Goal: Task Accomplishment & Management: Manage account settings

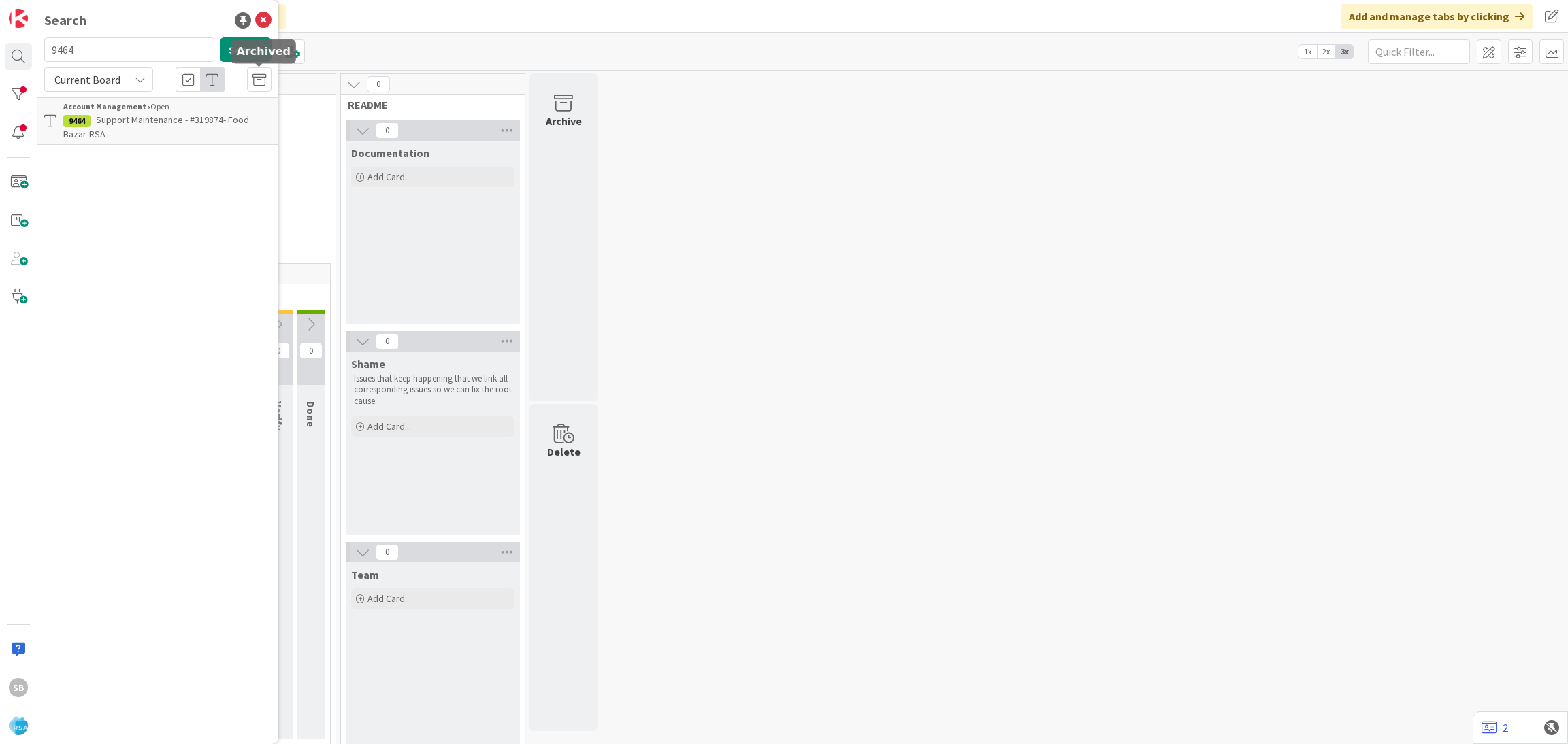
click at [176, 138] on p "Support Maintenance - #319874- Food Bazar-RSA" at bounding box center [167, 127] width 209 height 28
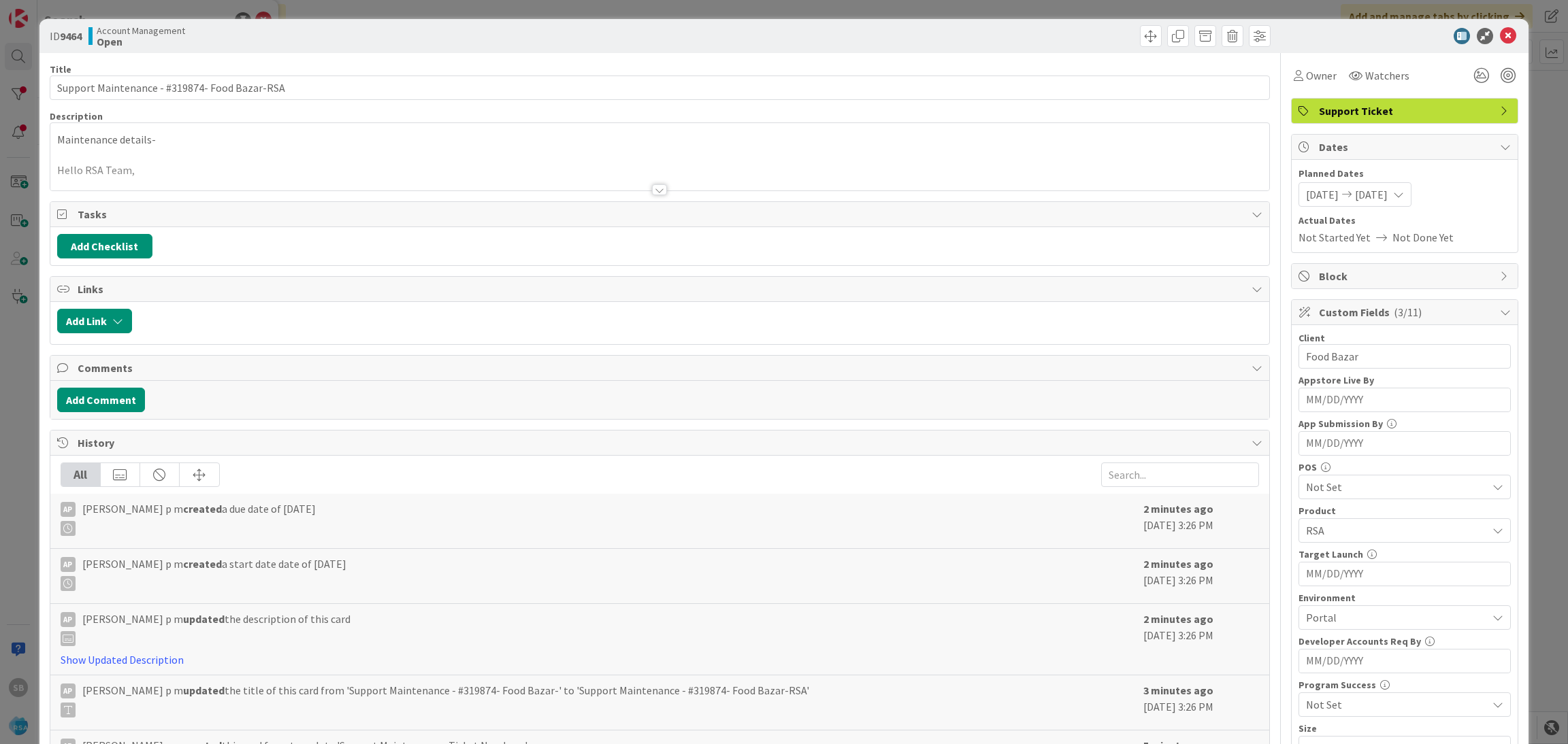
scroll to position [344, 0]
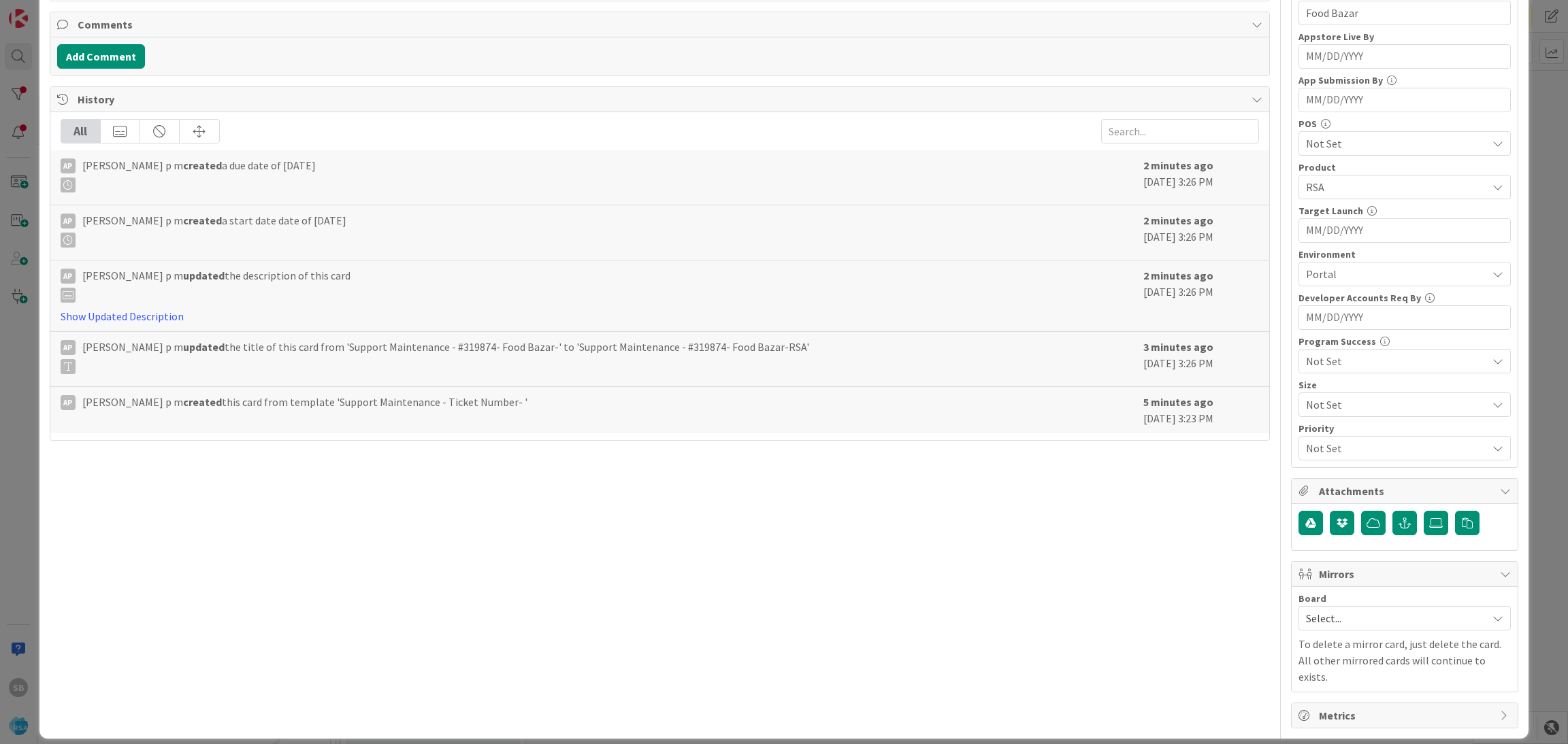
click at [1327, 617] on span "Select..." at bounding box center [1393, 618] width 174 height 19
click at [1326, 711] on span "Software Development" at bounding box center [1413, 707] width 179 height 20
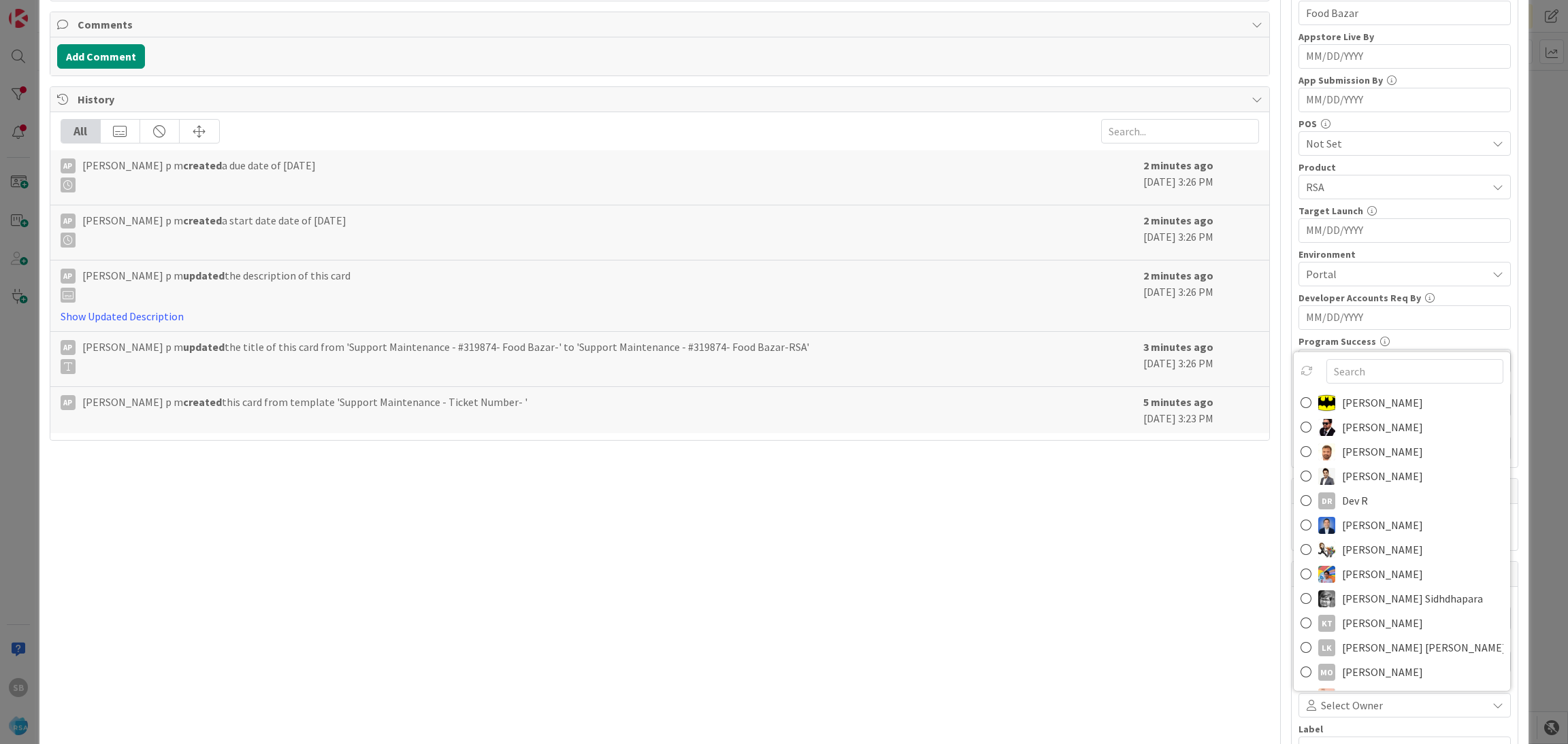
scroll to position [352, 0]
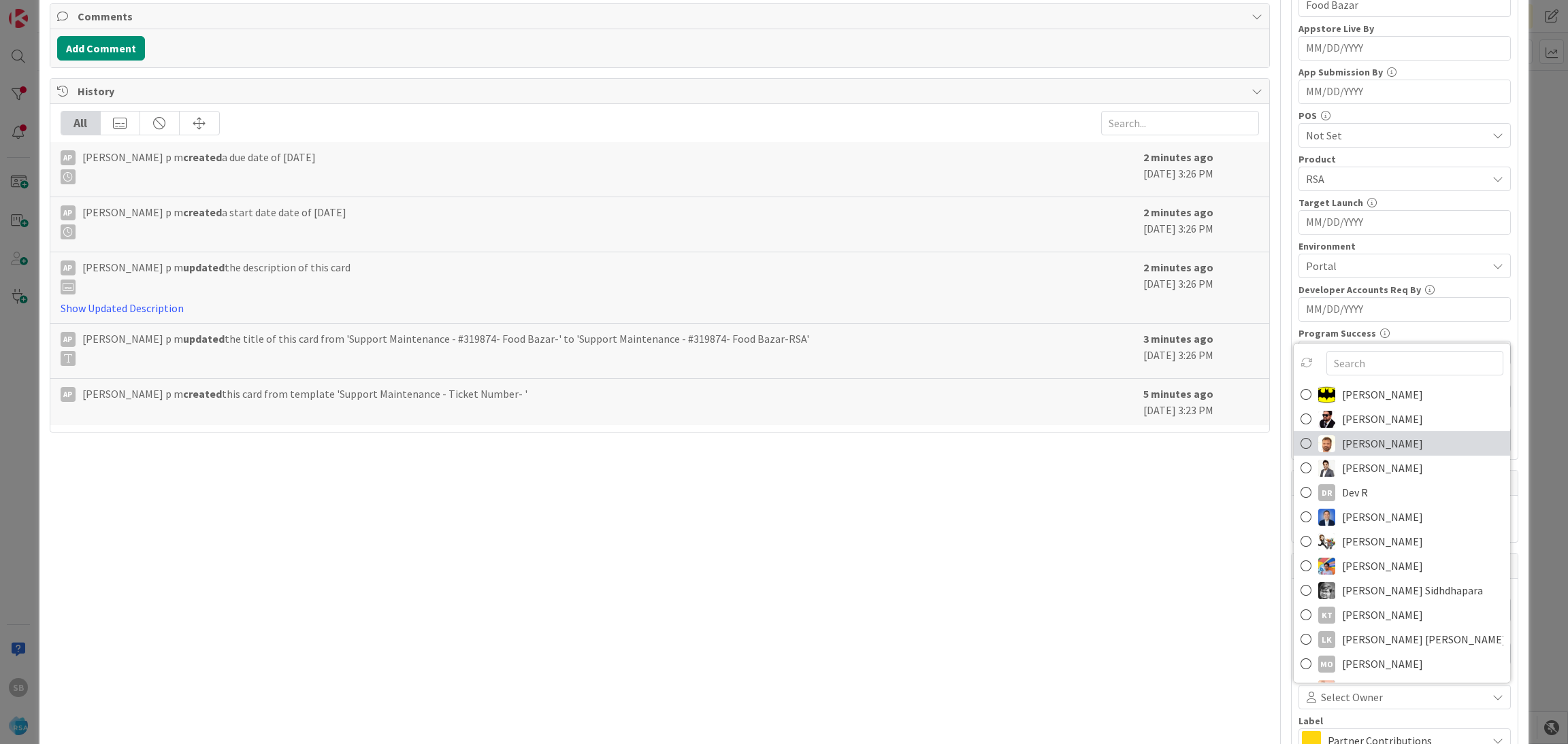
click at [1349, 453] on span "[PERSON_NAME]" at bounding box center [1383, 443] width 81 height 20
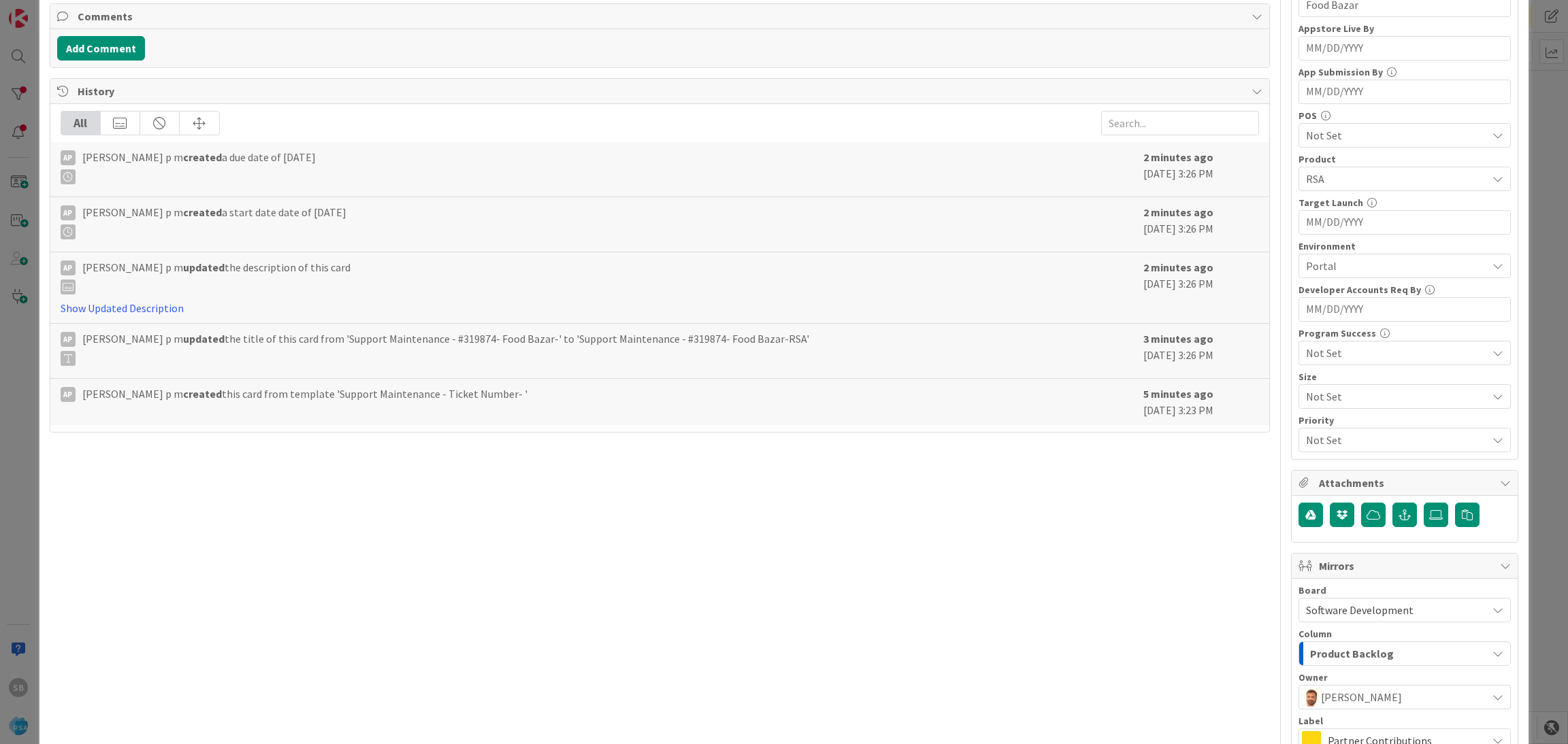
scroll to position [505, 0]
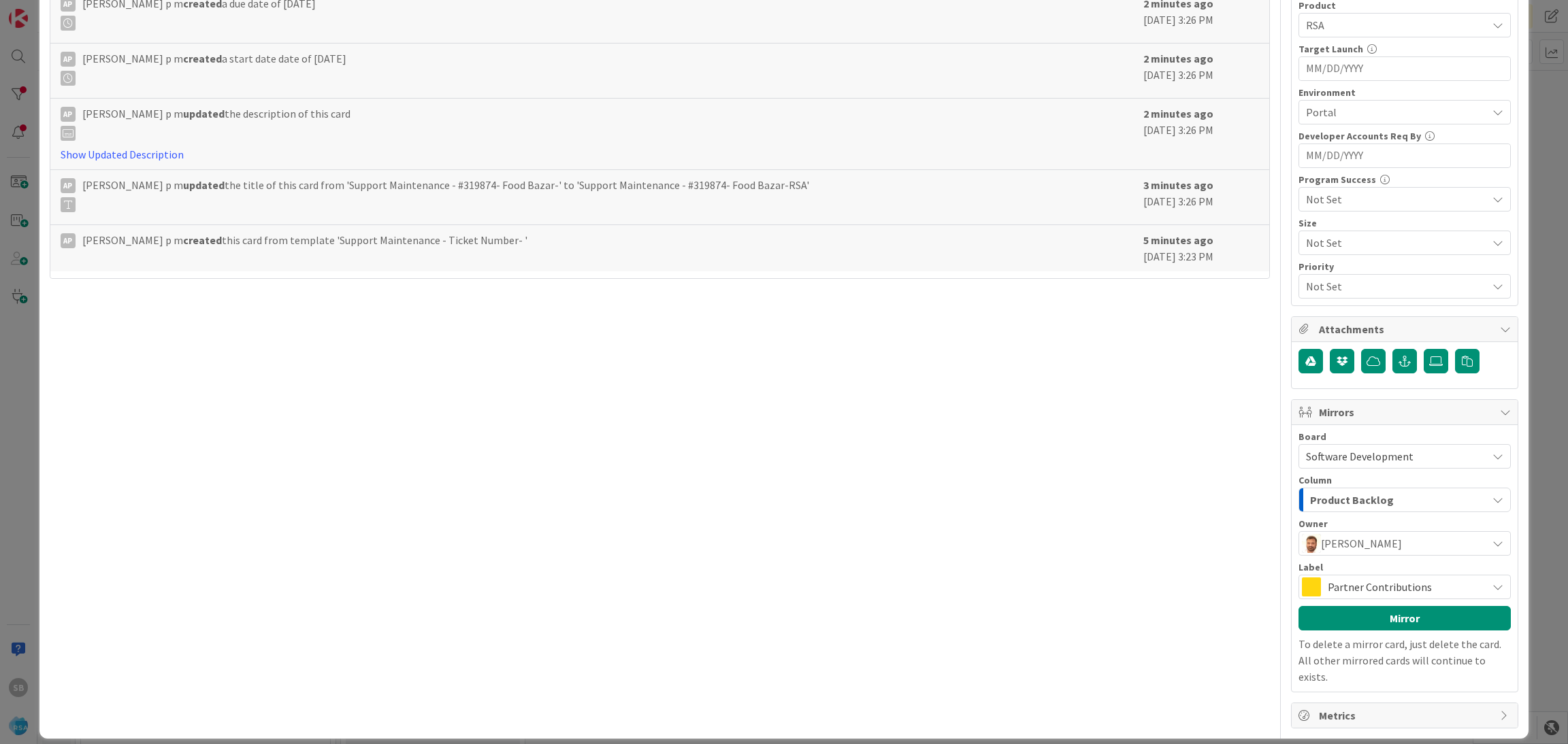
click at [1392, 585] on span "Partner Contributions" at bounding box center [1404, 587] width 153 height 19
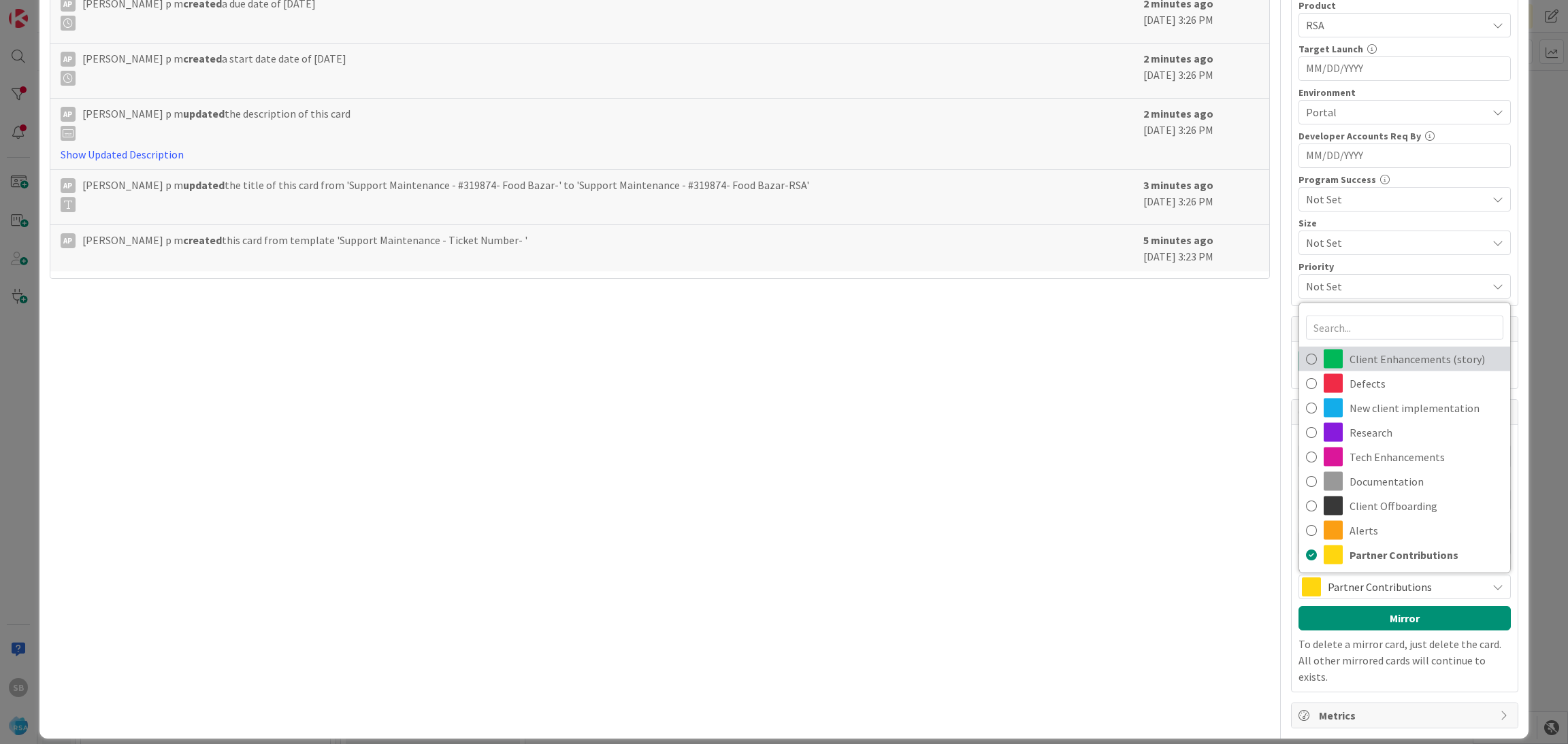
click at [1369, 369] on span "Client Enhancements (story)" at bounding box center [1427, 359] width 154 height 20
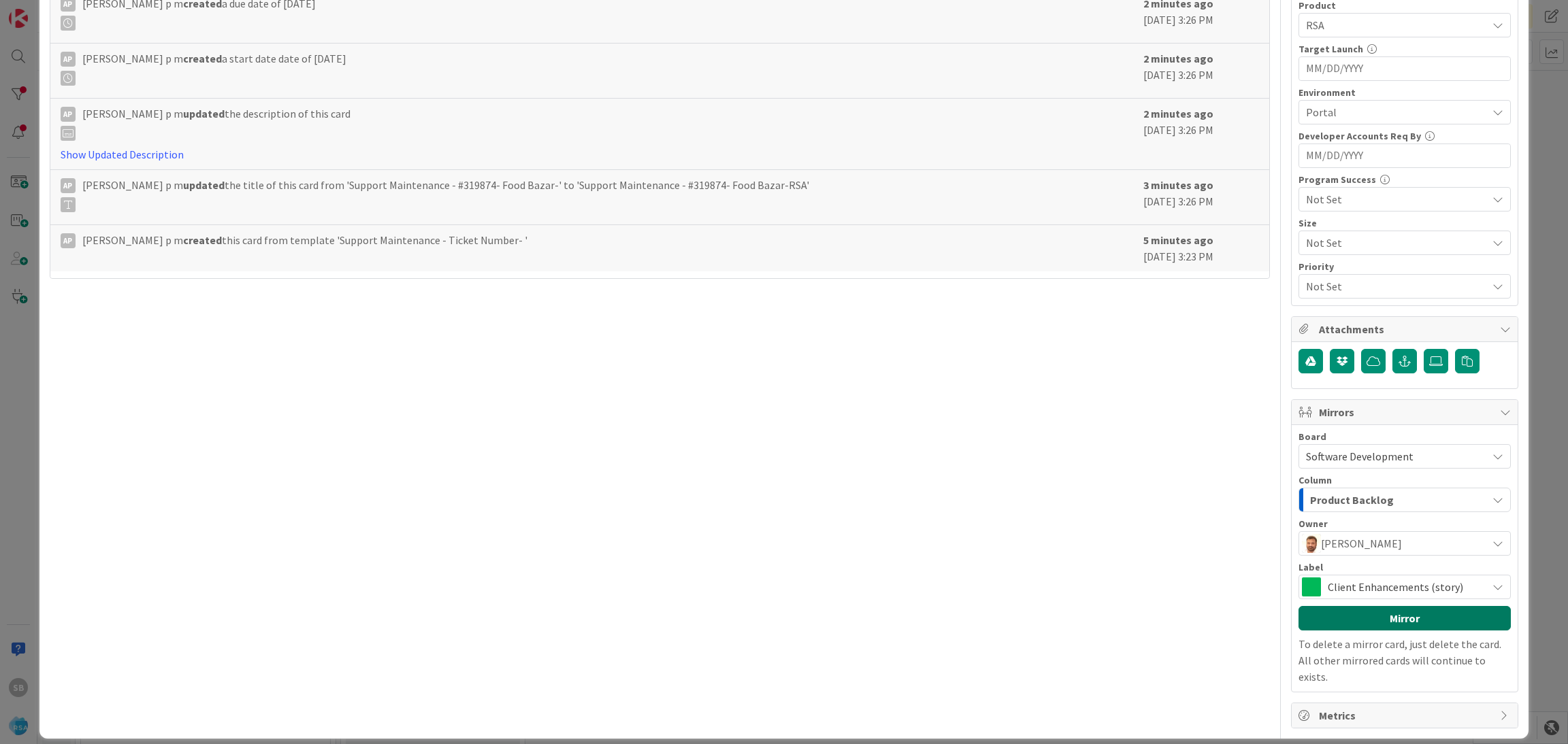
click at [1352, 628] on button "Mirror" at bounding box center [1405, 618] width 213 height 24
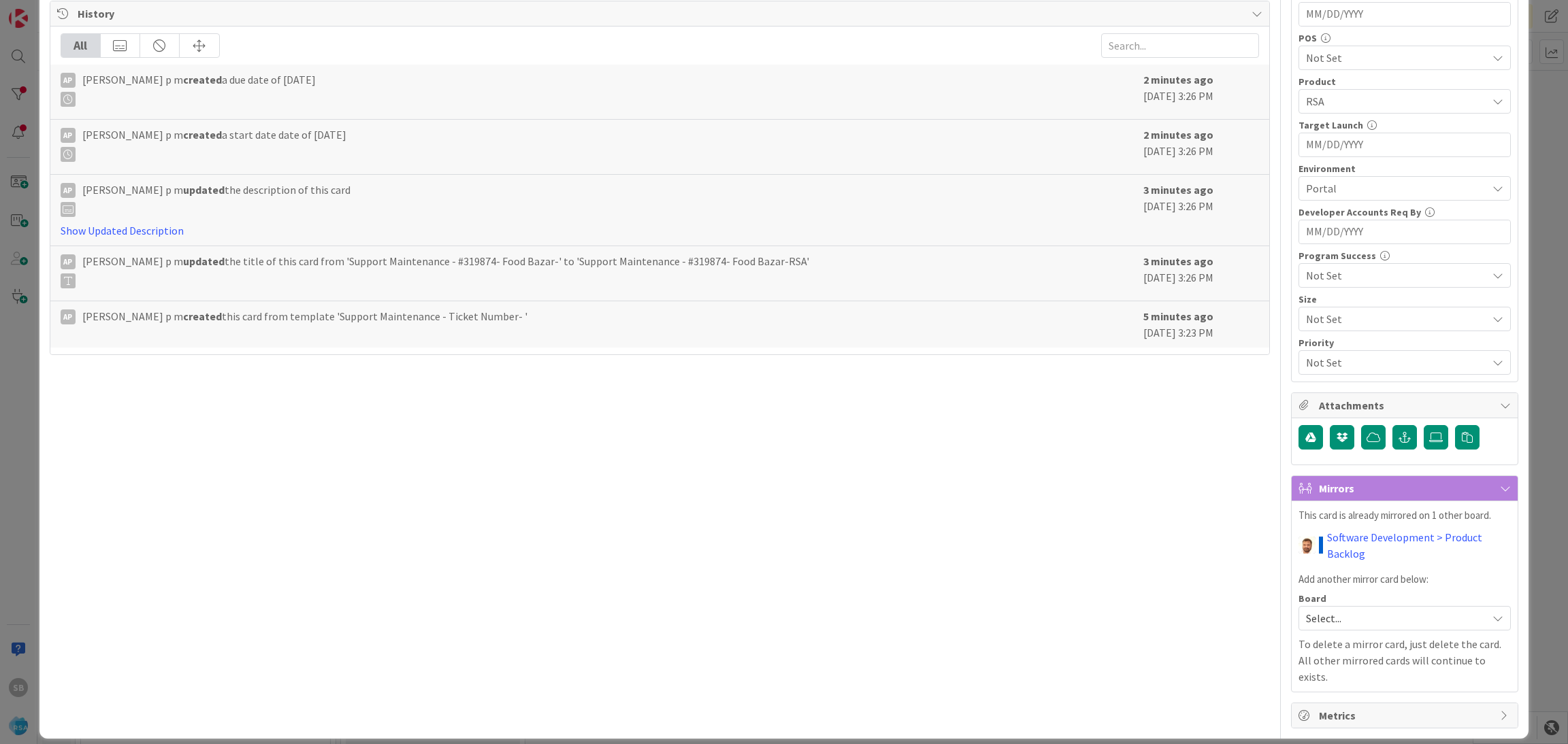
scroll to position [0, 0]
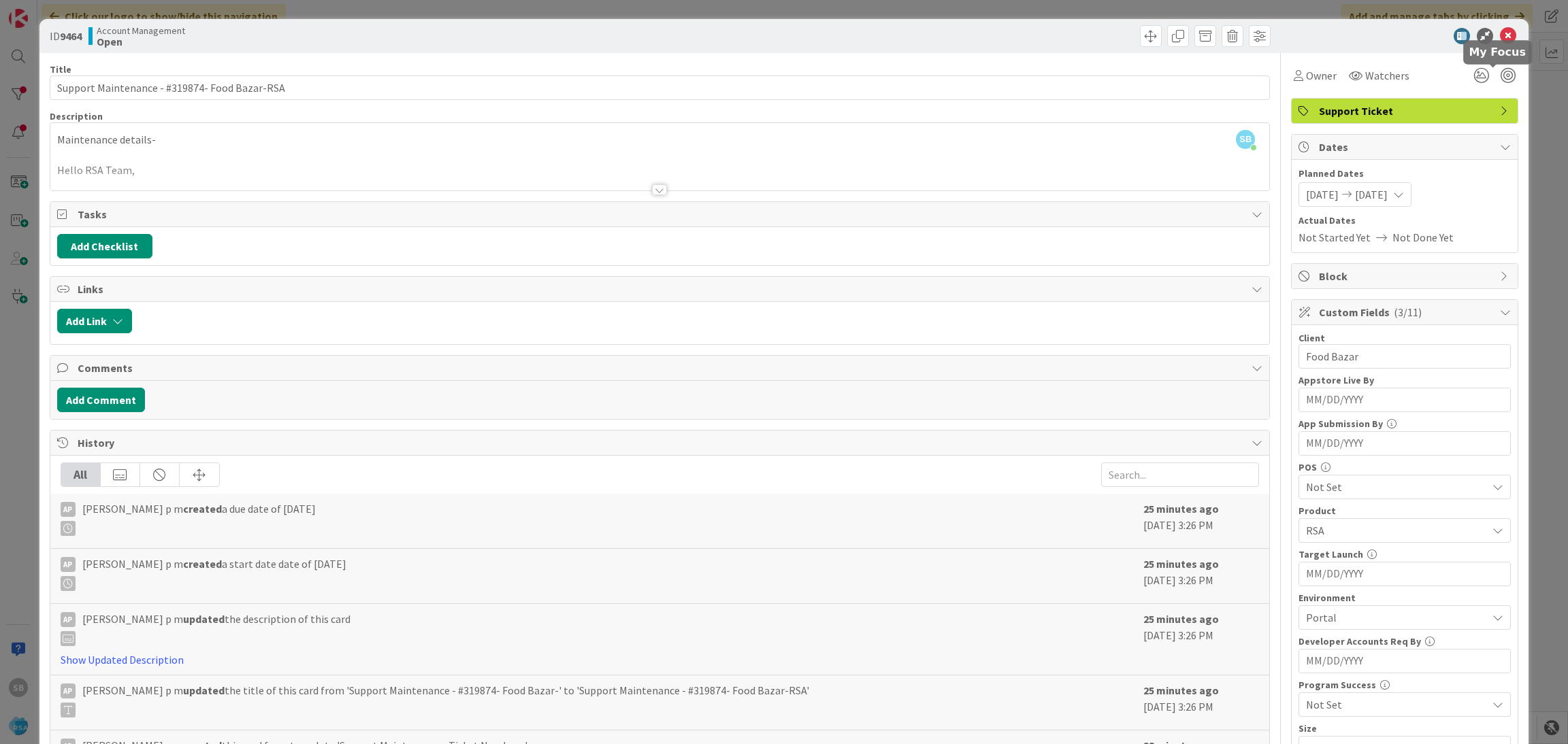
click at [1501, 41] on icon at bounding box center [1508, 36] width 16 height 16
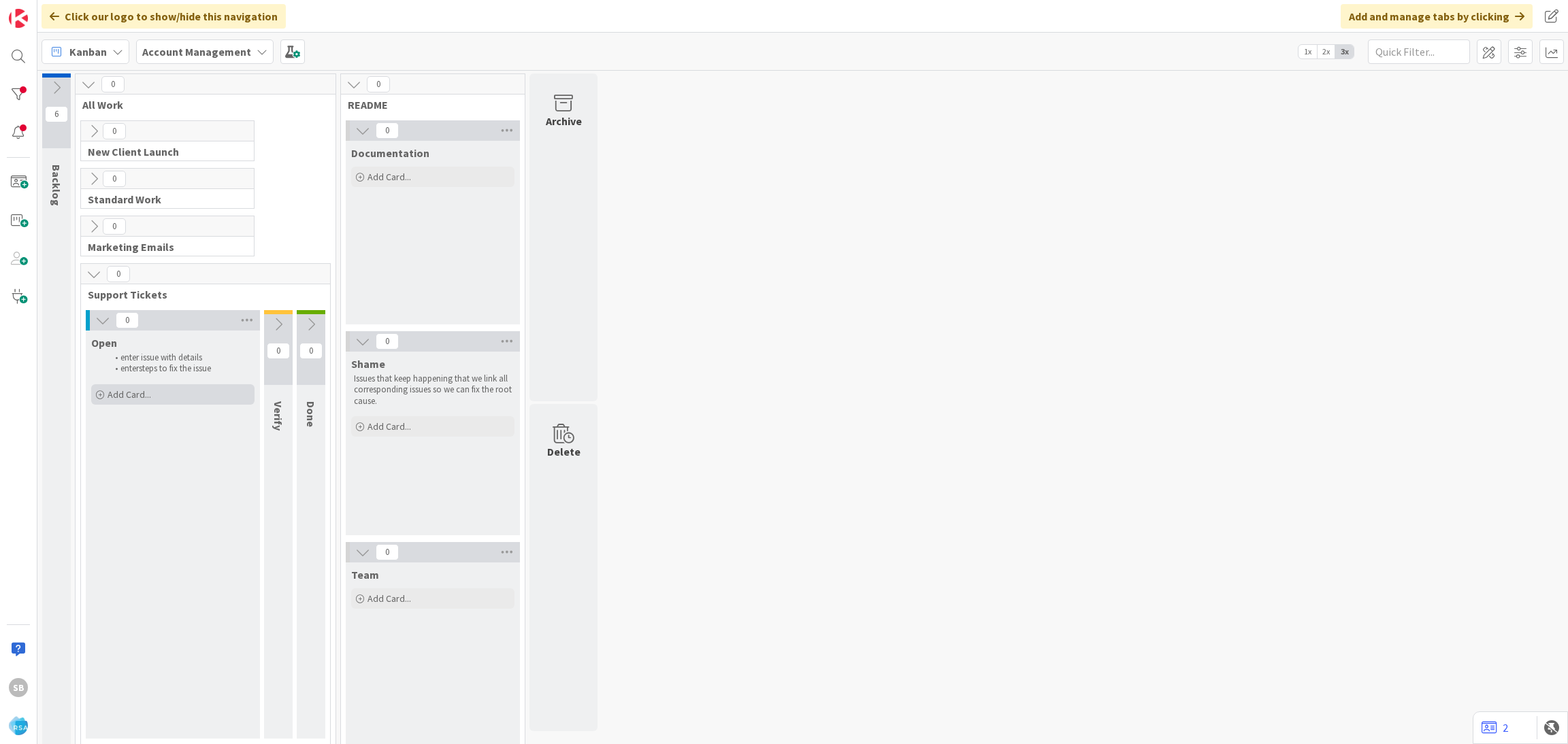
click at [111, 390] on span "Add Card..." at bounding box center [130, 394] width 44 height 12
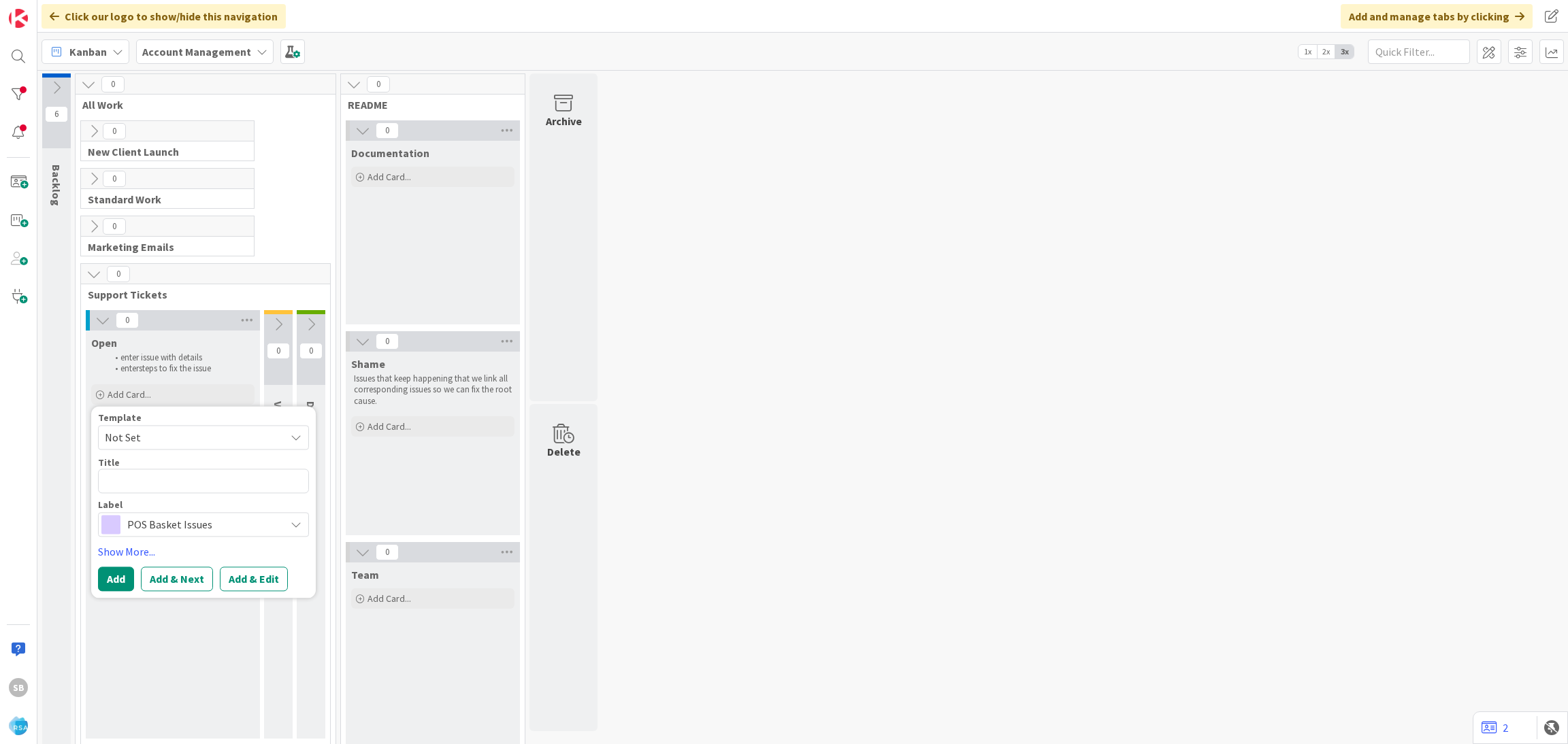
click at [138, 461] on div "Title 0 / 128" at bounding box center [204, 462] width 211 height 12
click at [120, 437] on span "Not Set" at bounding box center [190, 437] width 170 height 18
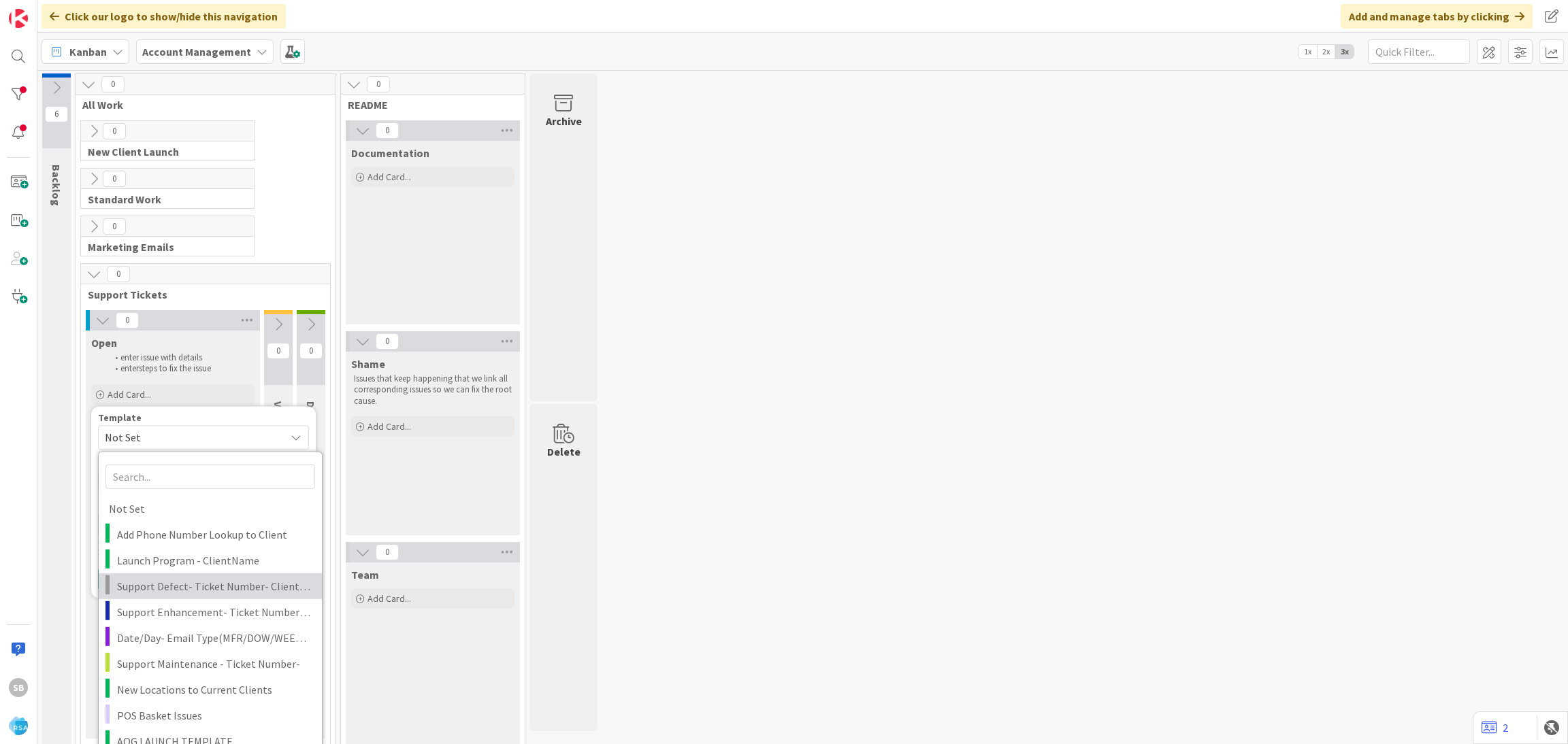
click at [200, 584] on span "Support Defect- Ticket Number- Client Name- Product Name" at bounding box center [214, 586] width 195 height 18
type textarea "x"
type textarea "Support Defect- Ticket Number- Client Name- Product Name"
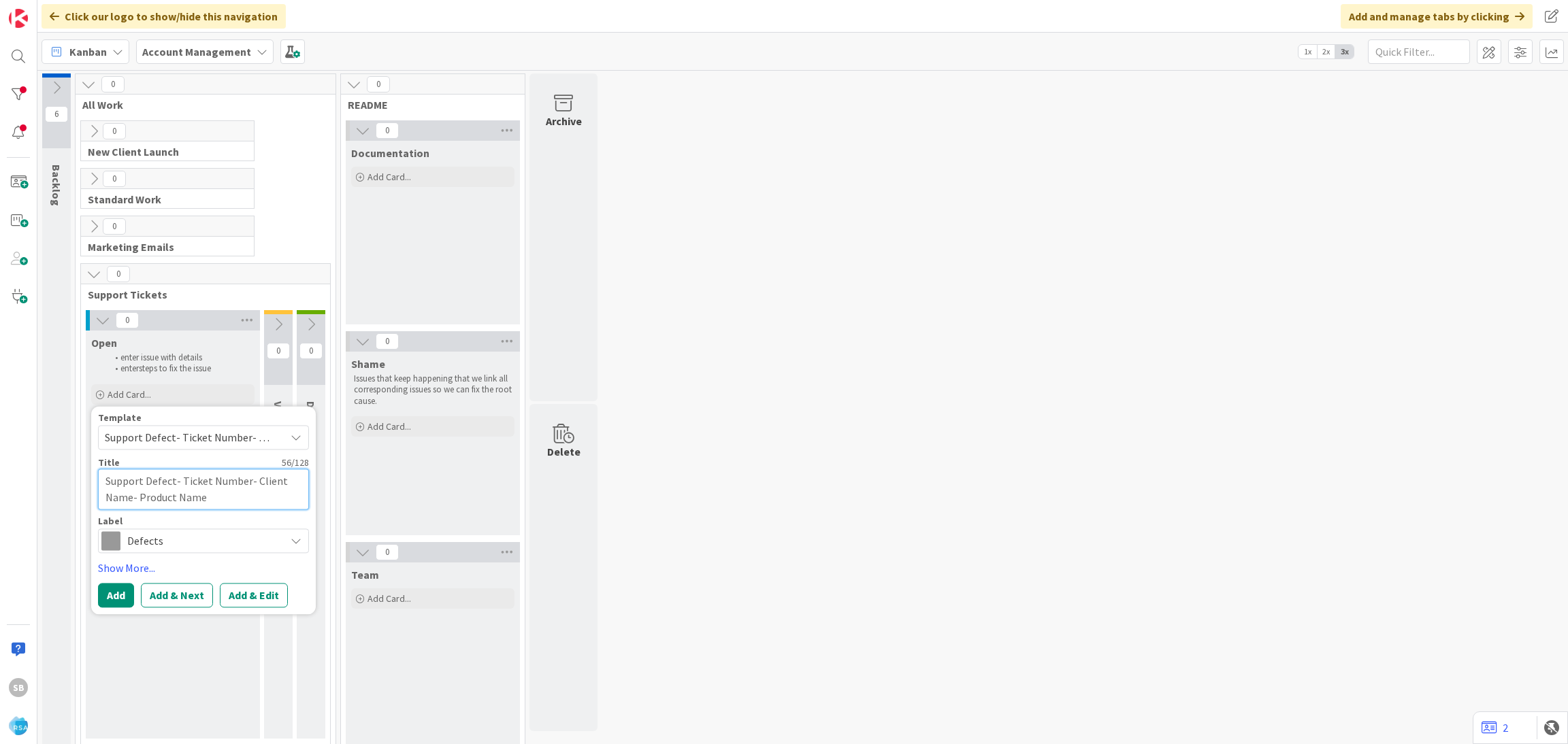
drag, startPoint x: 181, startPoint y: 479, endPoint x: 255, endPoint y: 523, distance: 86.1
click at [255, 523] on div "Template Support Defect- Ticket Number- Client Name- Product Name Not Set Add P…" at bounding box center [204, 483] width 211 height 140
type textarea "x"
type textarea "Support Defect-"
paste textarea "319638"
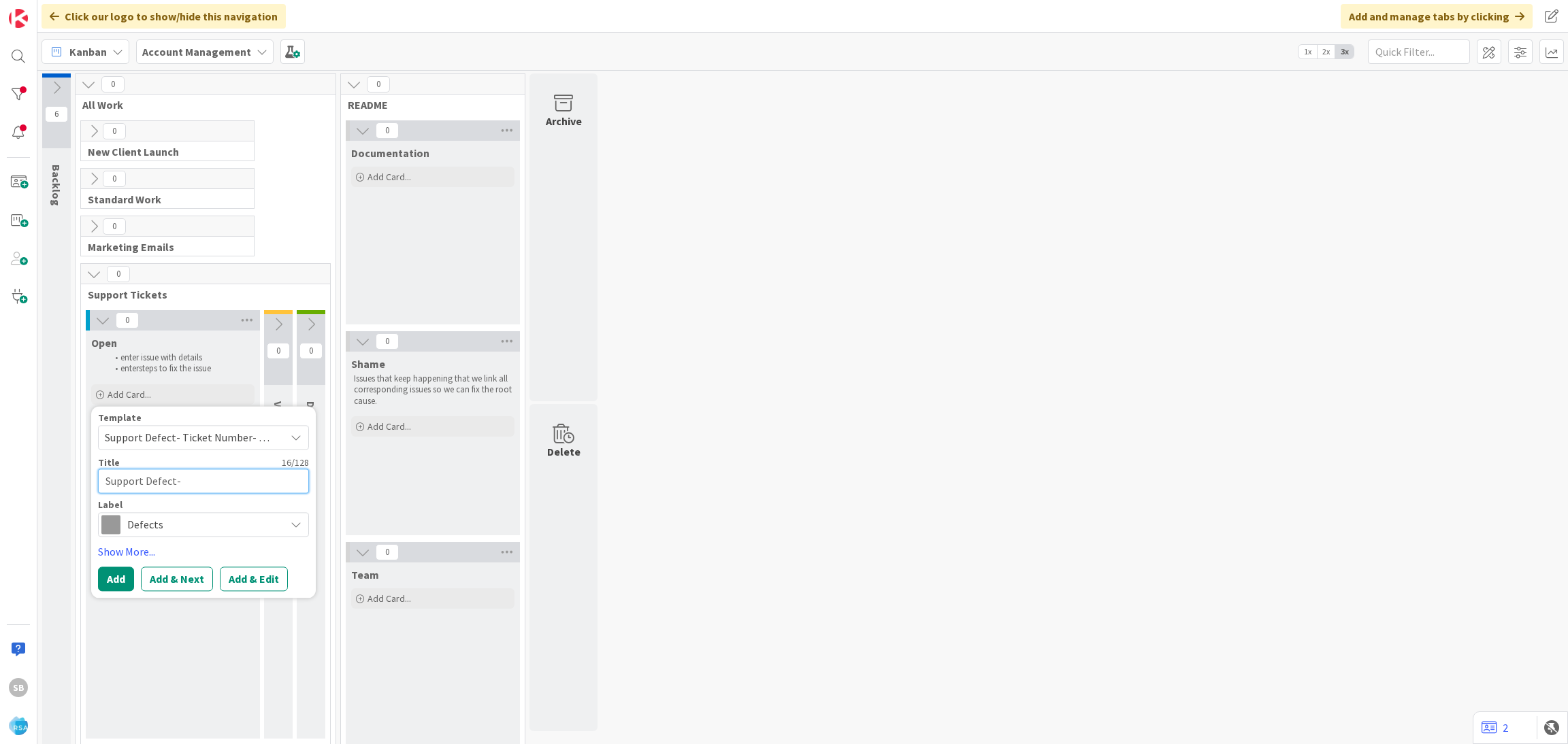
type textarea "x"
type textarea "Support Defect- 319638"
type textarea "x"
type textarea "Support Defect- 319638"
type textarea "x"
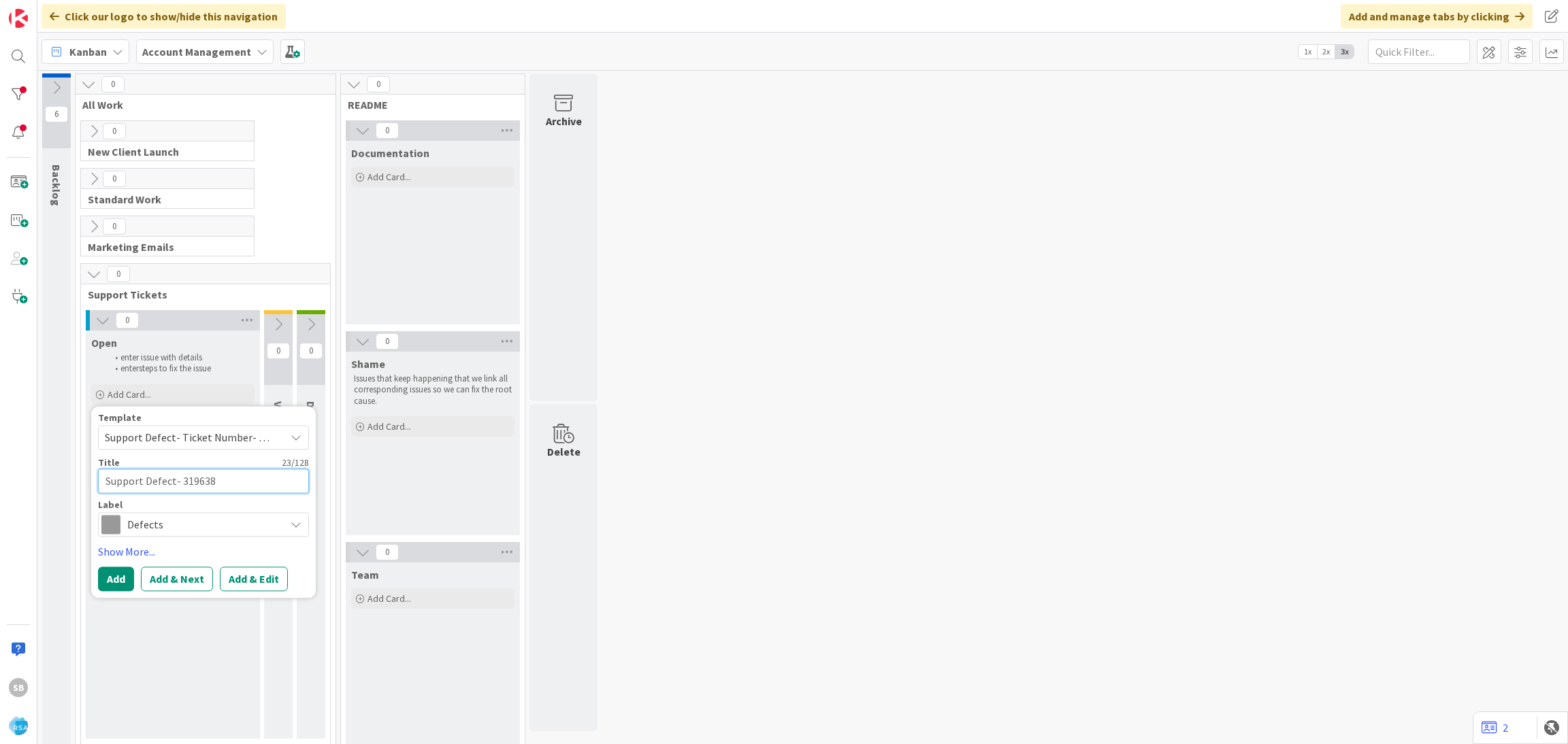
type textarea "Support Defect- 319638 ="
type textarea "x"
type textarea "Support Defect- 319638 ="
type textarea "x"
type textarea "Support Defect- 319638 ="
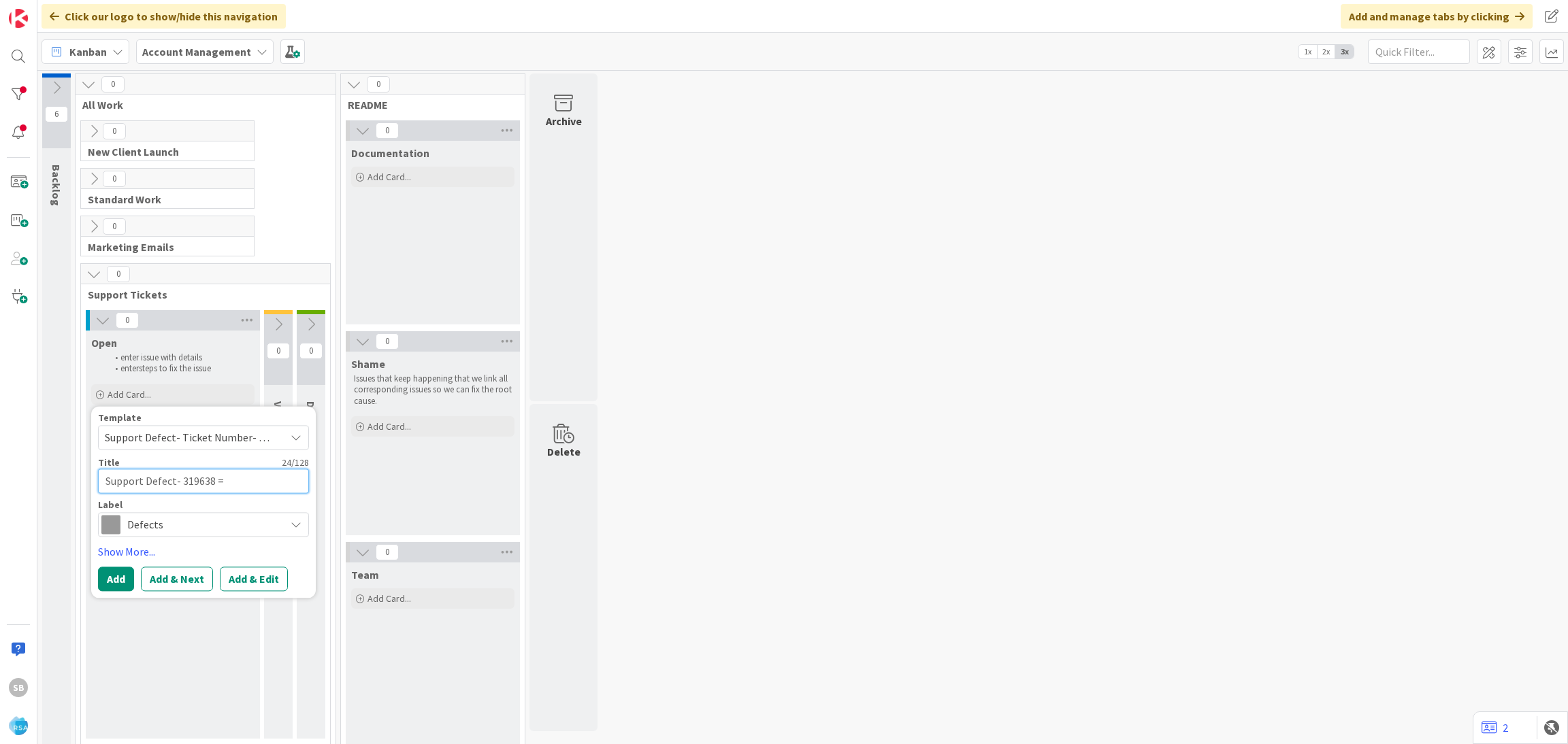
type textarea "x"
type textarea "Support Defect- 319638 =-"
type textarea "x"
type textarea "Support Defect- 319638 =-"
type textarea "x"
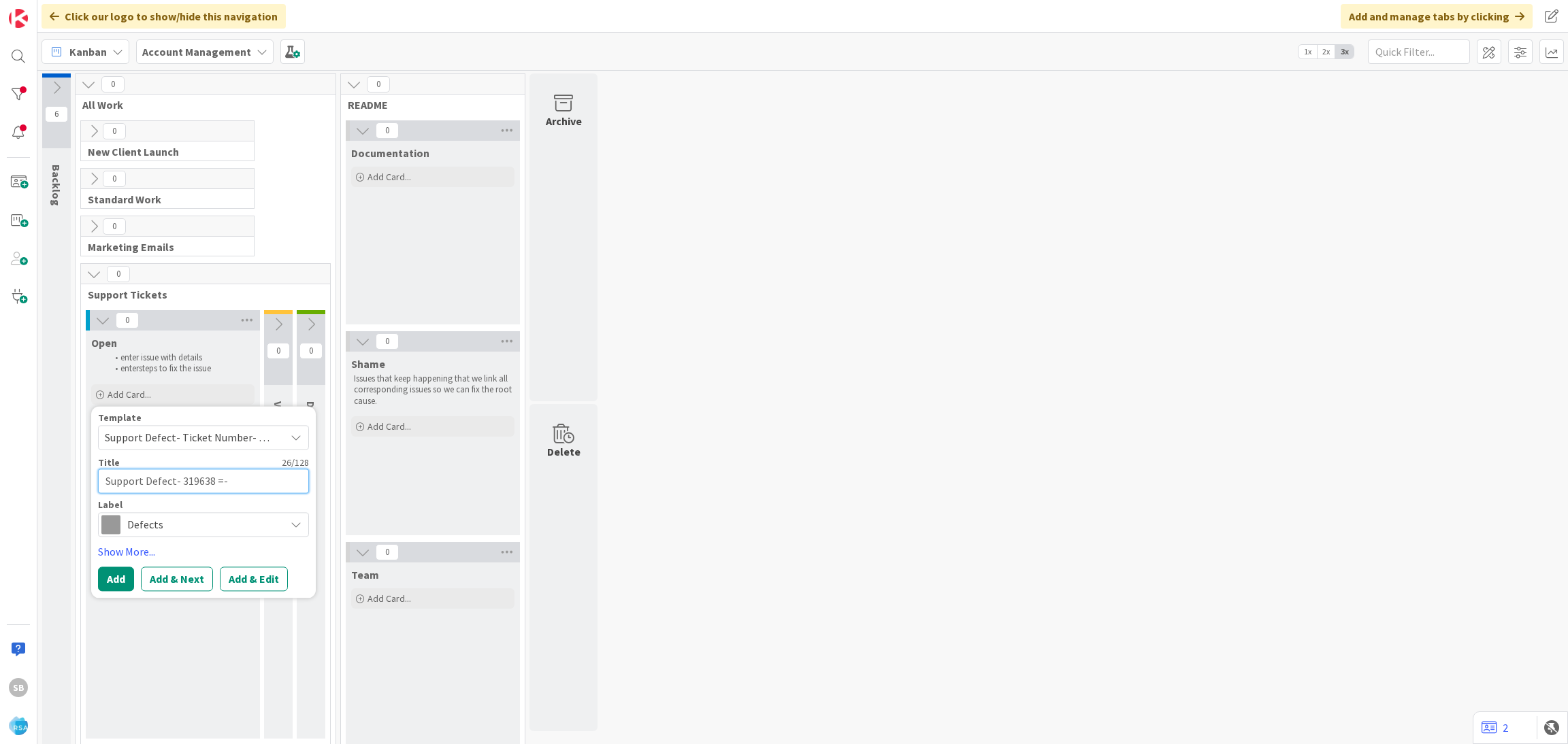
type textarea "Support Defect- 319638 =-"
type textarea "x"
type textarea "Support Defect- 319638 ="
type textarea "x"
type textarea "Support Defect- 319638"
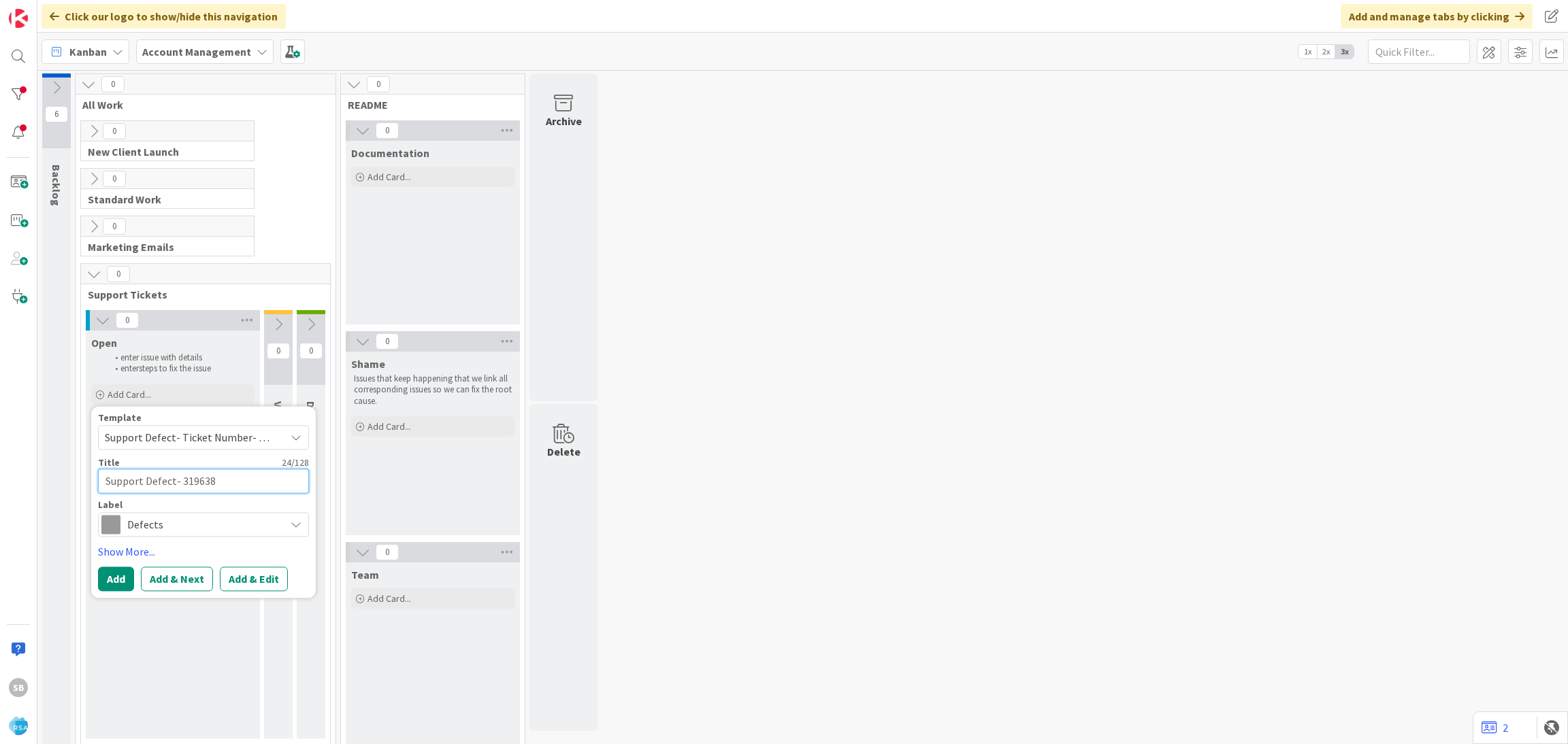
type textarea "x"
type textarea "Support Defect- 319638 -"
type textarea "x"
type textarea "Support Defect- 319638 -"
paste textarea "SOSM"
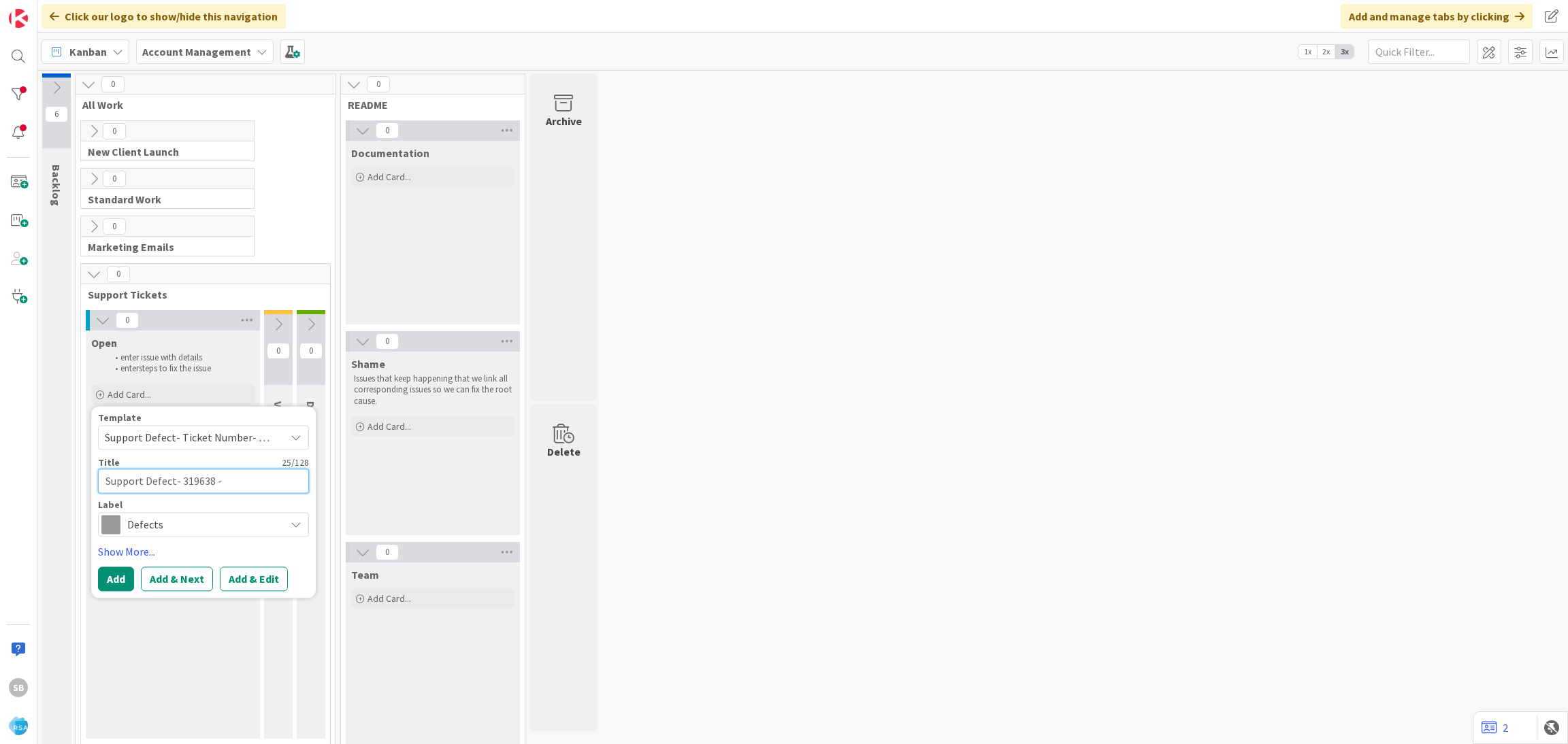
type textarea "x"
type textarea "Support Defect- 319638 - SOSM"
type textarea "x"
type textarea "Support Defect- 319638 - SOSM"
type textarea "x"
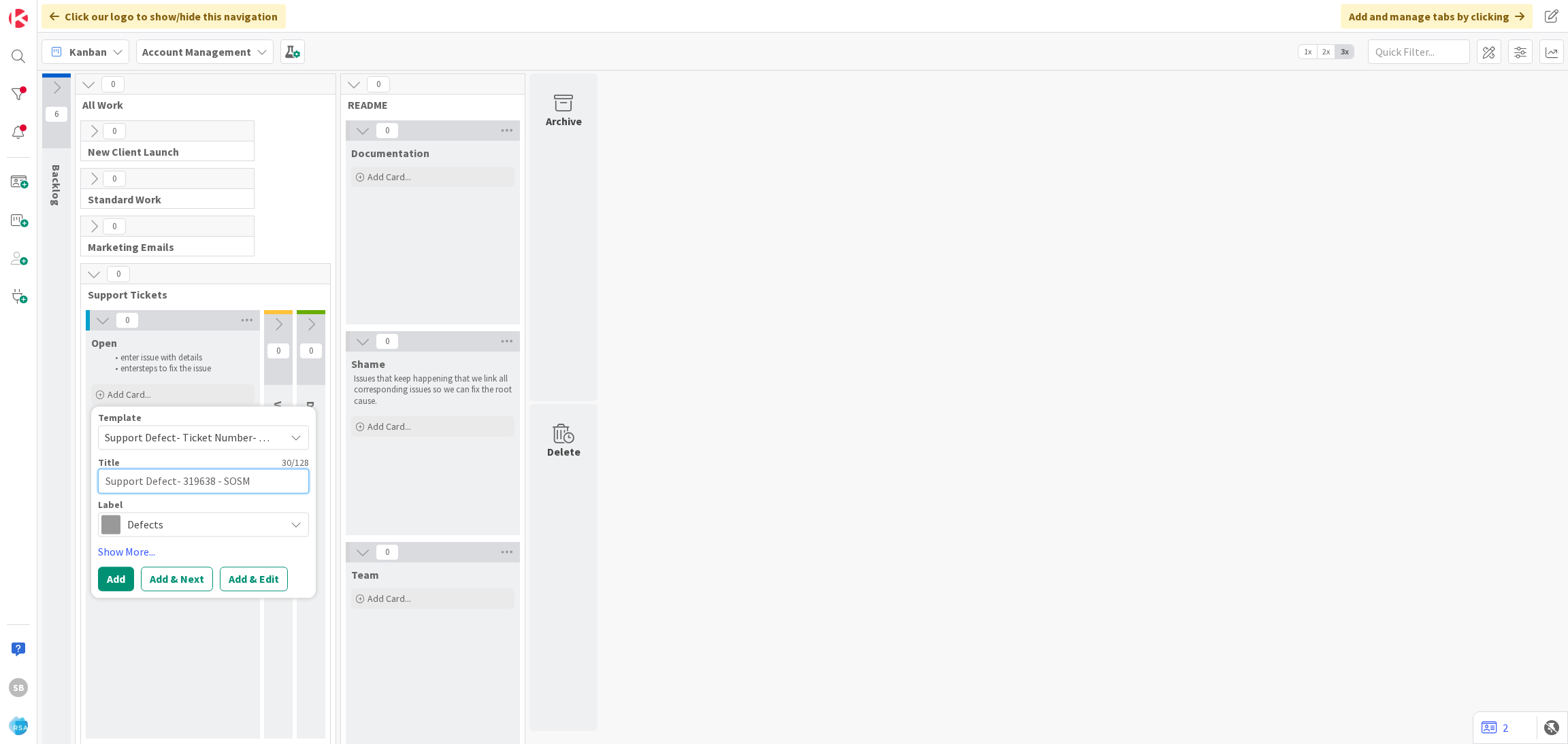
type textarea "Support Defect- 319638 - SOSM 0"
type textarea "x"
type textarea "Support Defect- 319638 - SOSM 0"
type textarea "x"
type textarea "Support Defect- 319638 - SOSM 0"
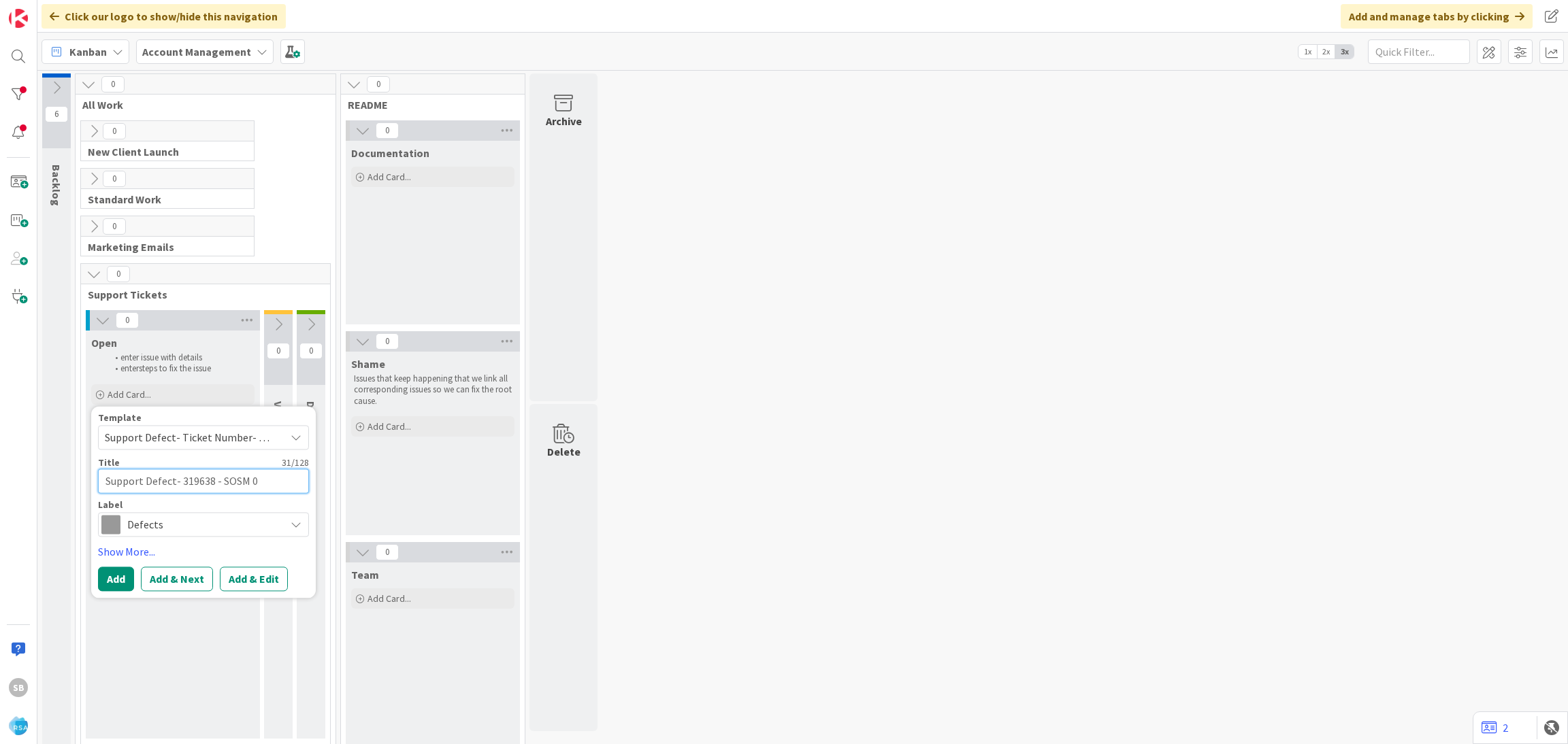
type textarea "x"
type textarea "Support Defect- 319638 - SOSM"
type textarea "x"
type textarea "Support Defect- 319638 - SOSM -"
type textarea "x"
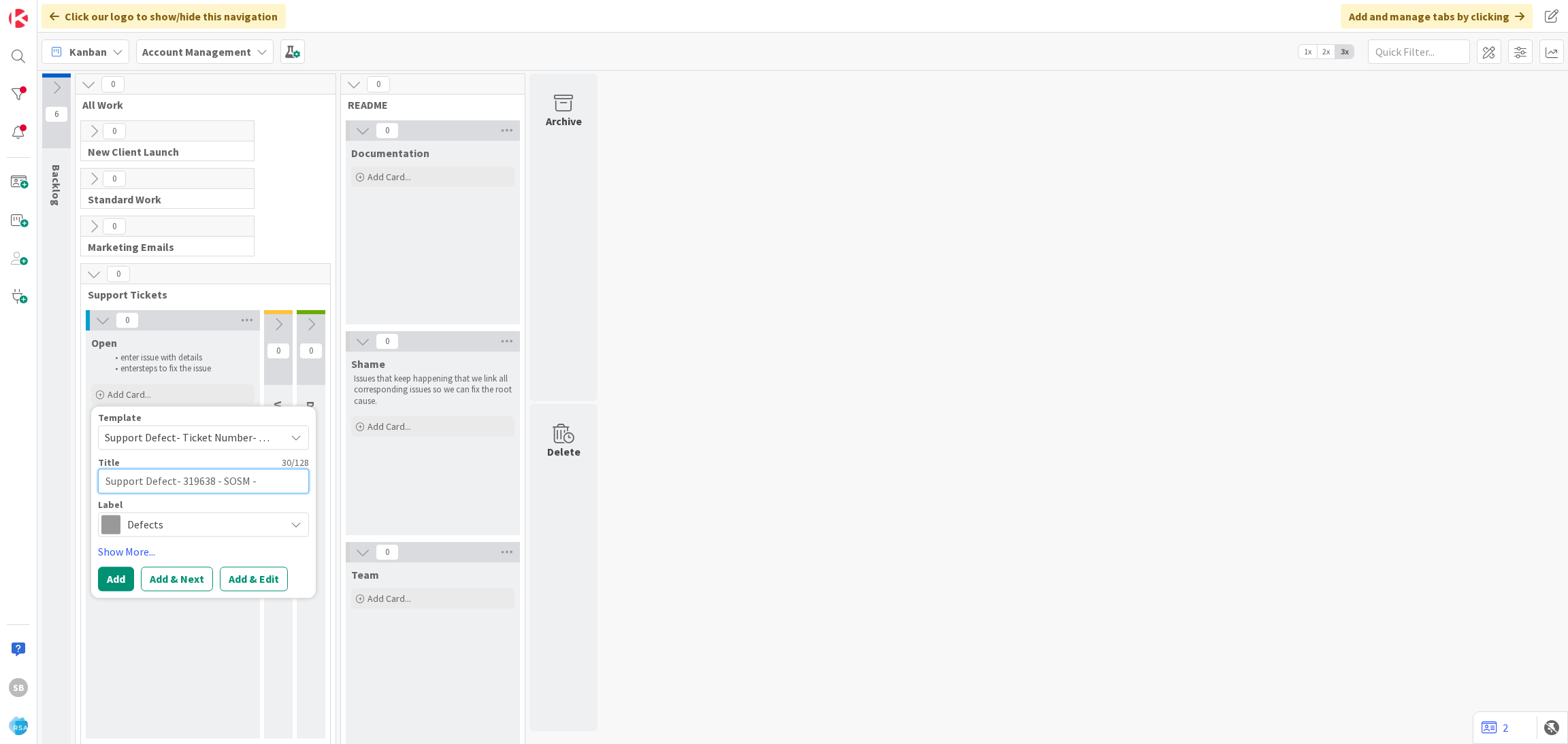
type textarea "Support Defect- 319638 - SOSM -"
paste textarea "SOSM"
type textarea "x"
type textarea "Support Defect- 319638 - SOSM - SOSM"
type textarea "x"
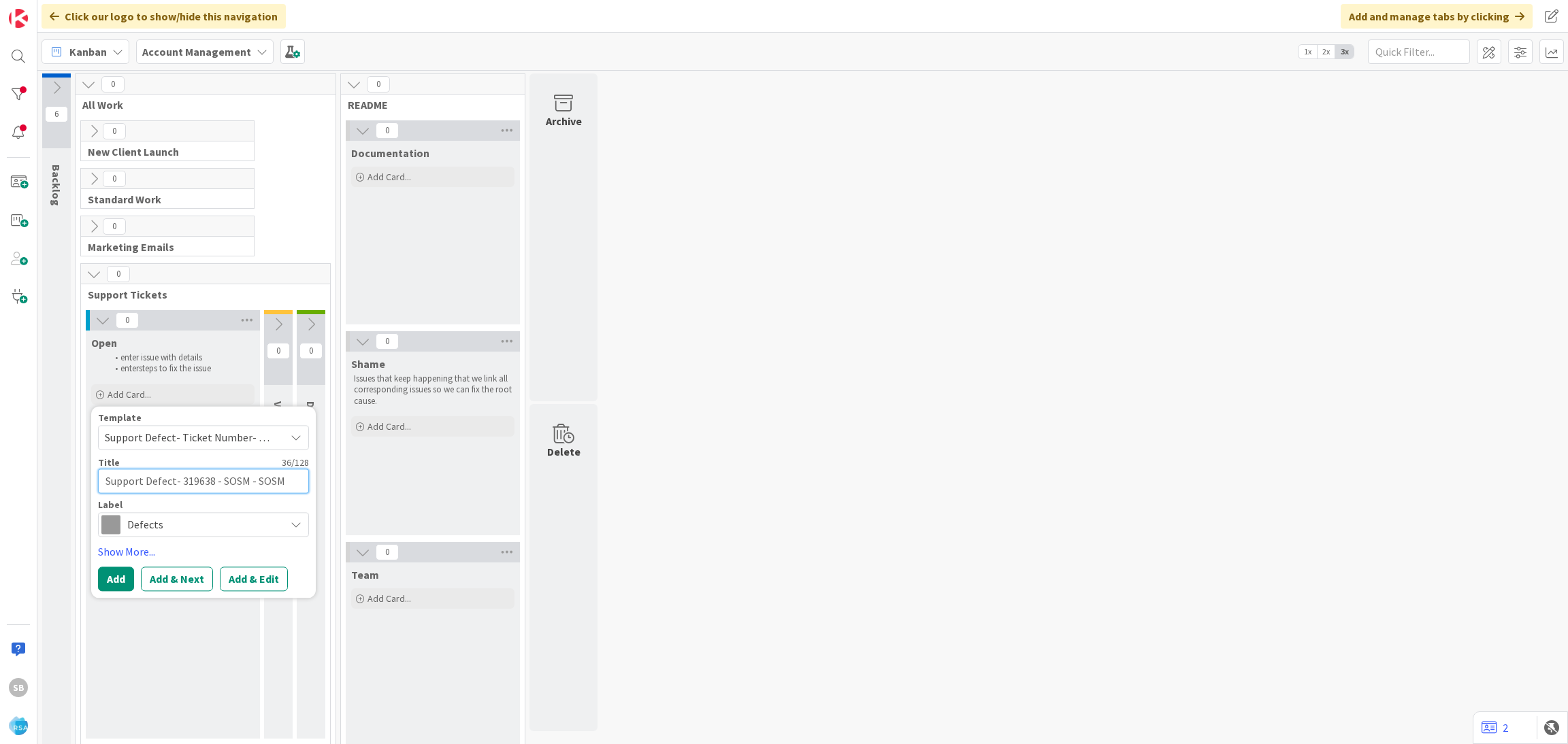
type textarea "Support Defect- 319638 - SOSM - SOSM"
type textarea "x"
type textarea "Support Defect- 319638 - SOSM - SOSM -"
type textarea "x"
type textarea "Support Defect- 319638 - SOSM - SOSM -"
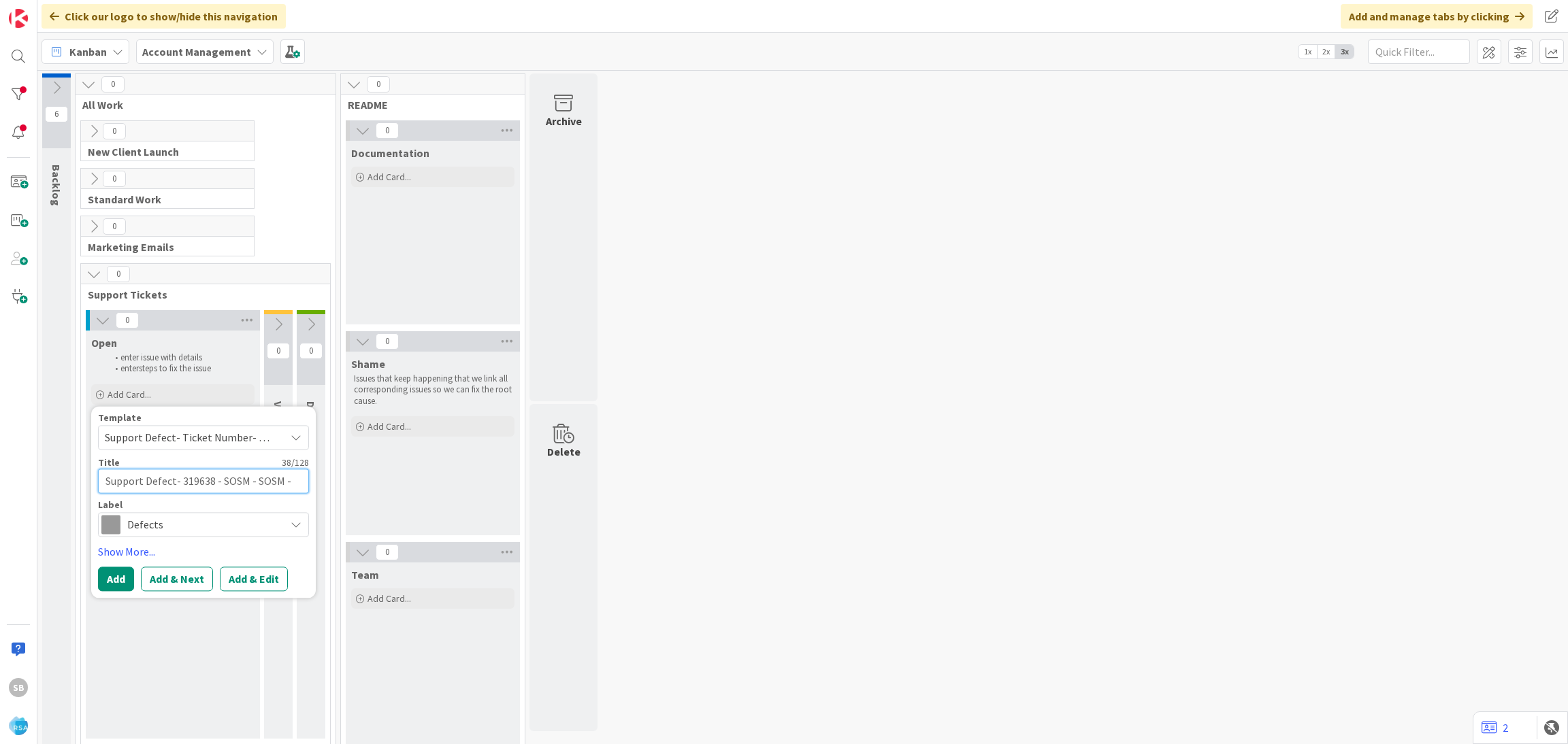
type textarea "x"
type textarea "Support Defect- 319638 - SOSM - SOSM - A"
type textarea "x"
type textarea "Support Defect- 319638 - SOSM - SOSM - AO"
type textarea "x"
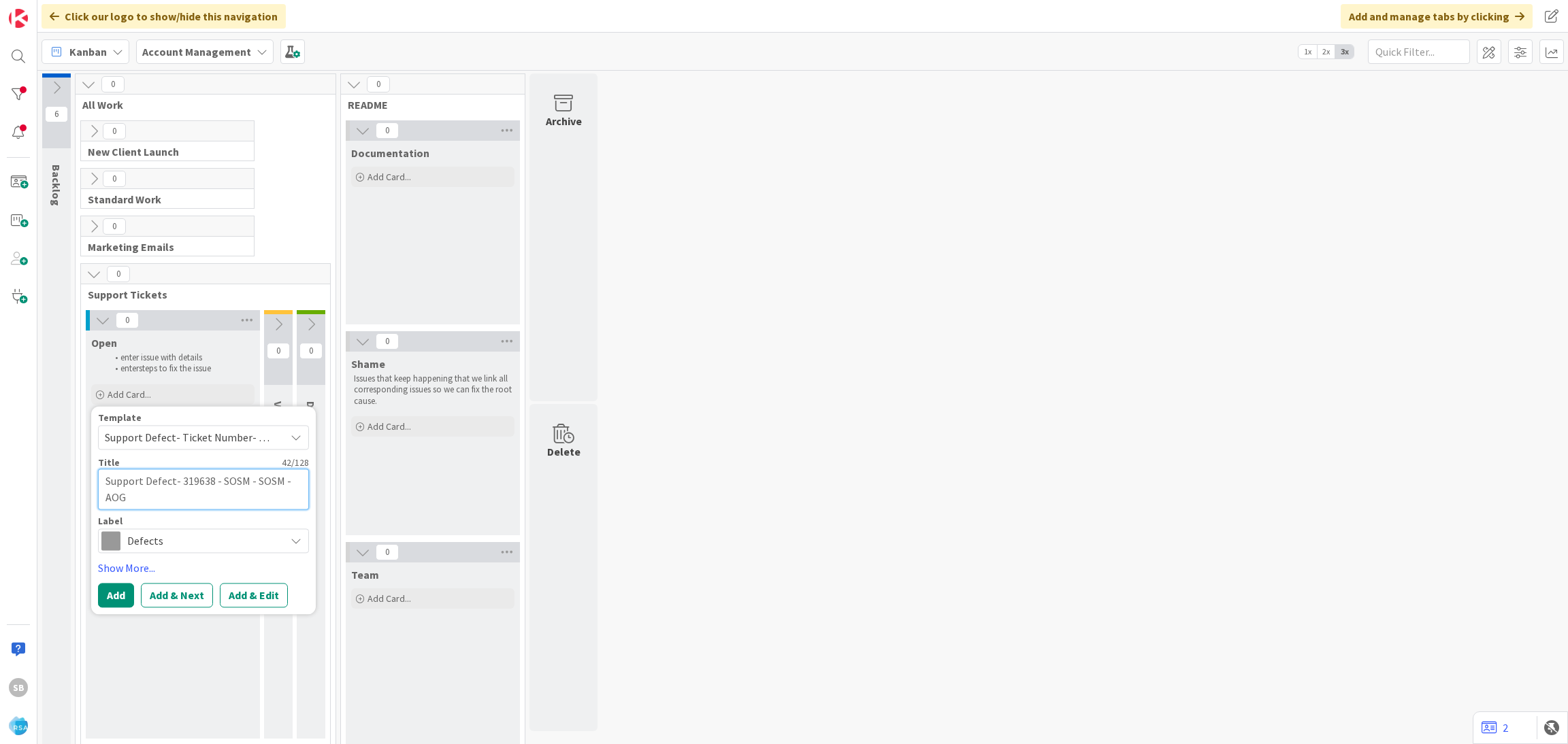
type textarea "Support Defect- 319638 - SOSM - SOSM - AOG"
click at [260, 609] on div "Template Support Defect- Ticket Number- Client Name- Product Name Not Set Add P…" at bounding box center [203, 510] width 225 height 209
click at [255, 604] on button "Add & Edit" at bounding box center [254, 596] width 68 height 24
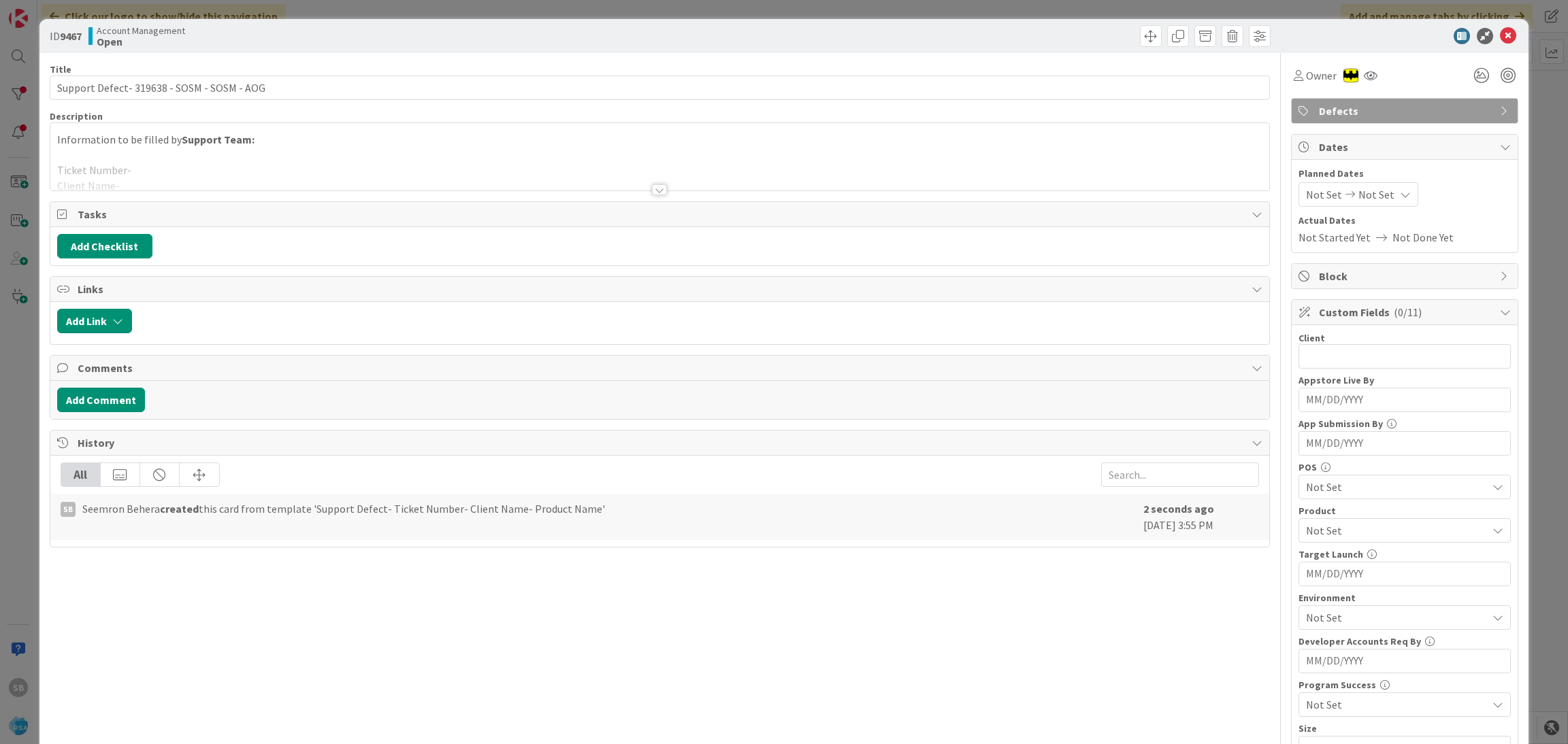
click at [162, 161] on div at bounding box center [660, 173] width 1220 height 35
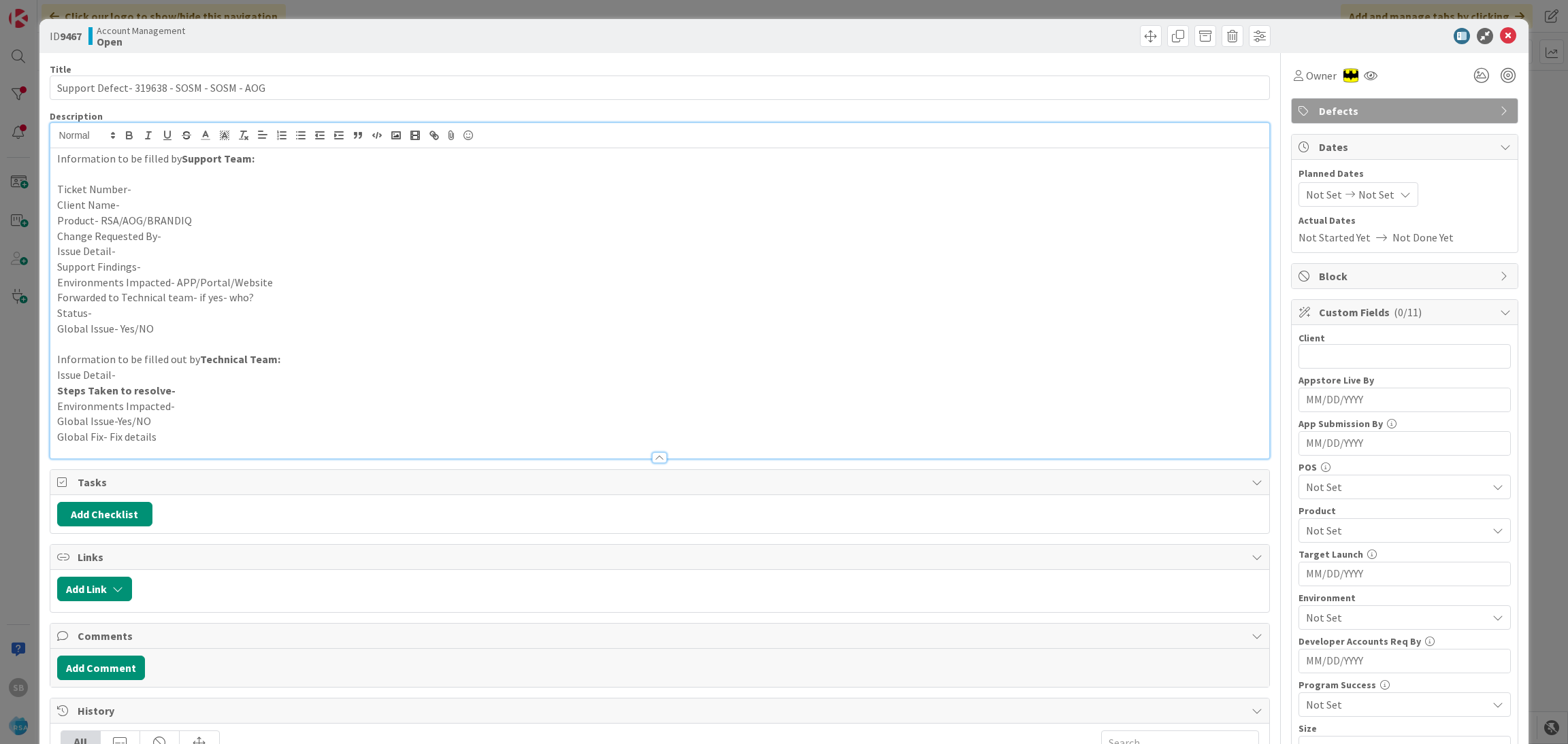
click at [158, 192] on p "Ticket Number-" at bounding box center [660, 189] width 1206 height 15
click at [154, 204] on p "Client Name-" at bounding box center [660, 204] width 1206 height 15
click at [196, 222] on p "Product- RSA/AOG/BRANDIQ" at bounding box center [660, 220] width 1206 height 15
click at [182, 241] on p "Change Requested By-" at bounding box center [660, 236] width 1206 height 15
click at [158, 252] on p "Issue Detail-" at bounding box center [660, 251] width 1206 height 15
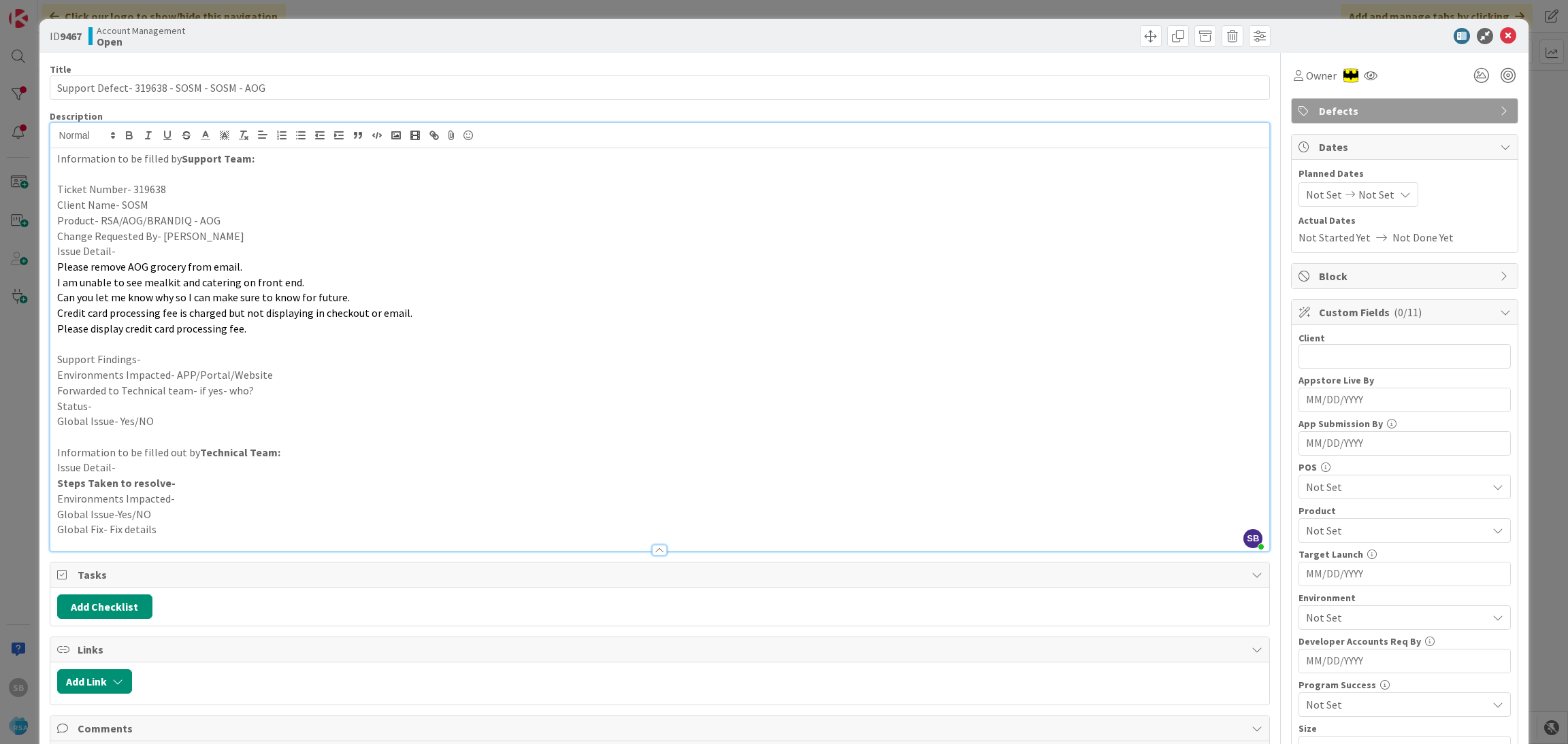
click at [142, 359] on p "Support Findings-" at bounding box center [660, 359] width 1206 height 15
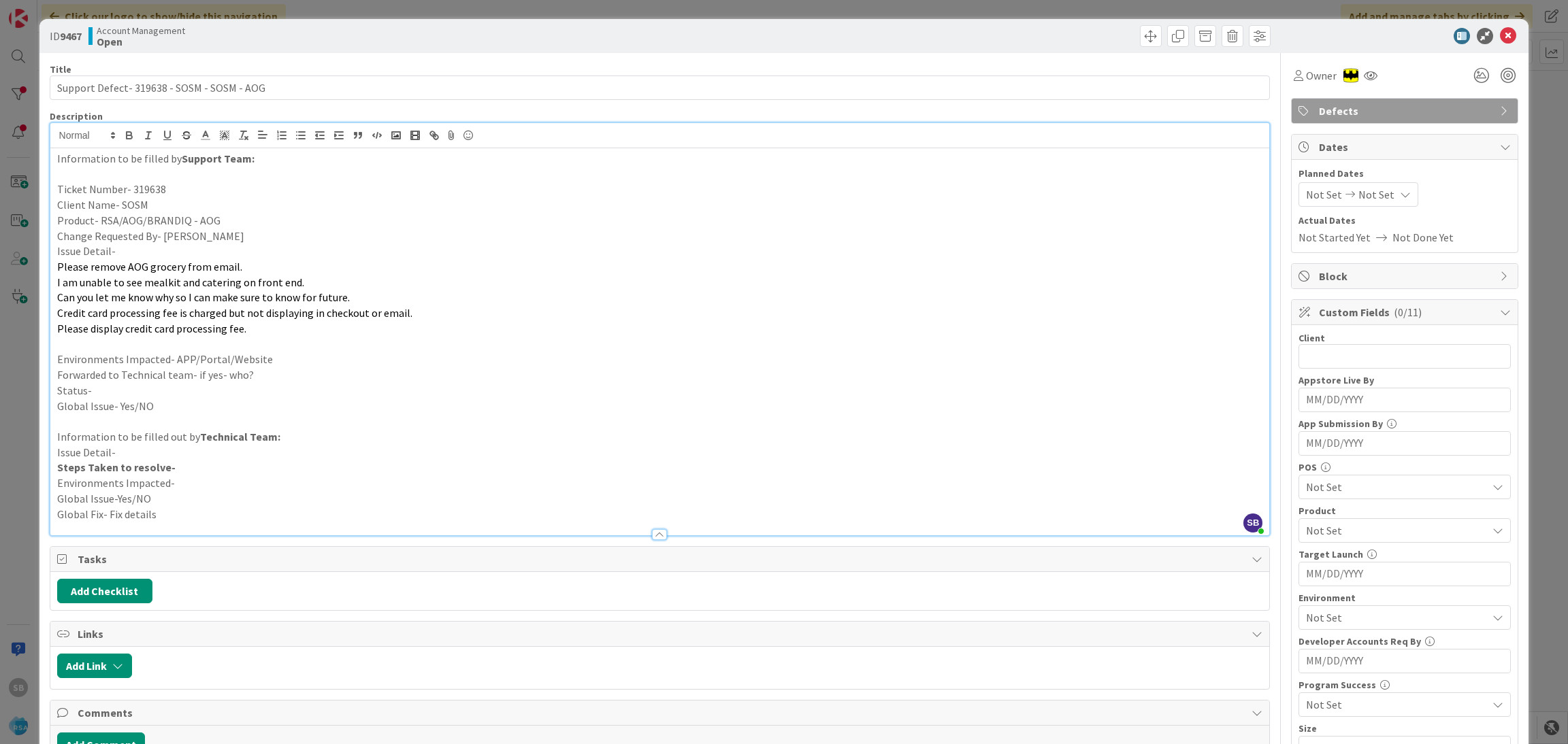
click at [183, 347] on p at bounding box center [660, 344] width 1206 height 15
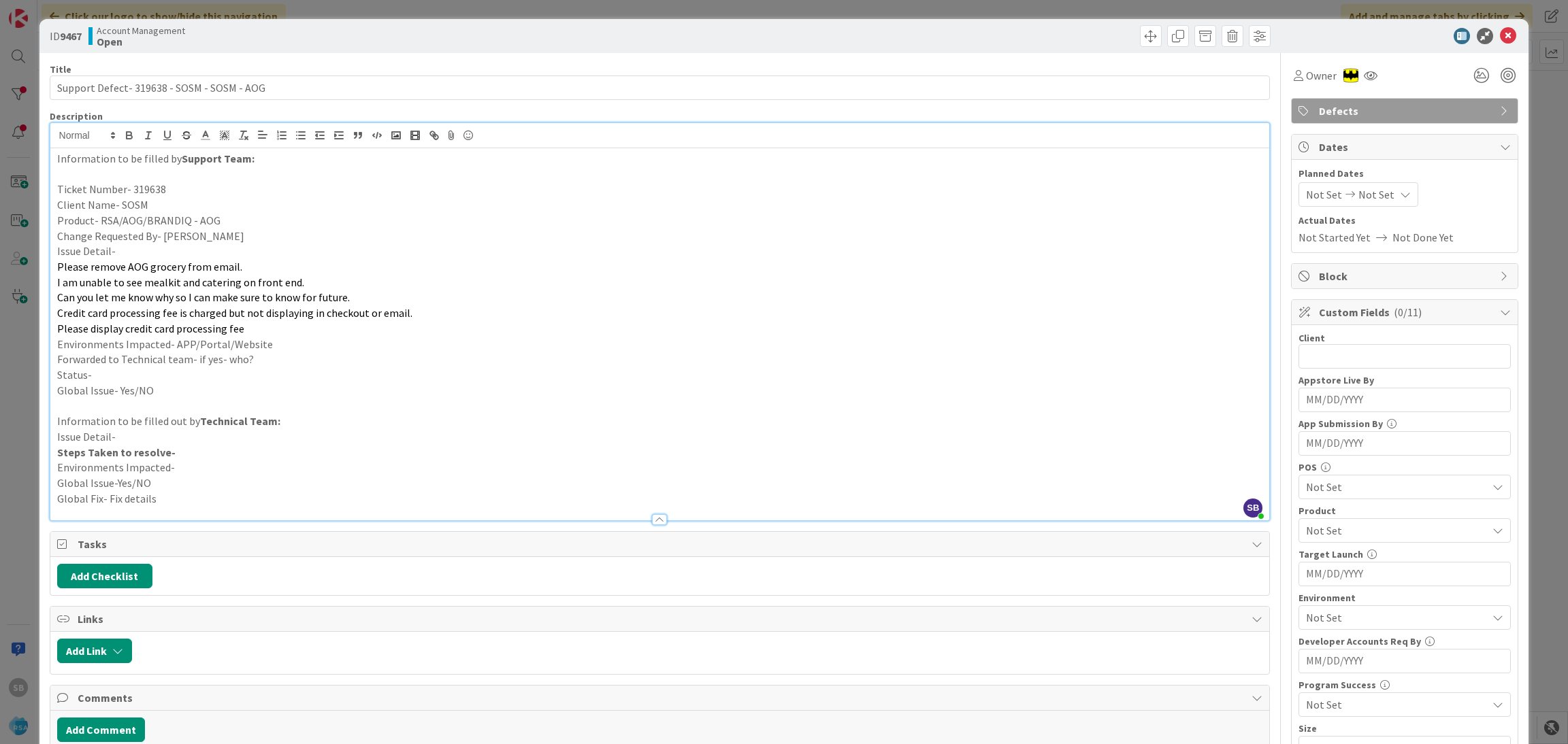
click at [269, 348] on p "Environments Impacted- APP/Portal/Website" at bounding box center [660, 344] width 1206 height 15
click at [258, 356] on p "Forwarded to Technical team- if yes- who?" at bounding box center [660, 359] width 1206 height 15
click at [219, 373] on p "Status-" at bounding box center [660, 375] width 1206 height 15
click at [1342, 196] on icon at bounding box center [1350, 195] width 16 height 10
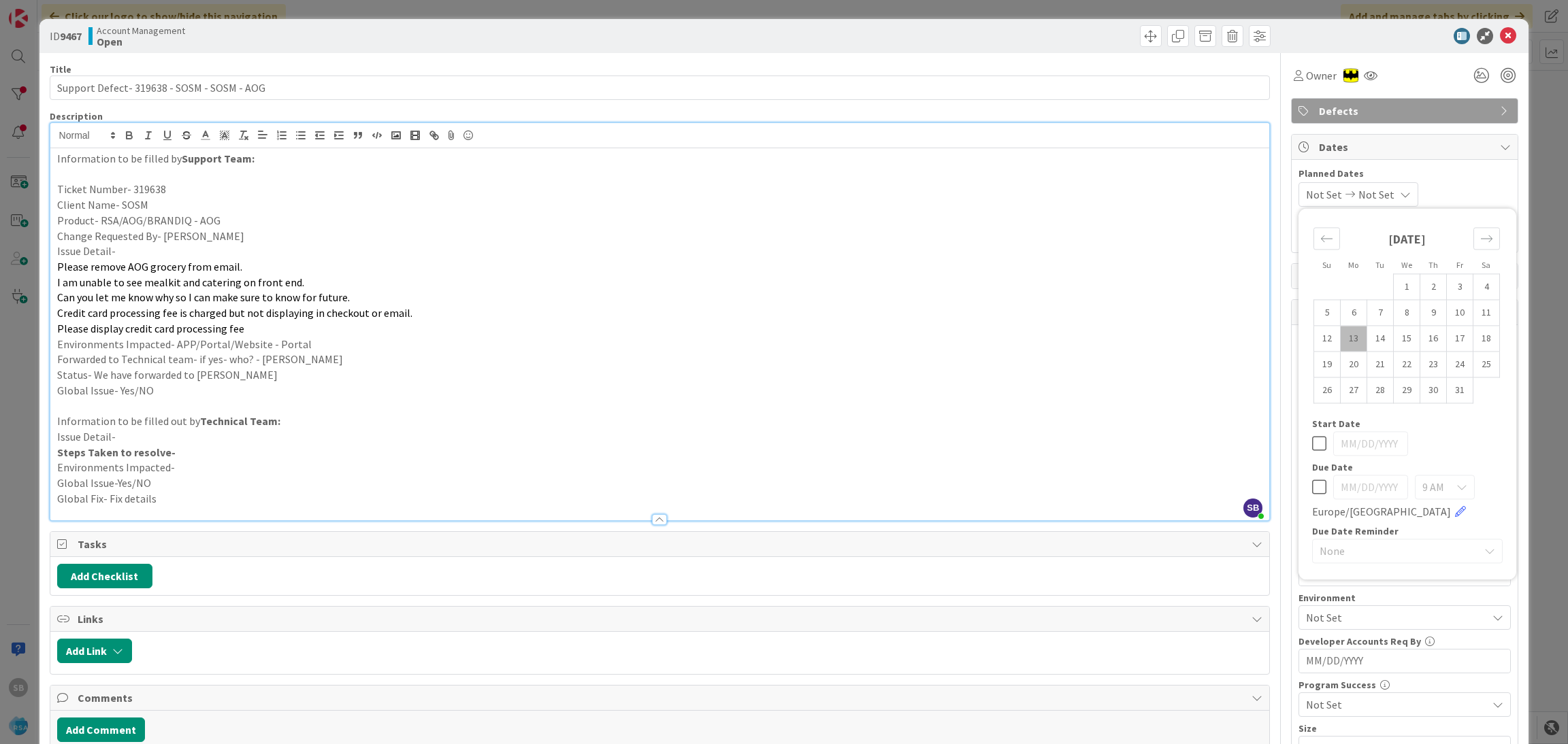
click at [1341, 343] on td "13" at bounding box center [1354, 339] width 27 height 26
type input "[DATE]"
click at [1451, 365] on td "24" at bounding box center [1460, 365] width 27 height 26
type input "[DATE]"
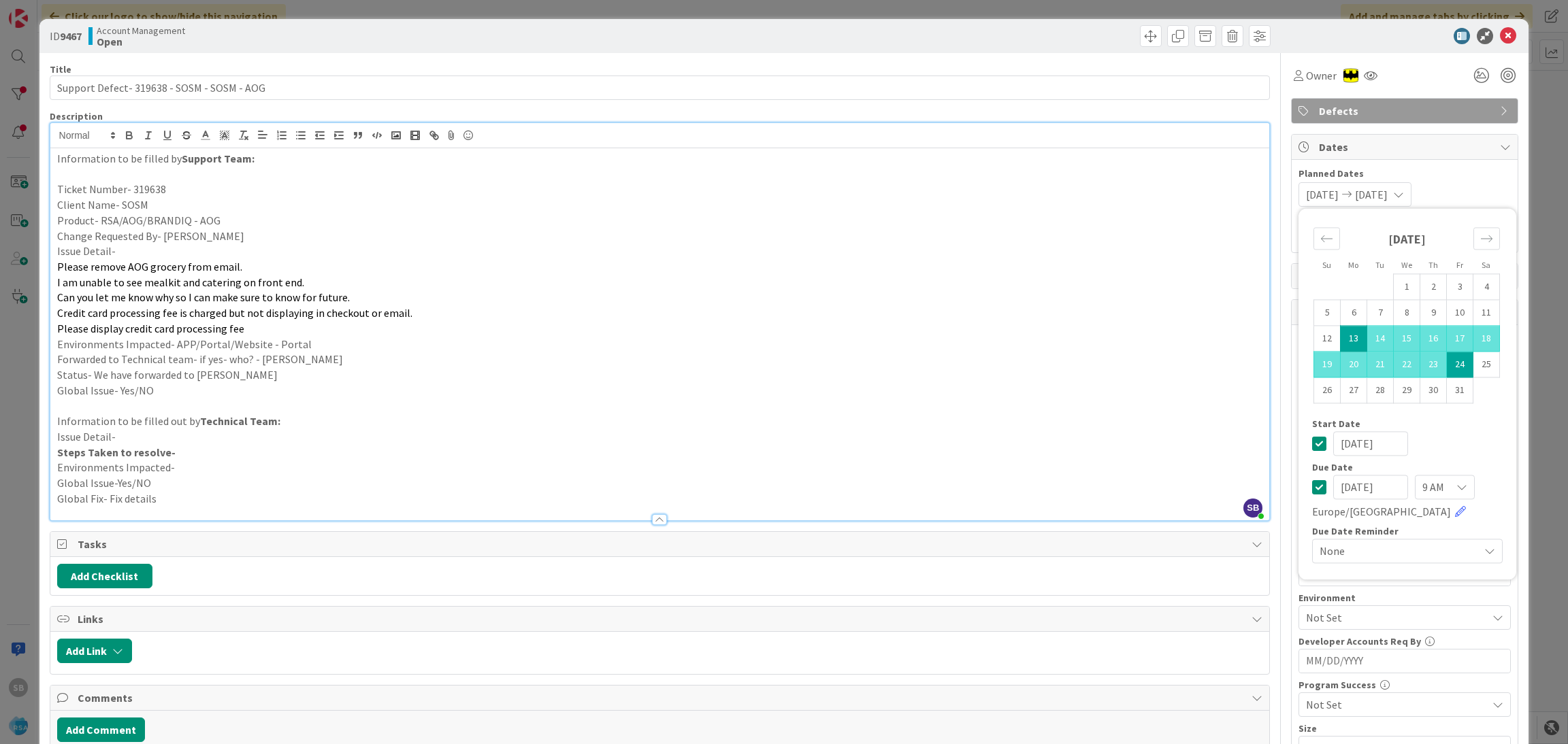
click at [1462, 160] on div "Planned Dates [DATE] [DATE] Su Mo Tu We Th Fr Sa [DATE] 1 2 3 4 5 6 7 8 9 10 11…" at bounding box center [1405, 206] width 226 height 92
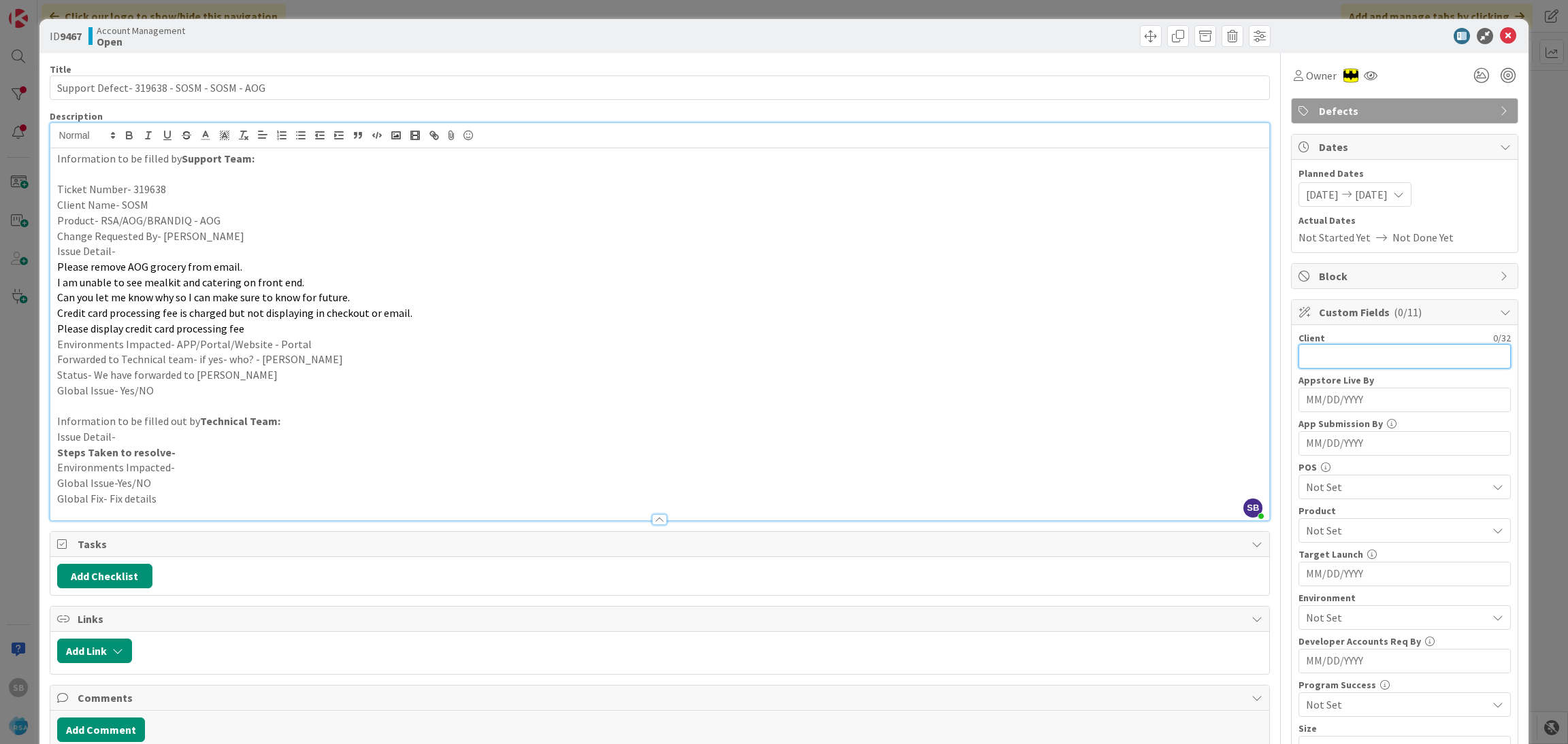
click at [1363, 353] on input "text" at bounding box center [1405, 356] width 213 height 24
type input "SOSM"
click at [1331, 487] on span "Not Set" at bounding box center [1396, 487] width 181 height 16
click at [1394, 82] on div "Owner" at bounding box center [1405, 75] width 227 height 24
click at [1320, 535] on span "Not Set" at bounding box center [1396, 531] width 181 height 16
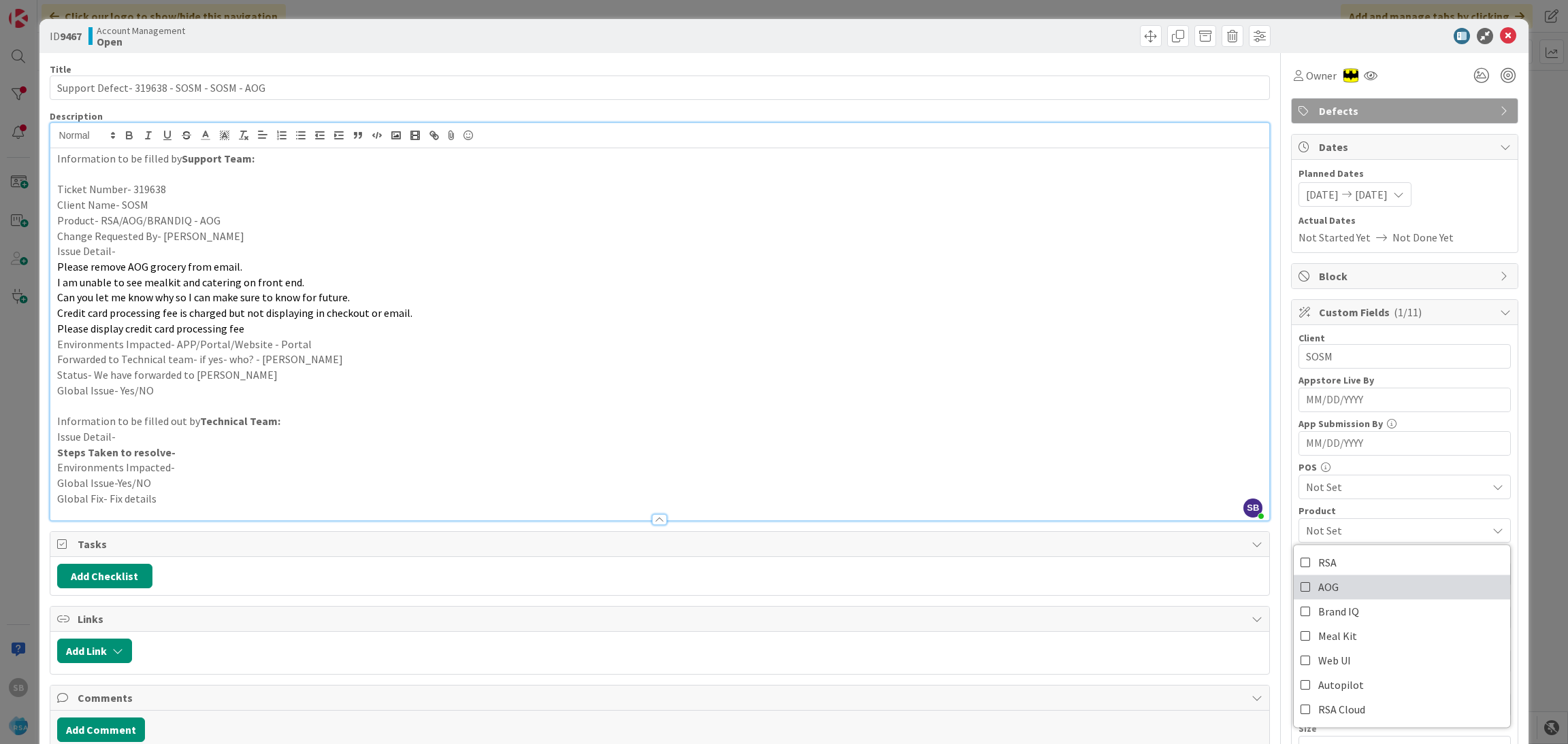
click at [1342, 588] on link "AOG" at bounding box center [1402, 587] width 217 height 24
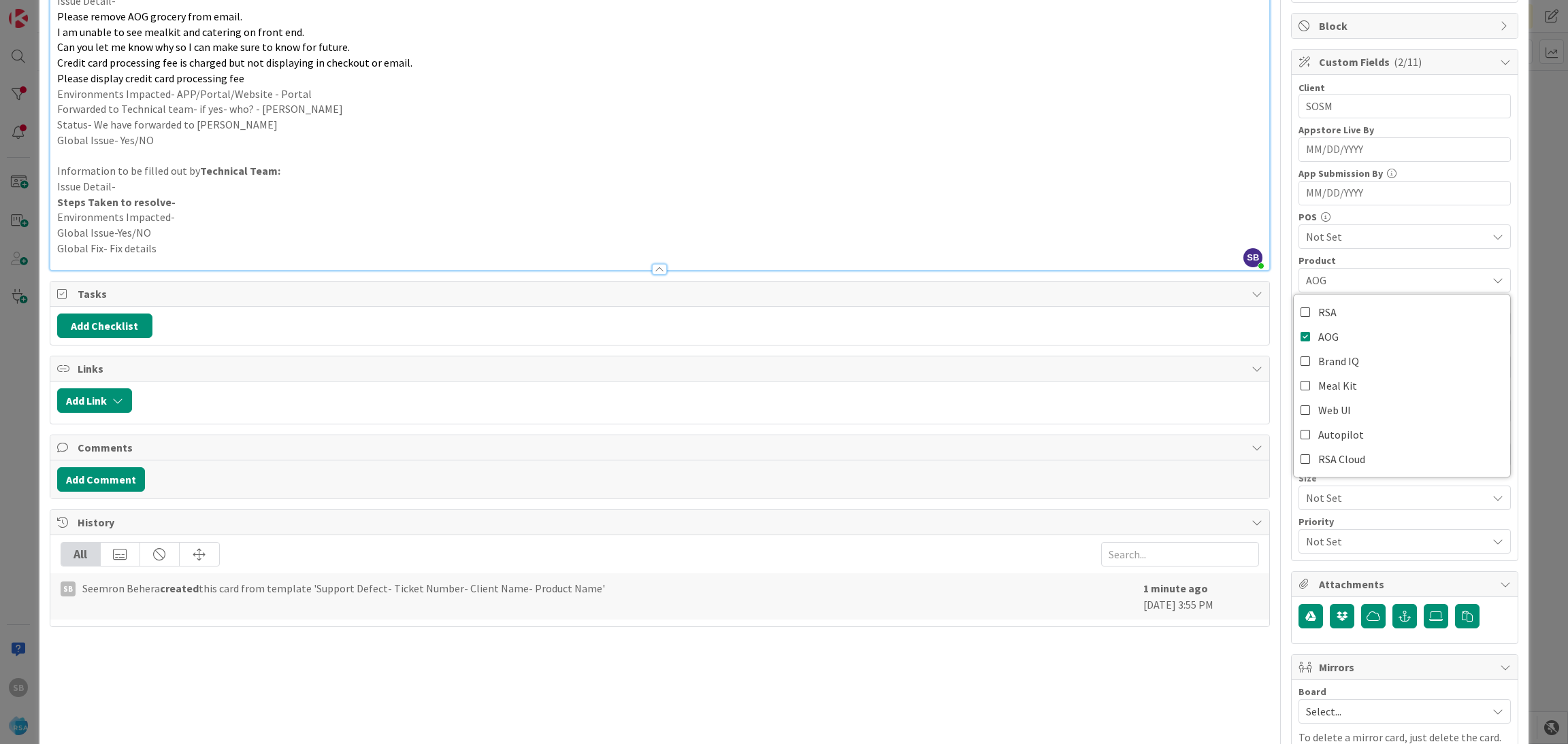
click at [1351, 262] on div "Product" at bounding box center [1405, 260] width 213 height 10
click at [1343, 365] on span "Not Set" at bounding box center [1396, 368] width 181 height 16
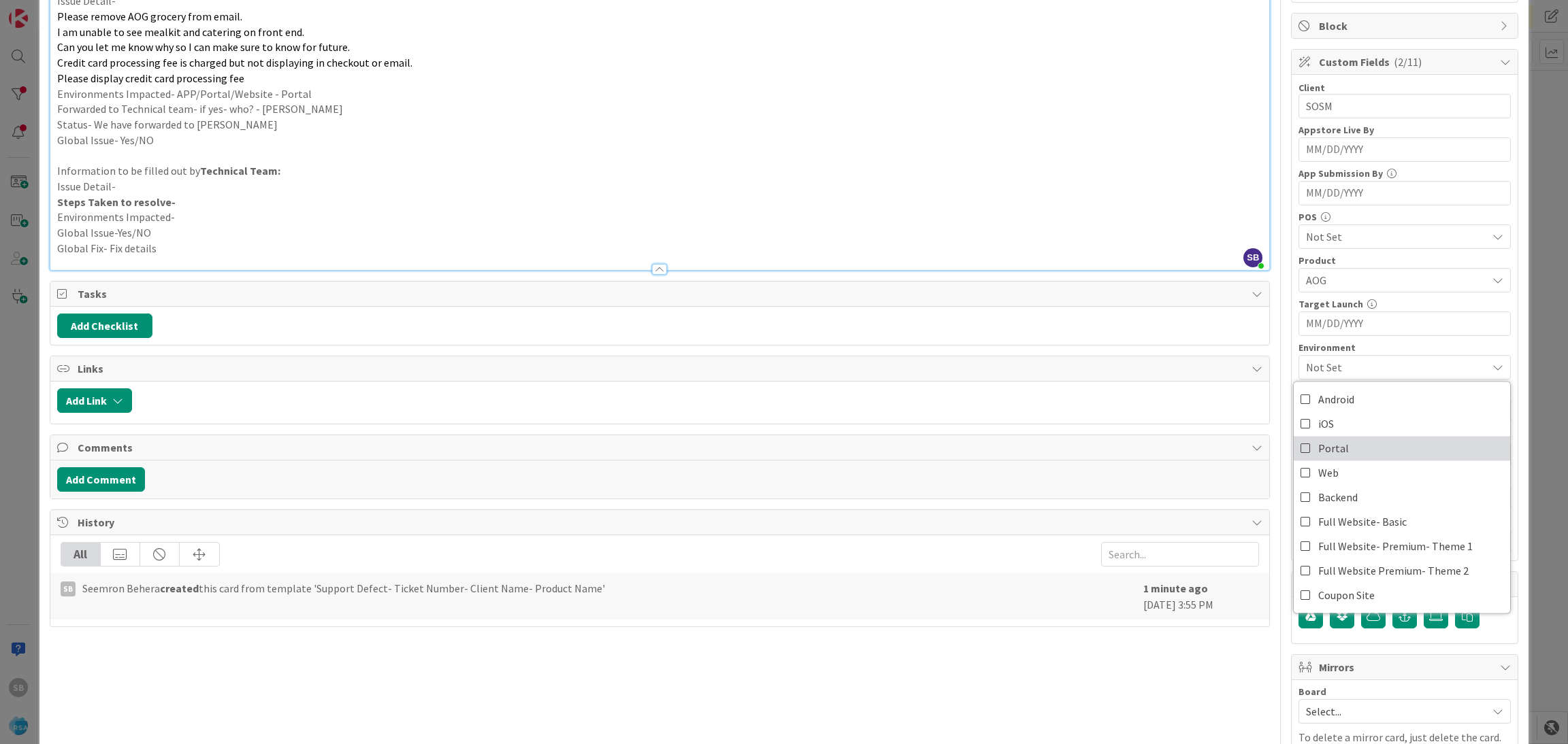
click at [1325, 445] on span "Portal" at bounding box center [1333, 448] width 31 height 20
click at [1362, 363] on span "Portal" at bounding box center [1396, 368] width 181 height 16
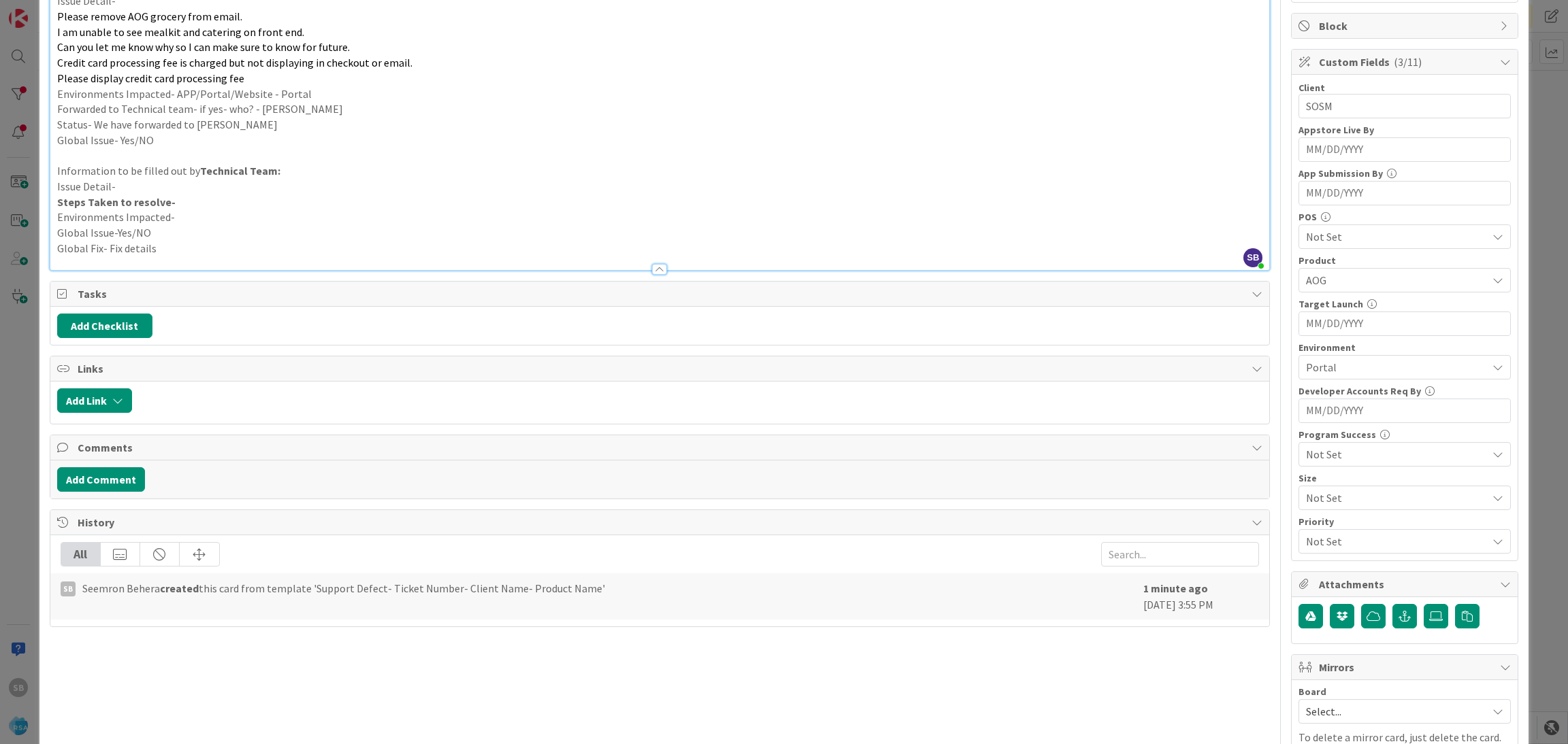
scroll to position [344, 0]
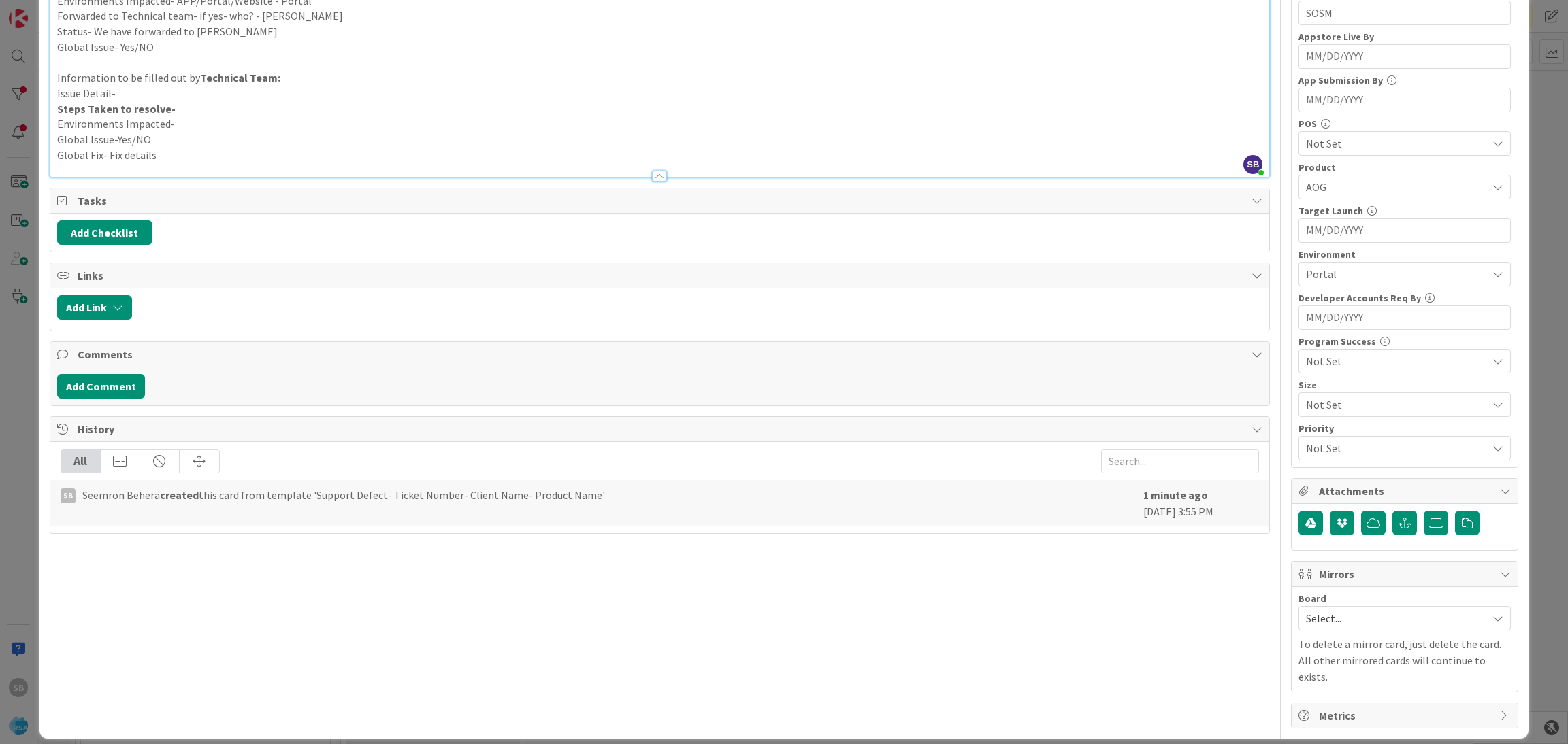
click at [1347, 618] on span "Select..." at bounding box center [1393, 618] width 174 height 19
click at [1328, 715] on span "Software Development" at bounding box center [1413, 707] width 179 height 20
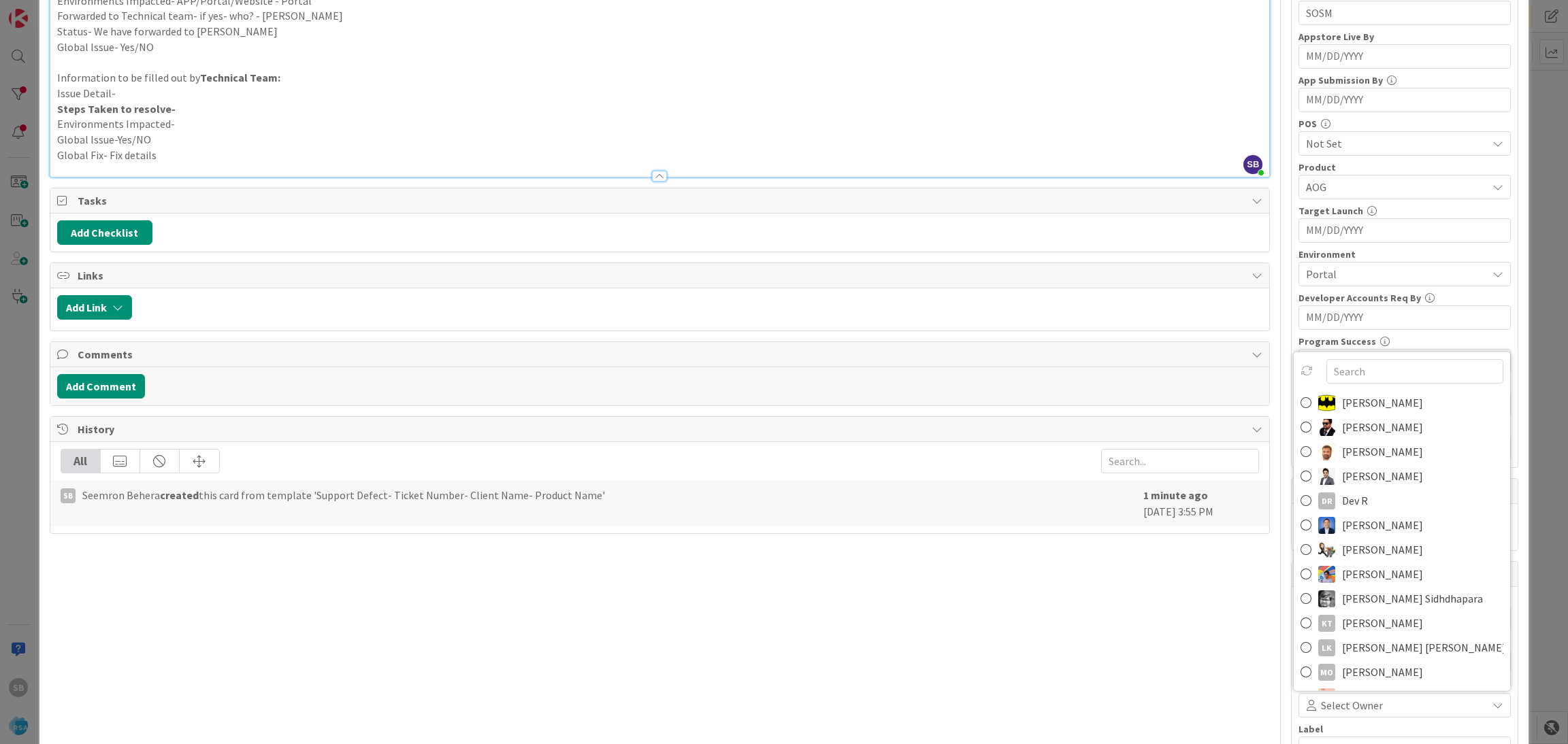
scroll to position [352, 0]
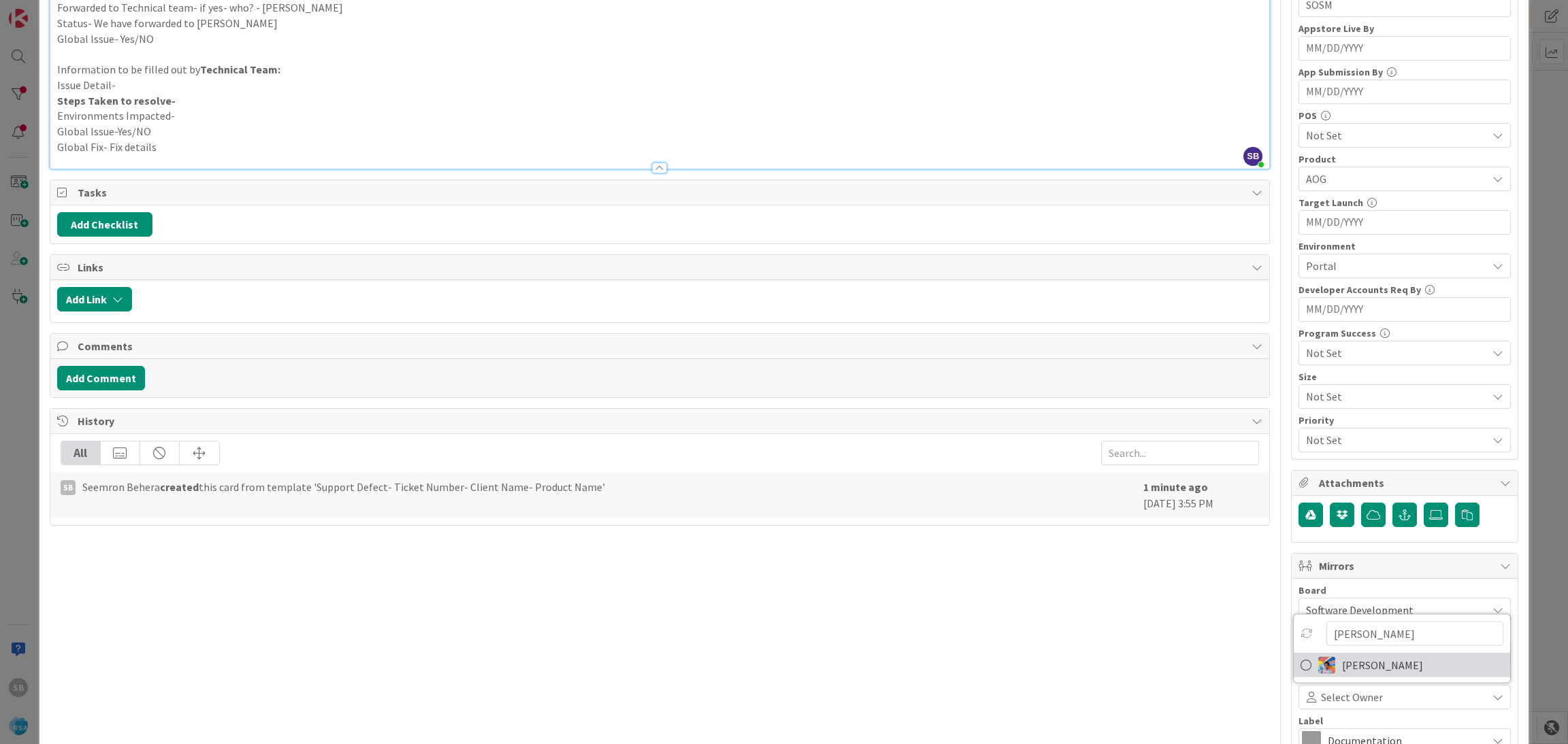
type input "[PERSON_NAME]"
click at [1353, 673] on span "[PERSON_NAME]" at bounding box center [1383, 665] width 81 height 20
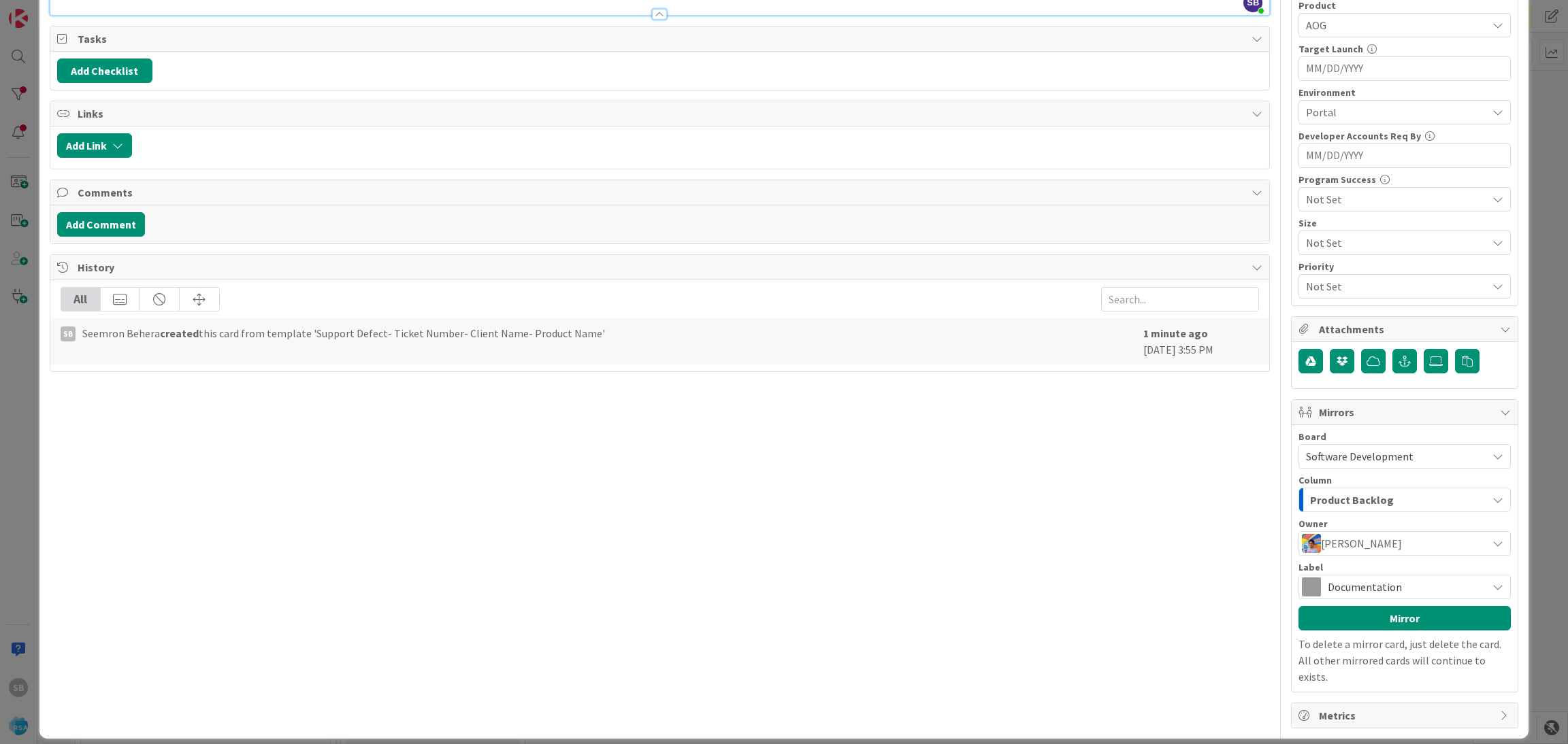
click at [1330, 581] on span "Documentation" at bounding box center [1404, 587] width 153 height 19
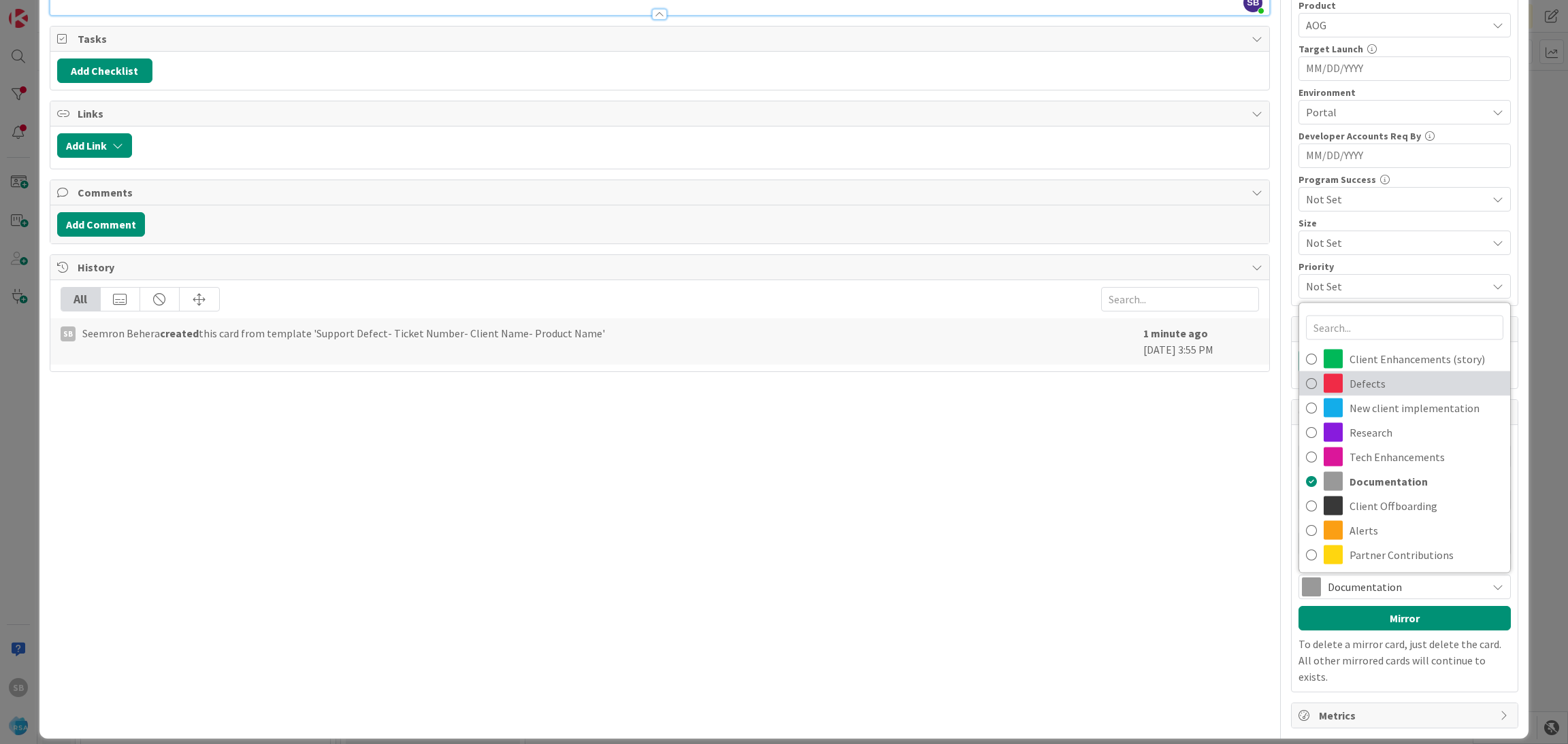
click at [1355, 387] on span "Defects" at bounding box center [1427, 383] width 154 height 20
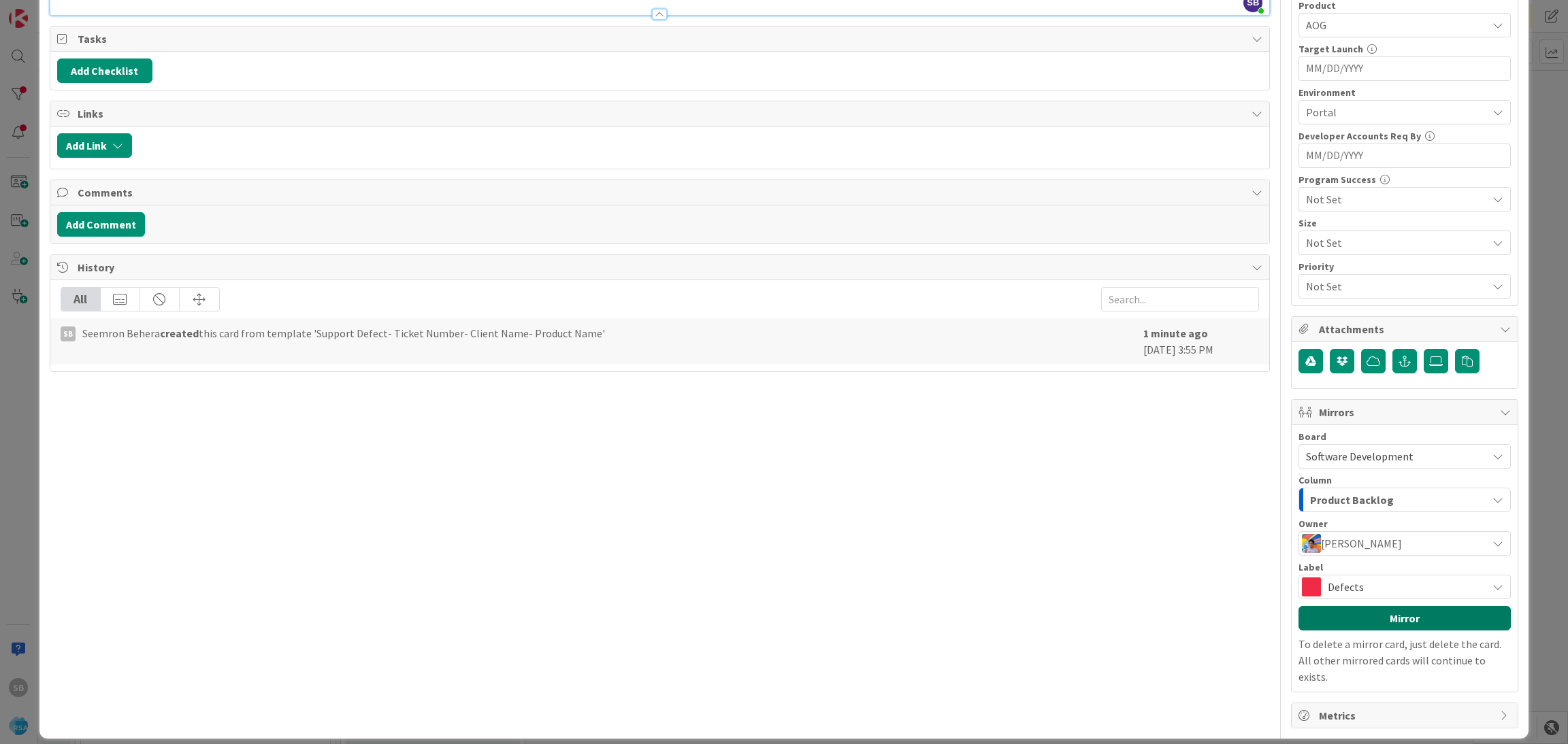
click at [1351, 621] on button "Mirror" at bounding box center [1405, 618] width 213 height 24
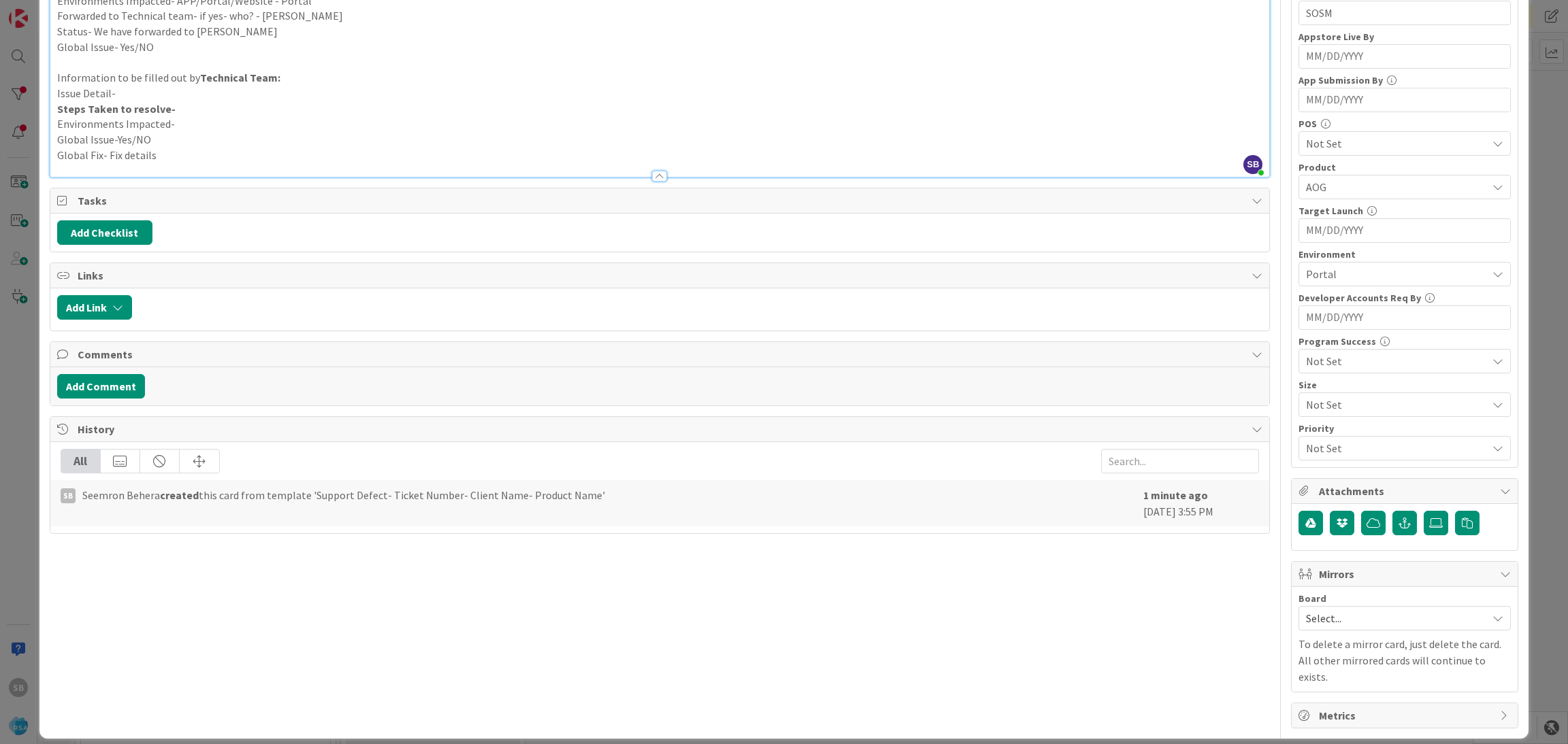
scroll to position [0, 0]
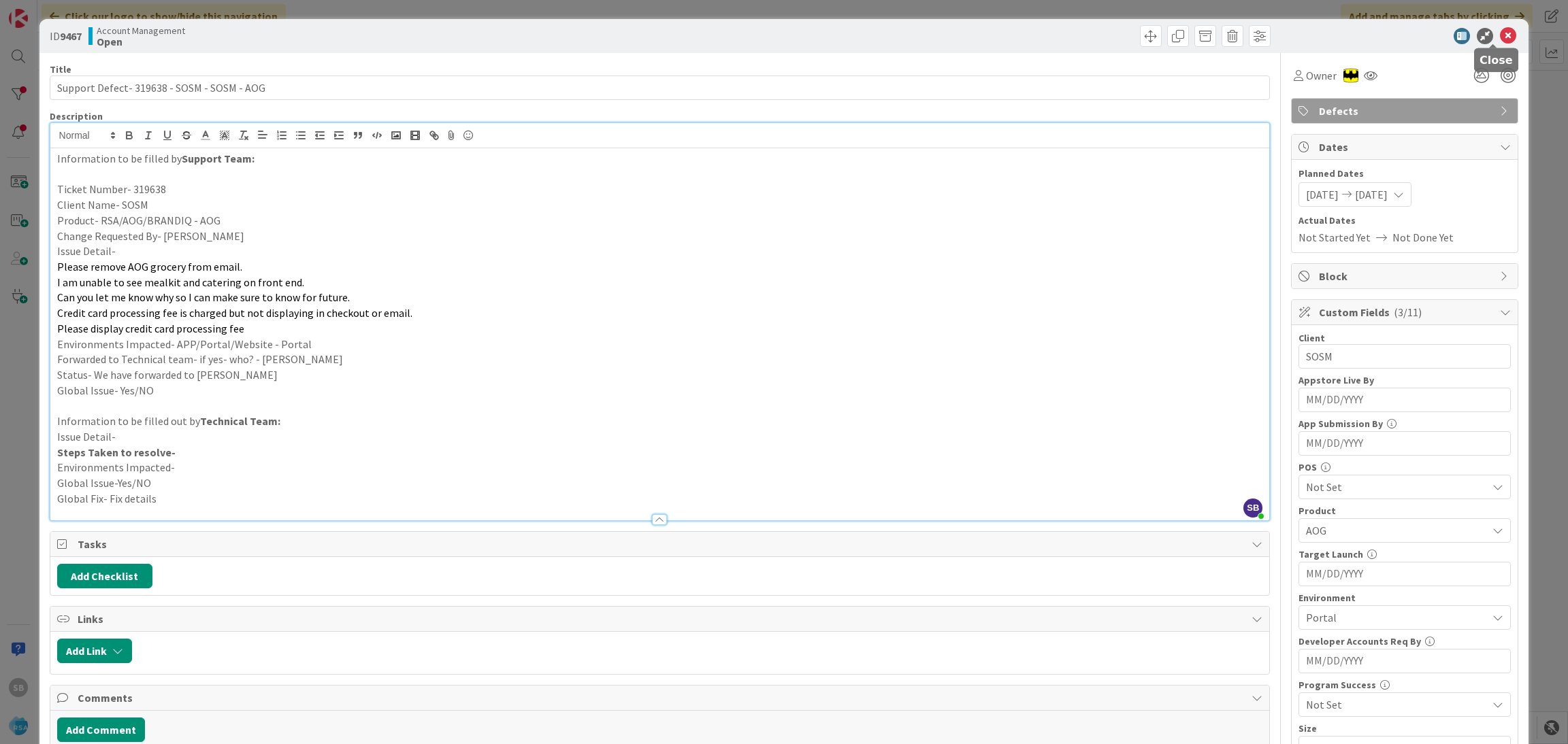
click at [1500, 31] on icon at bounding box center [1508, 36] width 16 height 16
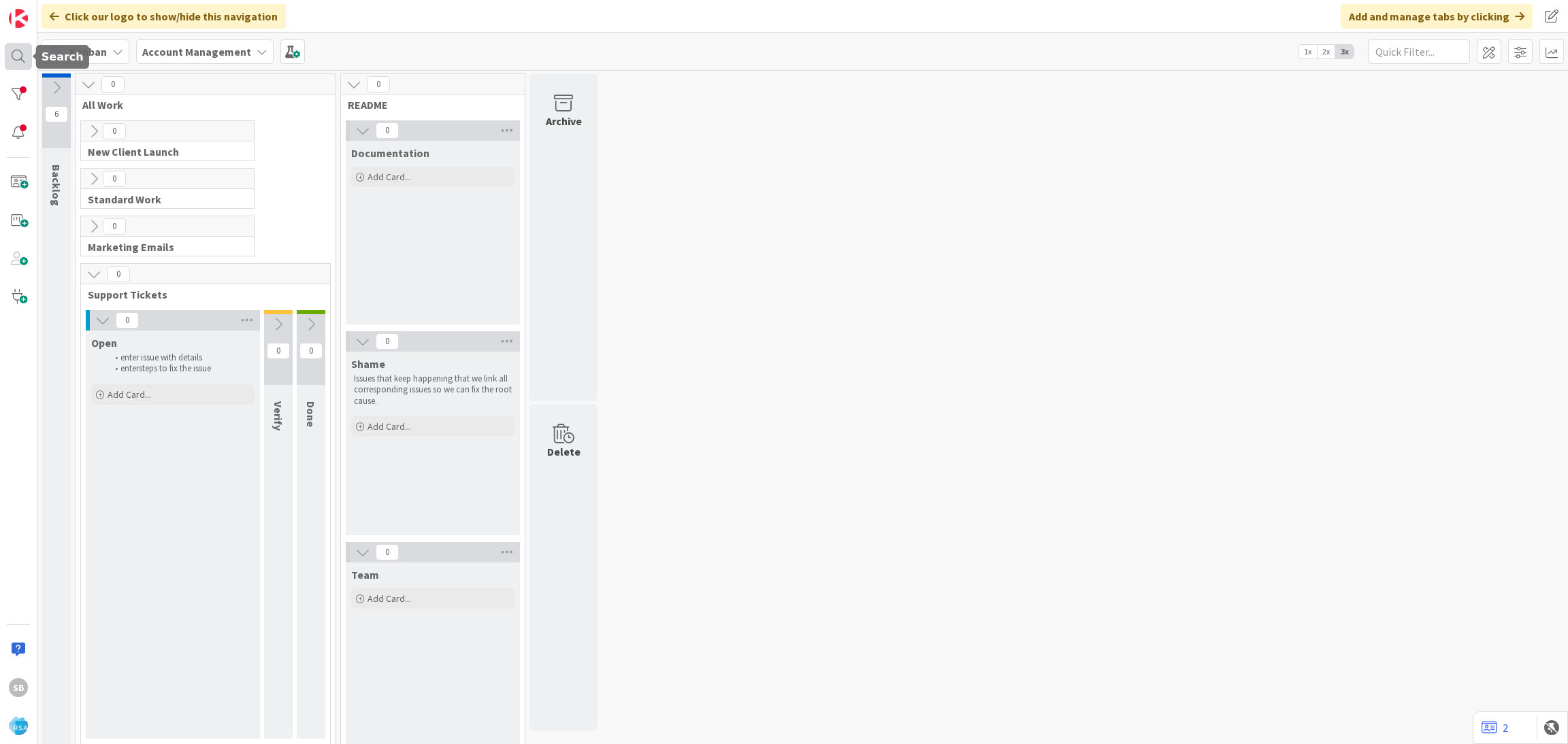
click at [25, 58] on div at bounding box center [19, 57] width 28 height 28
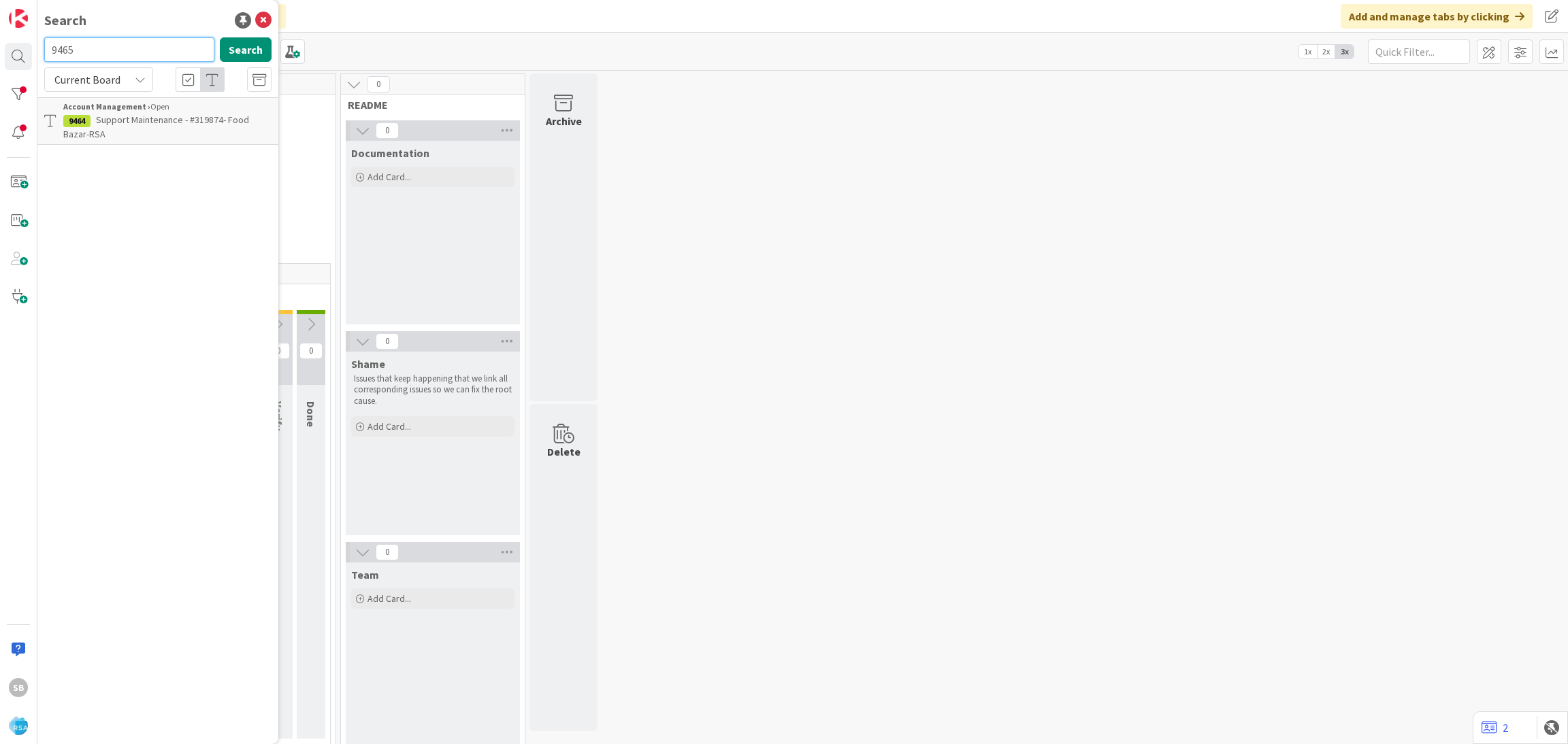
type input "9465"
click at [118, 111] on b "Account Management ›" at bounding box center [106, 106] width 87 height 11
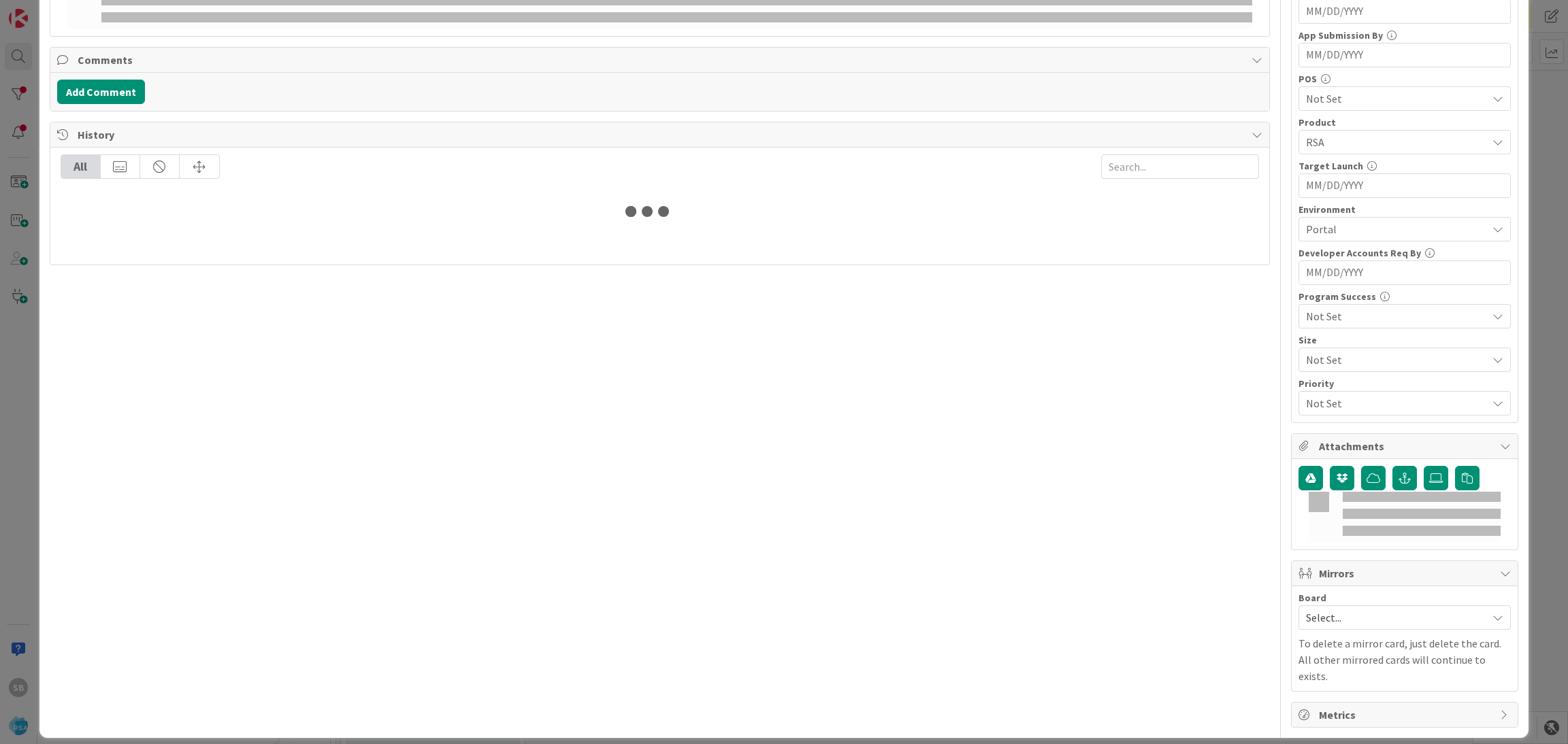
scroll to position [330, 0]
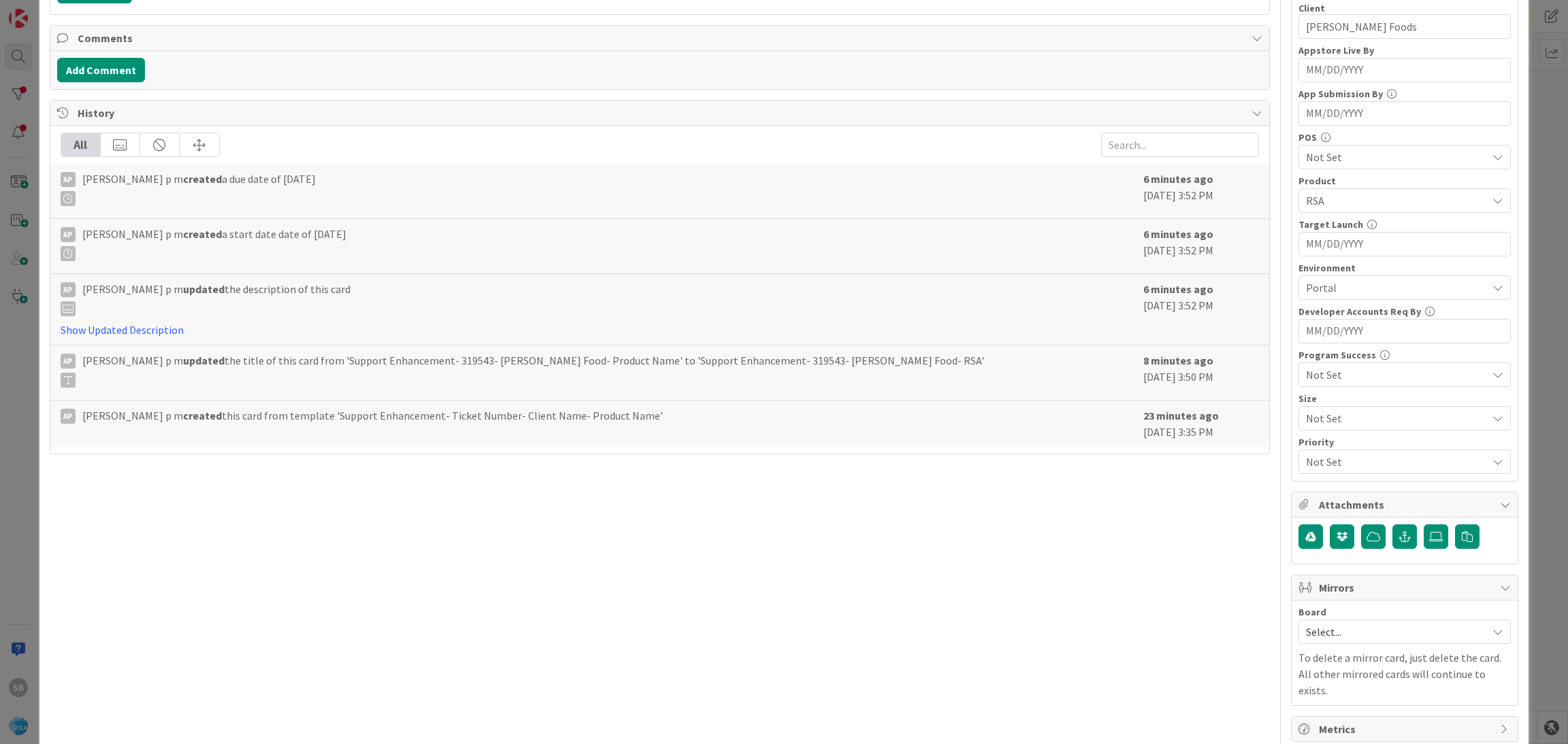
click at [1318, 626] on span "Select..." at bounding box center [1393, 631] width 174 height 19
click at [1324, 724] on span "Software Development" at bounding box center [1413, 720] width 179 height 20
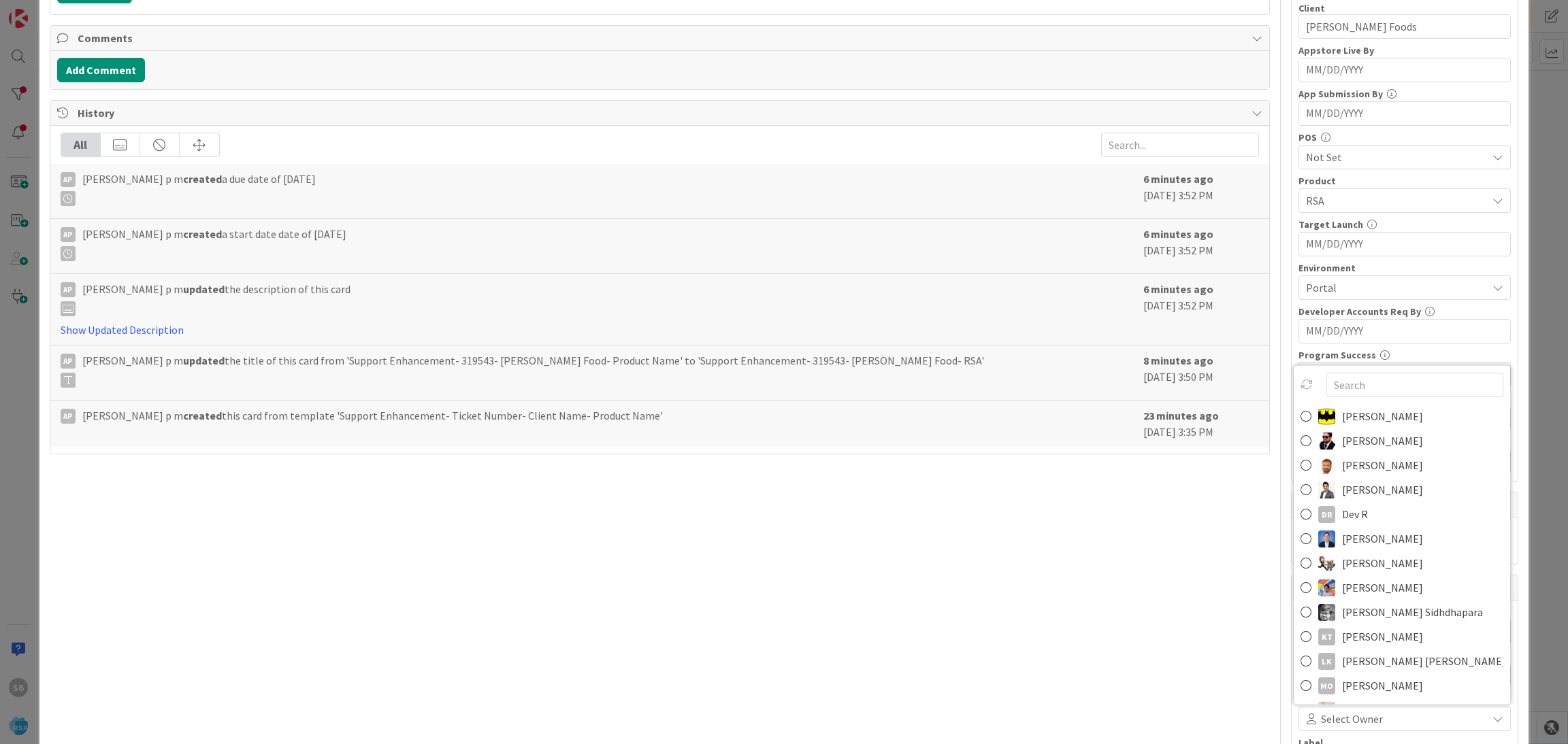
scroll to position [352, 0]
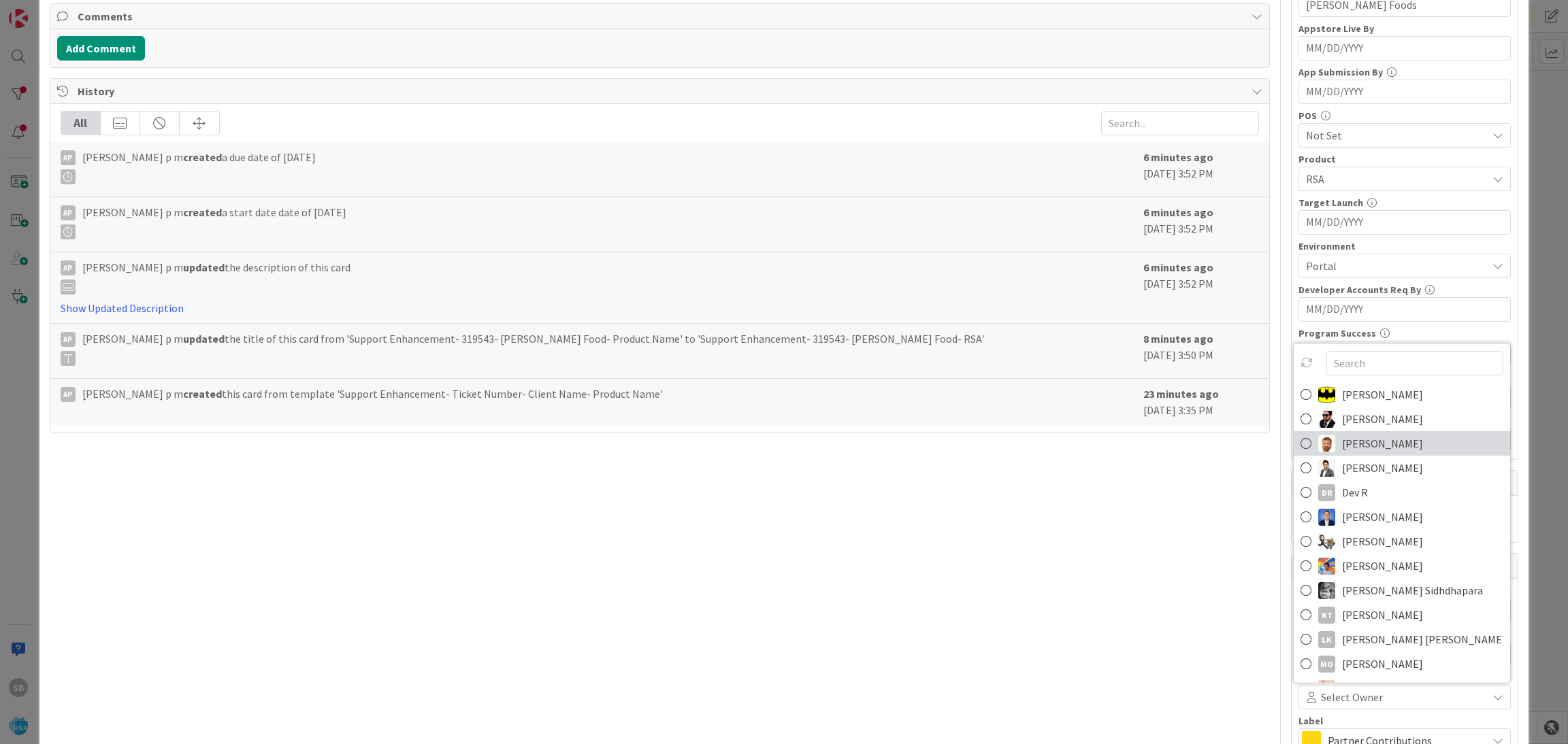
click at [1325, 438] on link "[PERSON_NAME]" at bounding box center [1402, 444] width 217 height 24
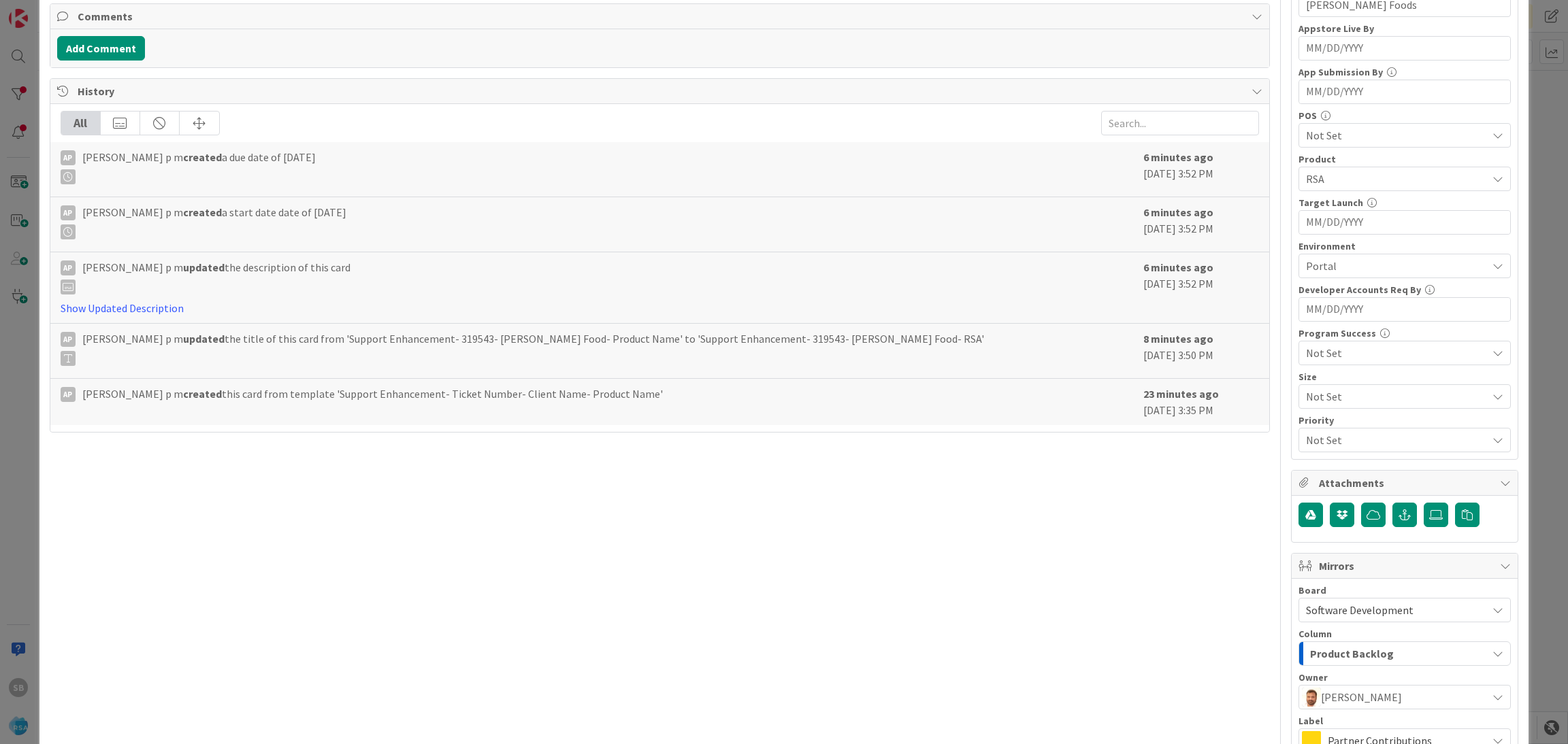
scroll to position [505, 0]
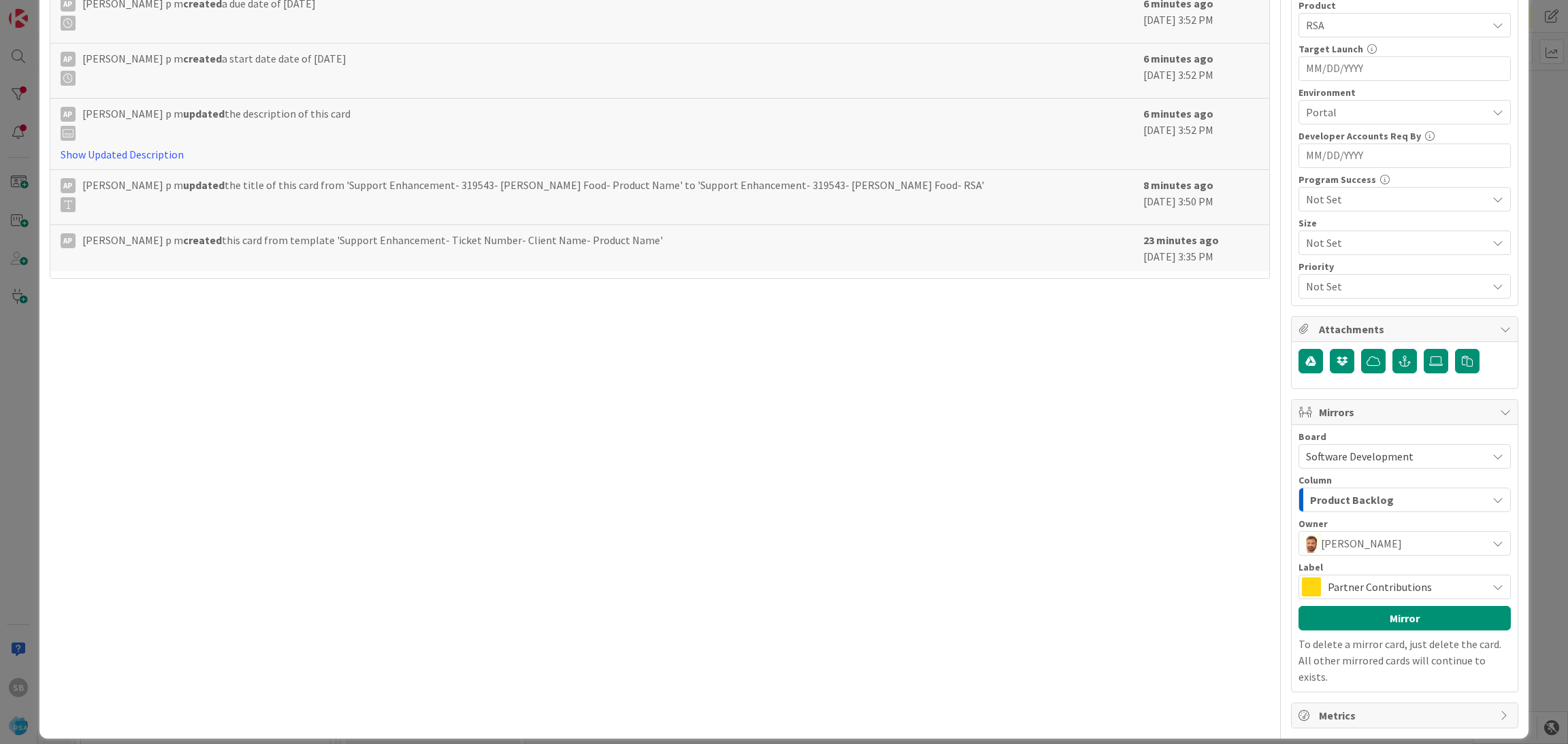
click at [1399, 600] on div "Partner Contributions" at bounding box center [1405, 587] width 213 height 24
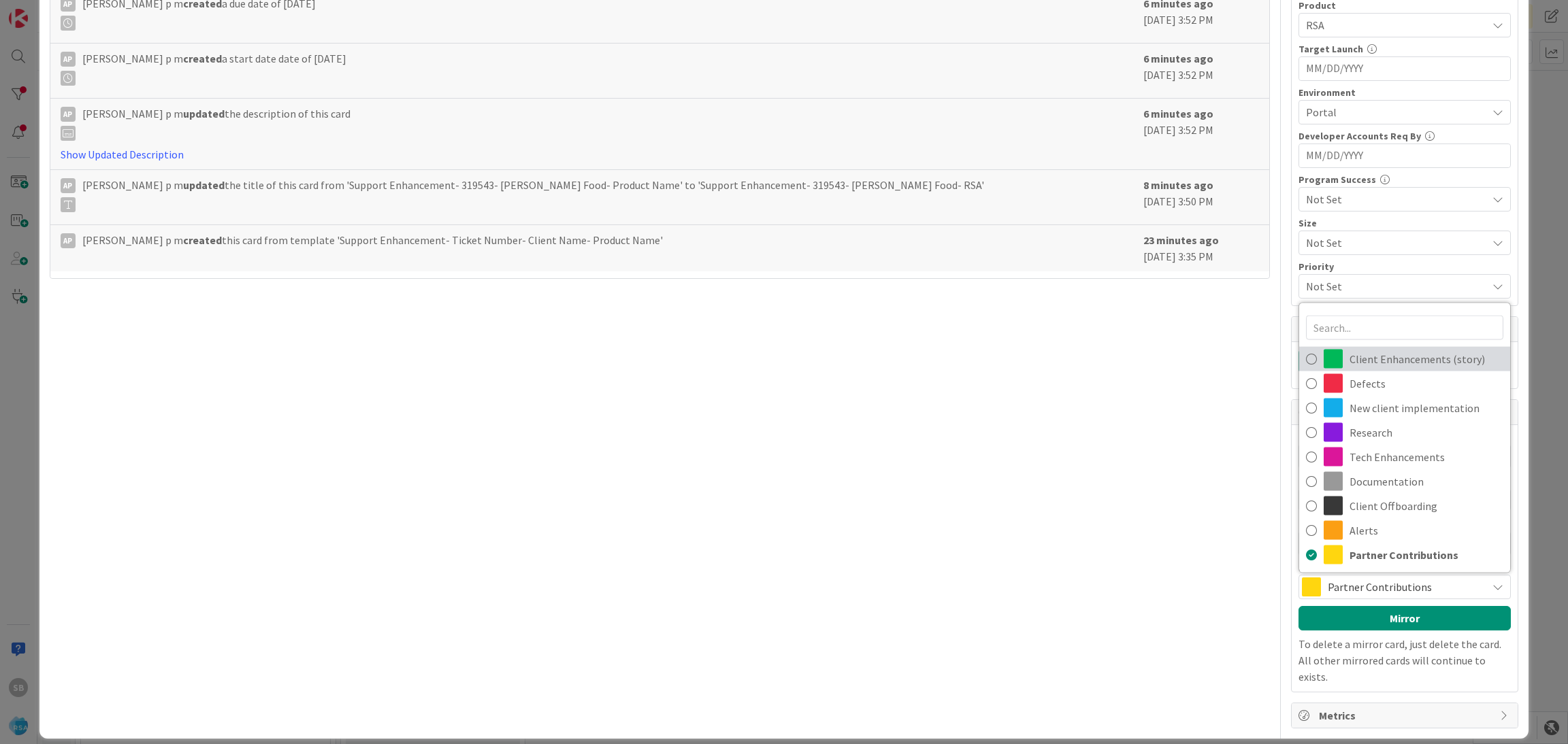
click at [1371, 372] on link "Client Enhancements (story)" at bounding box center [1405, 359] width 211 height 24
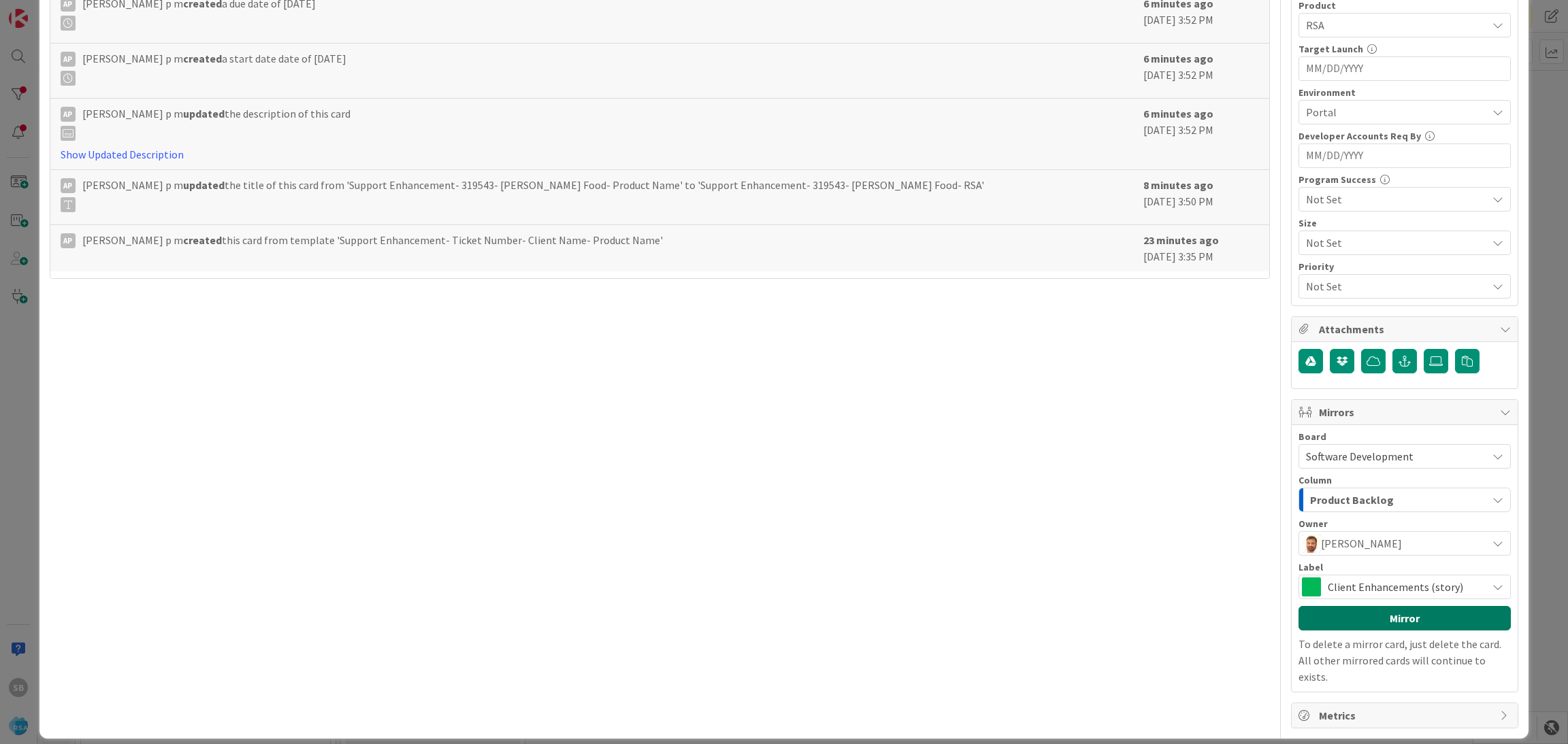
click at [1373, 626] on button "Mirror" at bounding box center [1405, 618] width 213 height 24
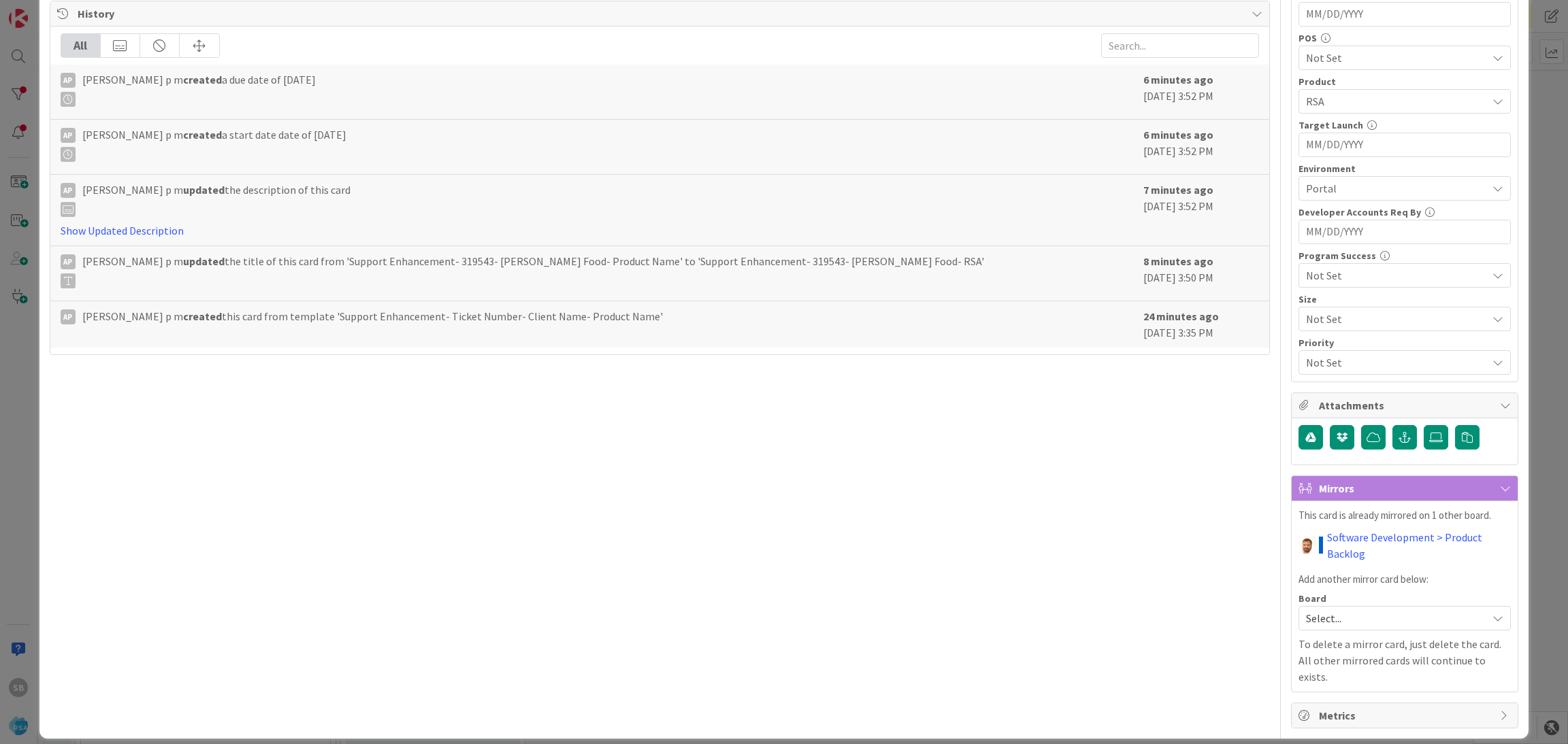
scroll to position [0, 0]
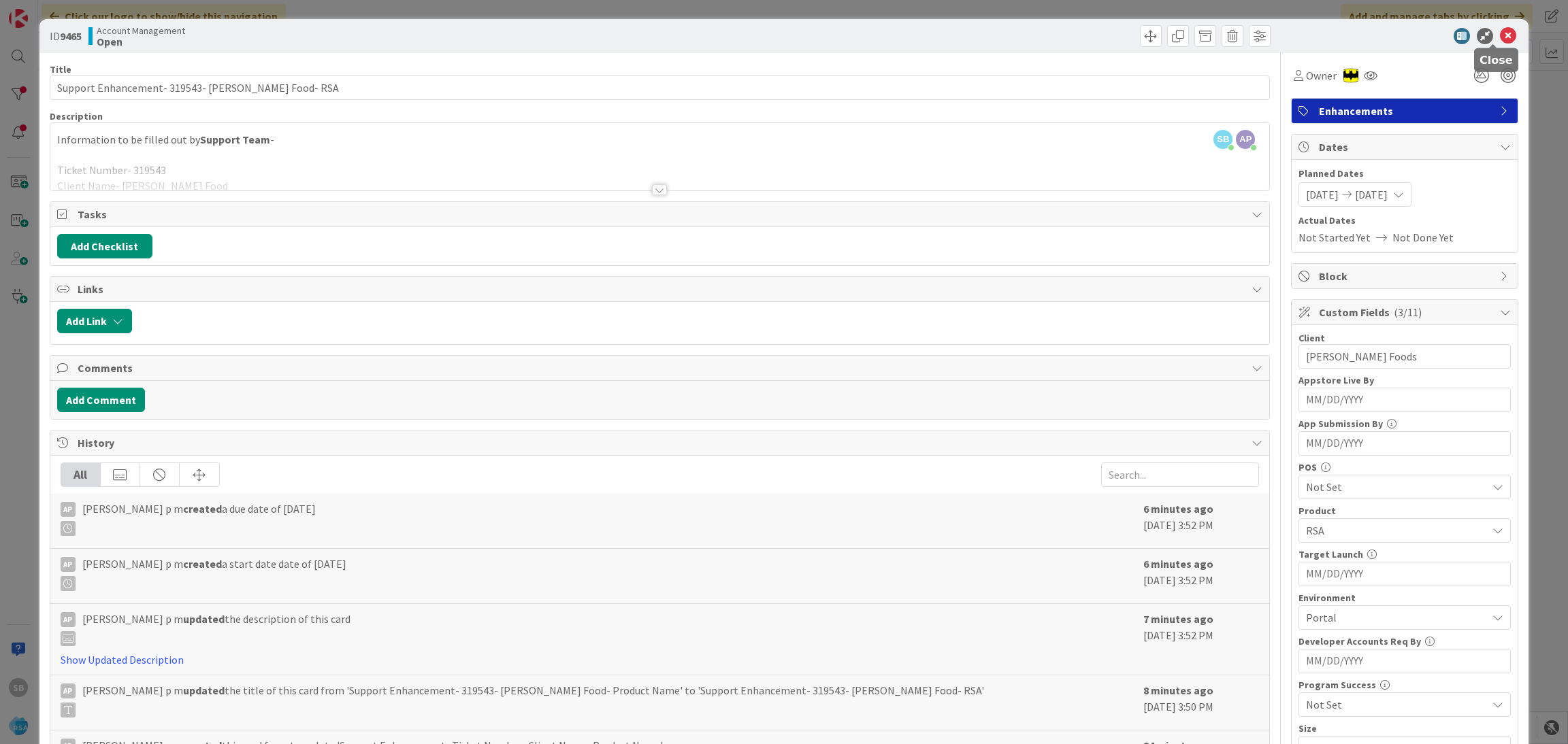
click at [1500, 40] on icon at bounding box center [1508, 36] width 16 height 16
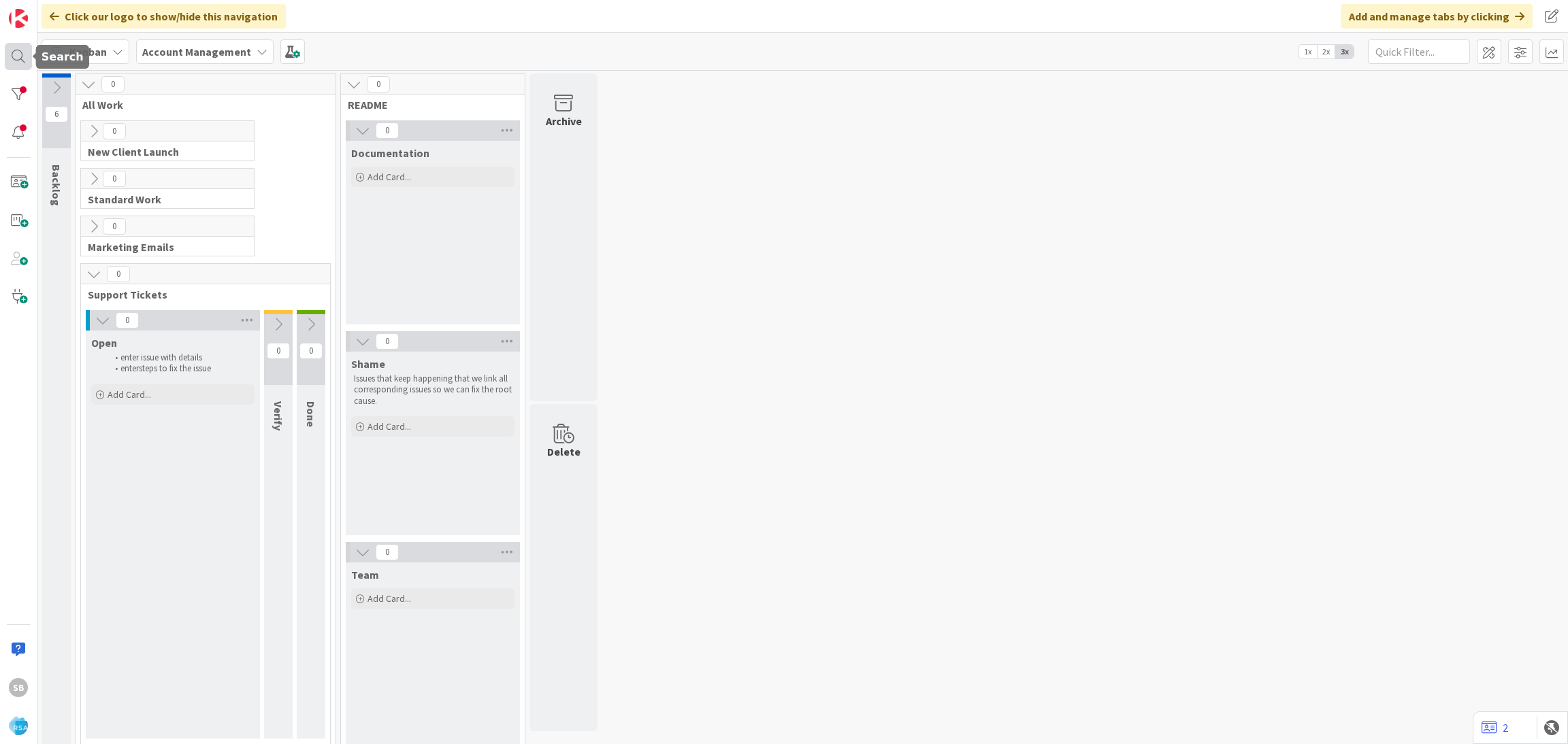
click at [14, 63] on div at bounding box center [19, 57] width 28 height 28
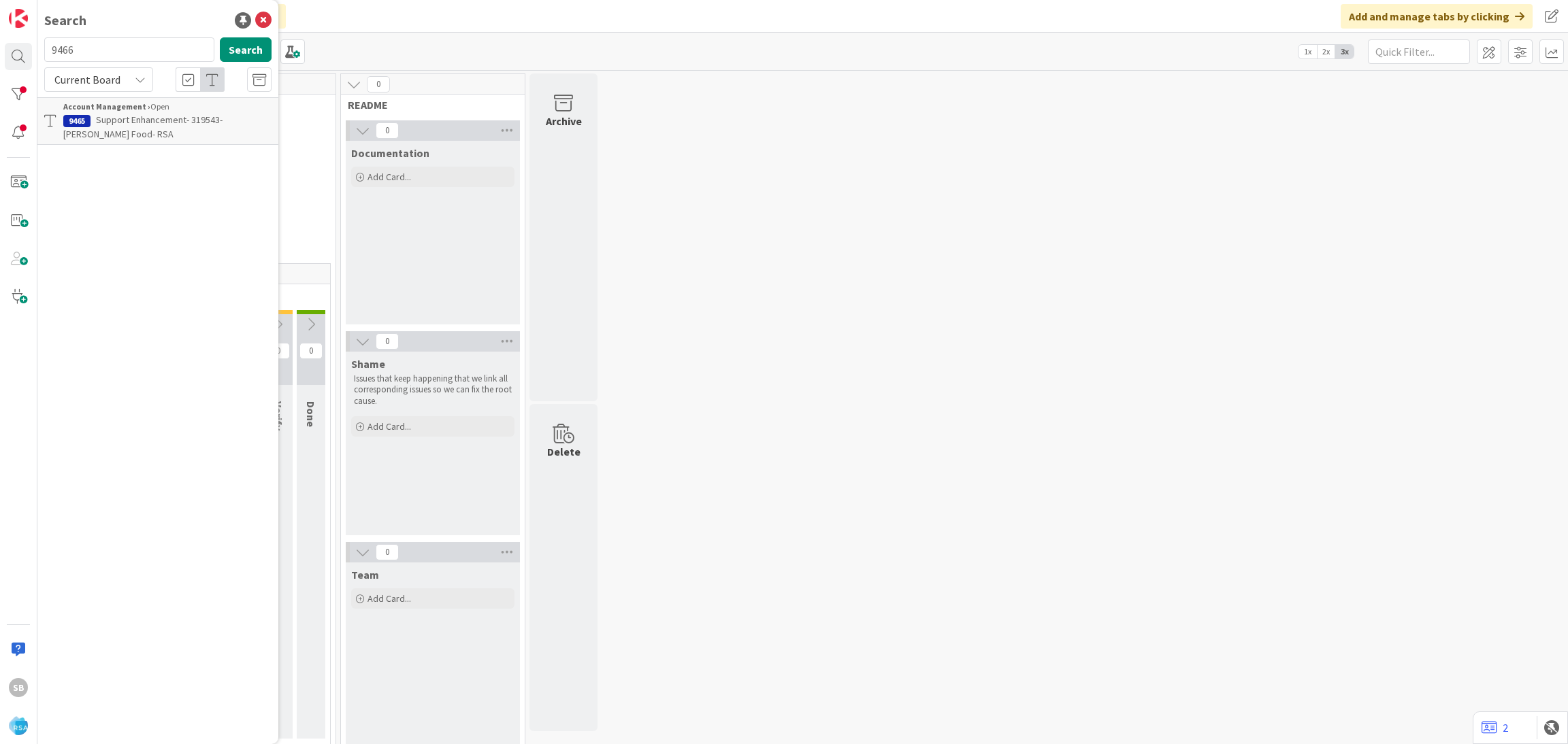
type input "9466"
click at [166, 106] on div "Account Management › Open" at bounding box center [167, 106] width 209 height 12
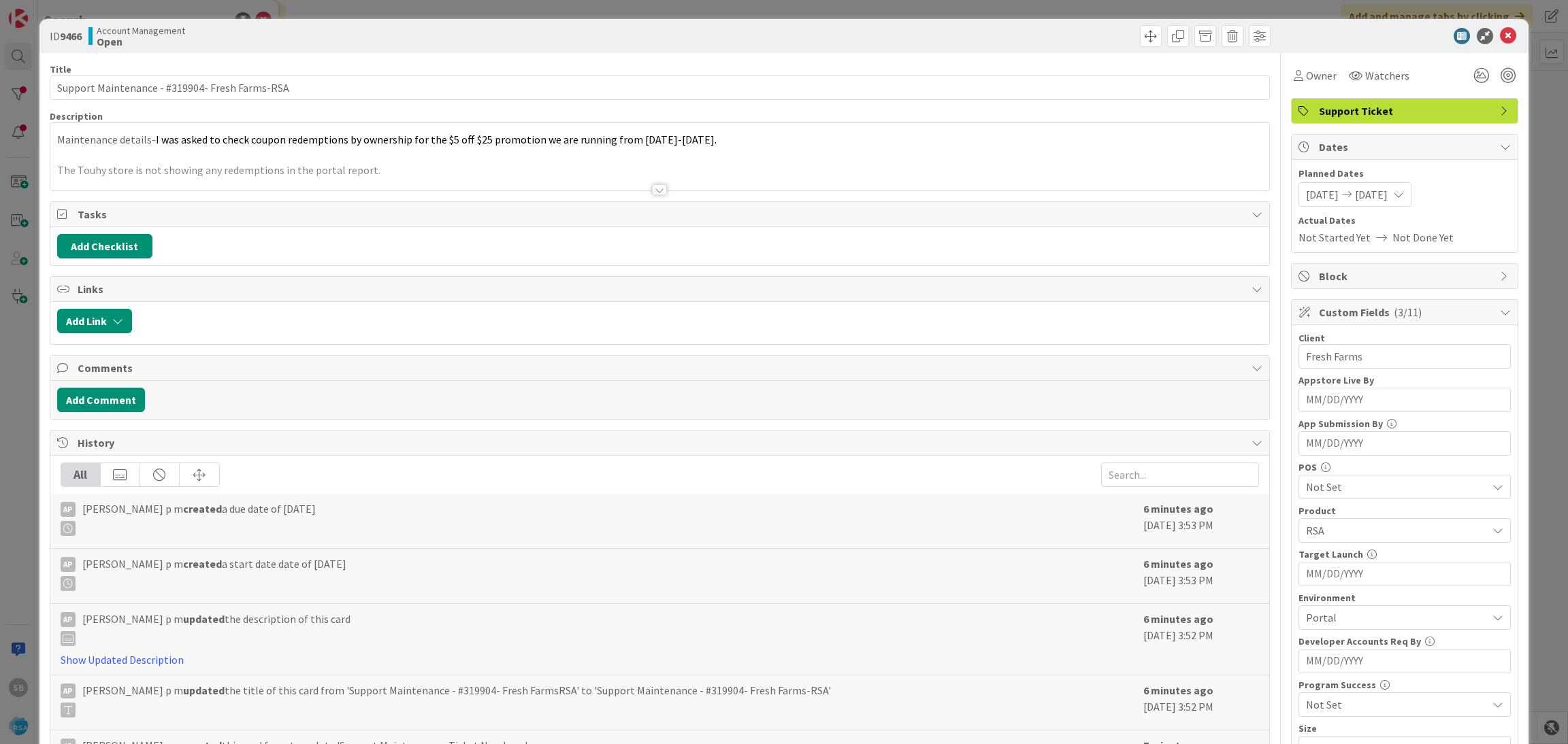
scroll to position [344, 0]
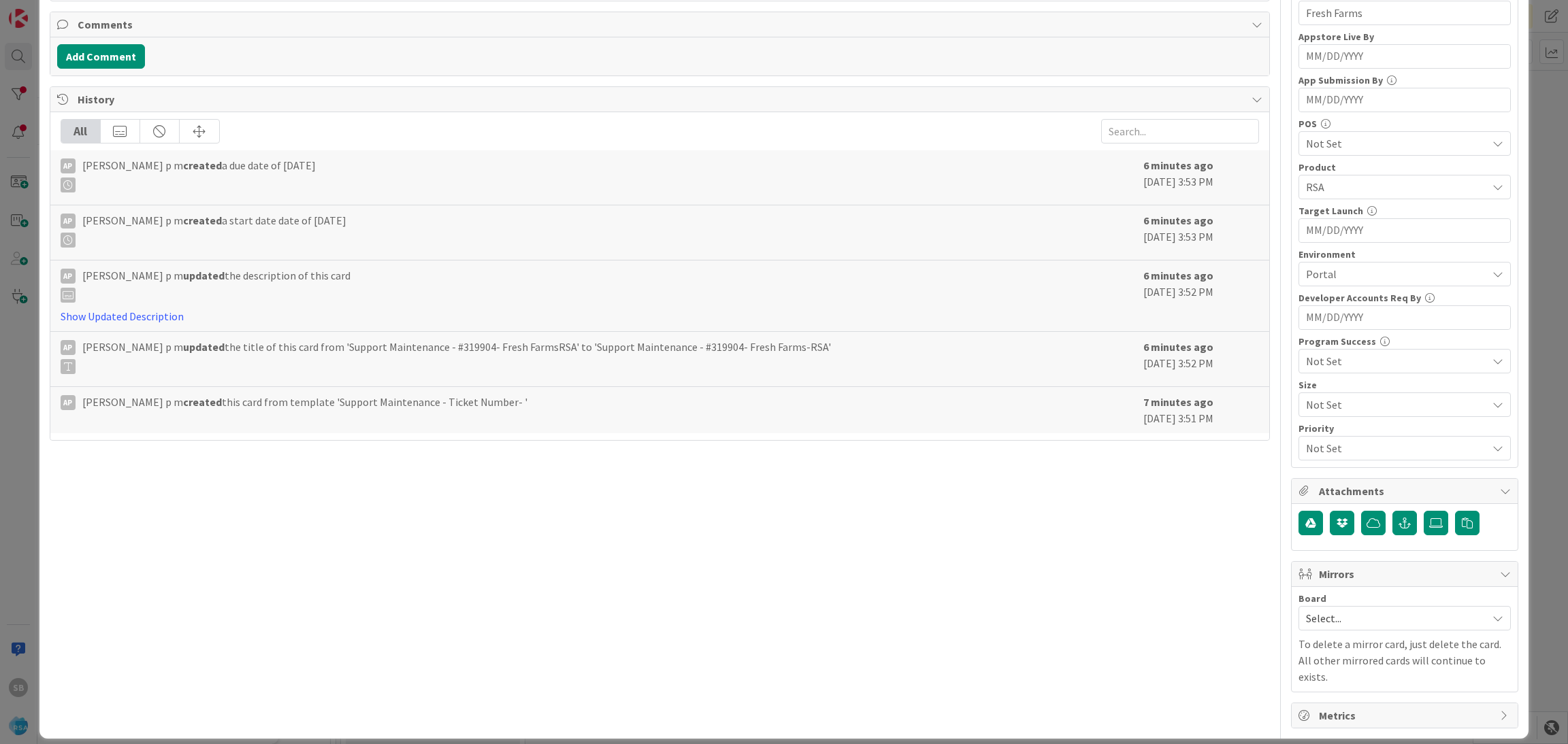
click at [1306, 621] on span "Select..." at bounding box center [1393, 618] width 174 height 19
click at [1323, 719] on link "Software Development" at bounding box center [1405, 707] width 211 height 24
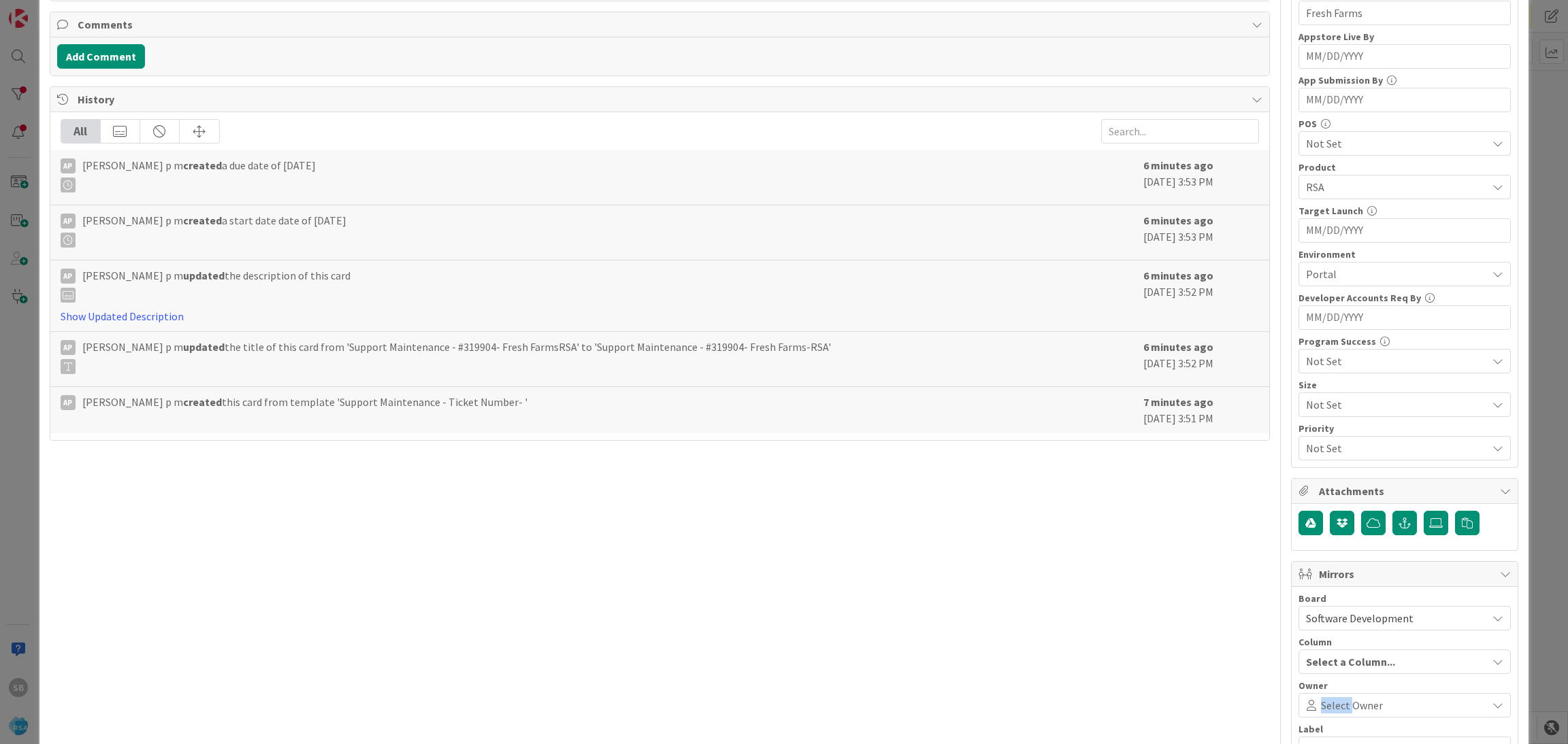
click at [1323, 722] on div "Board Software Development Account Management Software Development Column Selec…" at bounding box center [1405, 677] width 213 height 167
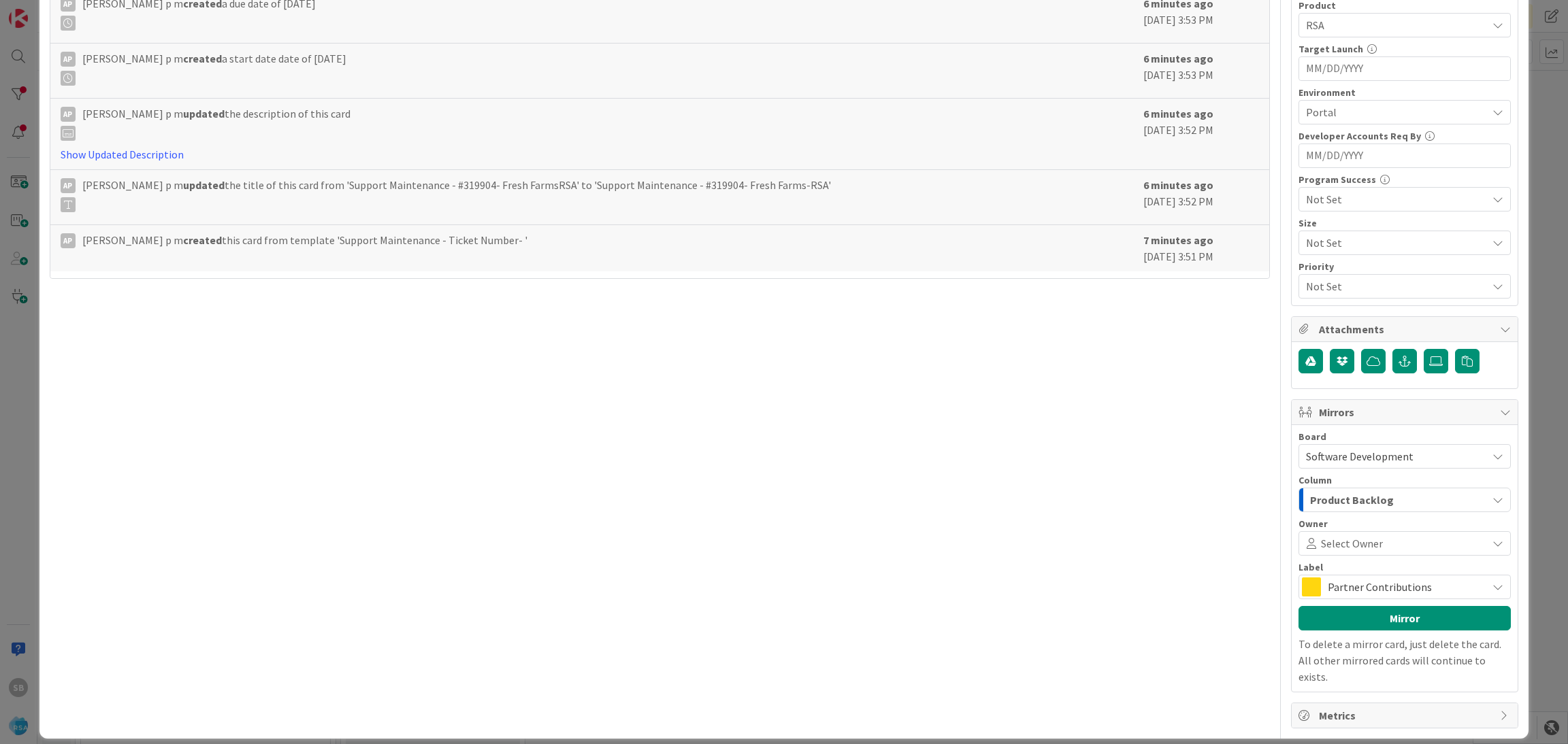
click at [1383, 548] on span at bounding box center [1432, 543] width 100 height 11
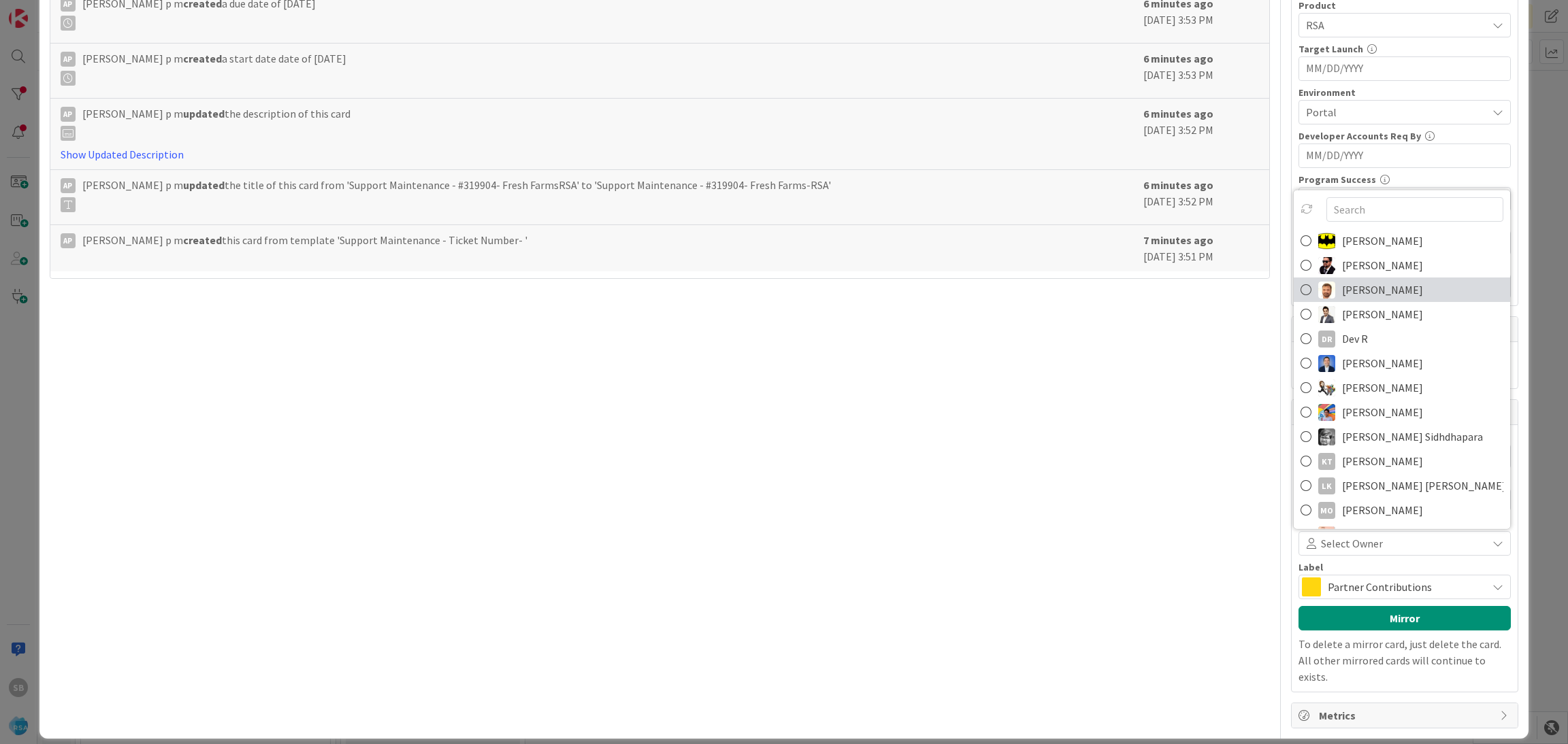
click at [1375, 286] on span "[PERSON_NAME]" at bounding box center [1383, 290] width 81 height 20
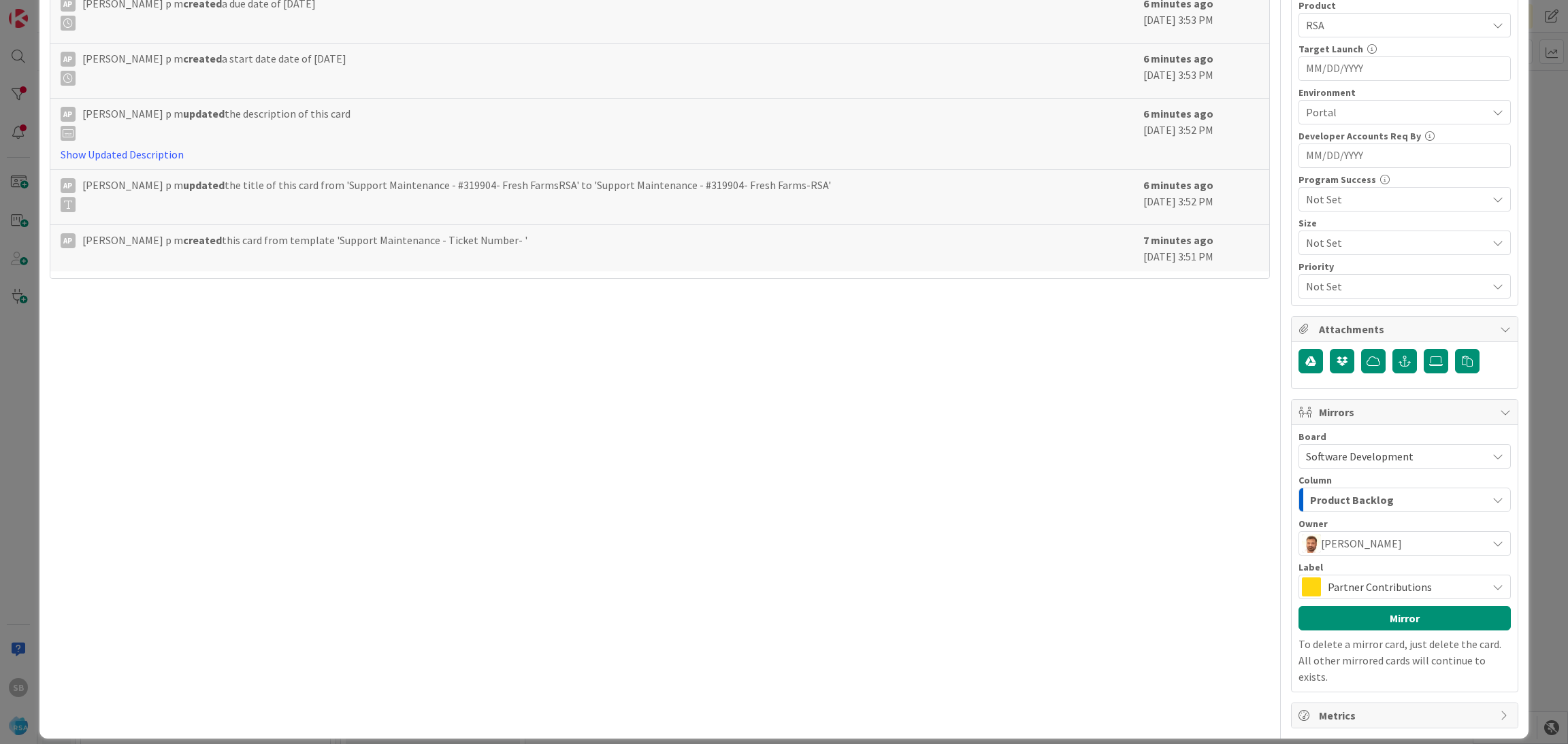
click at [1339, 588] on span "Partner Contributions" at bounding box center [1404, 587] width 153 height 19
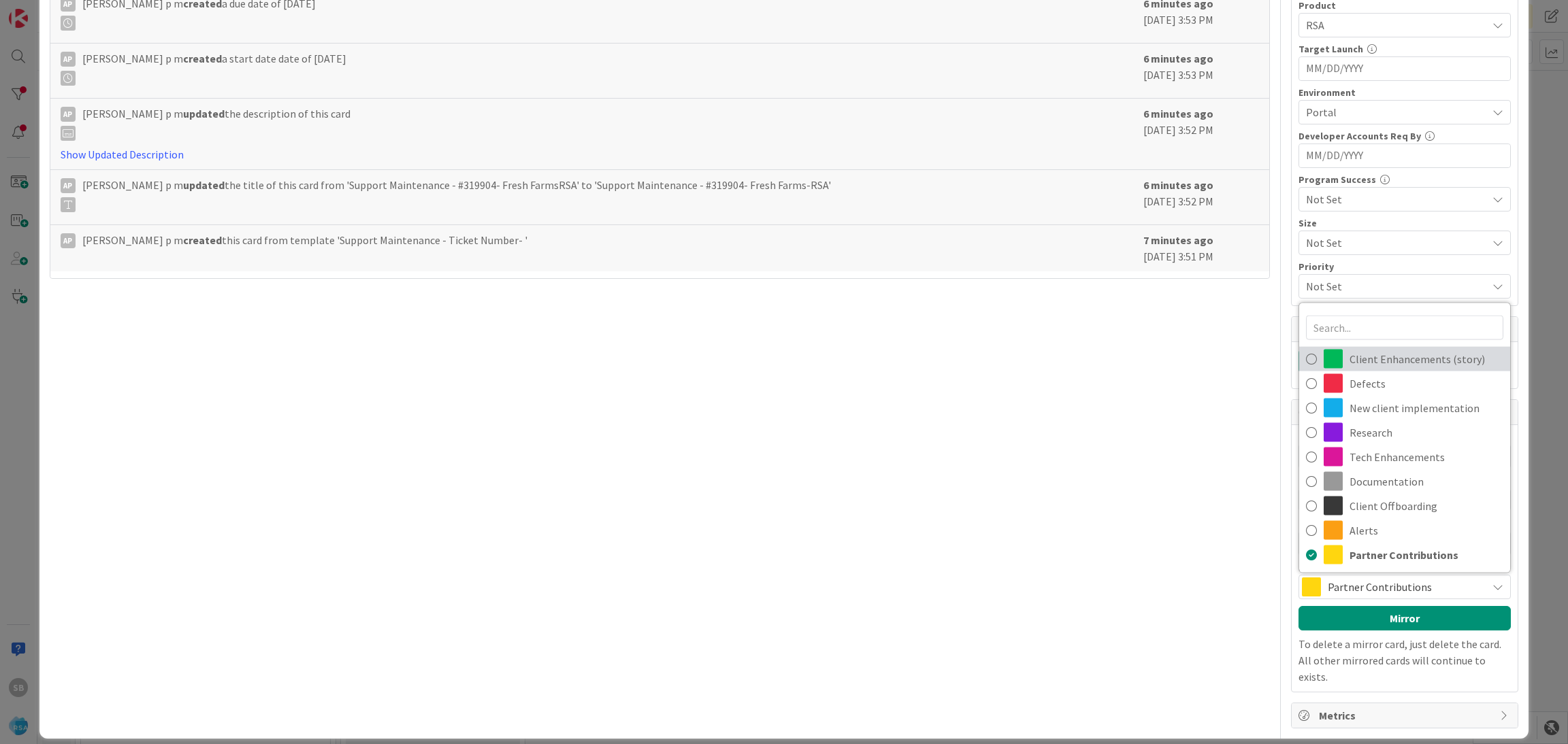
click at [1389, 368] on span "Client Enhancements (story)" at bounding box center [1427, 359] width 154 height 20
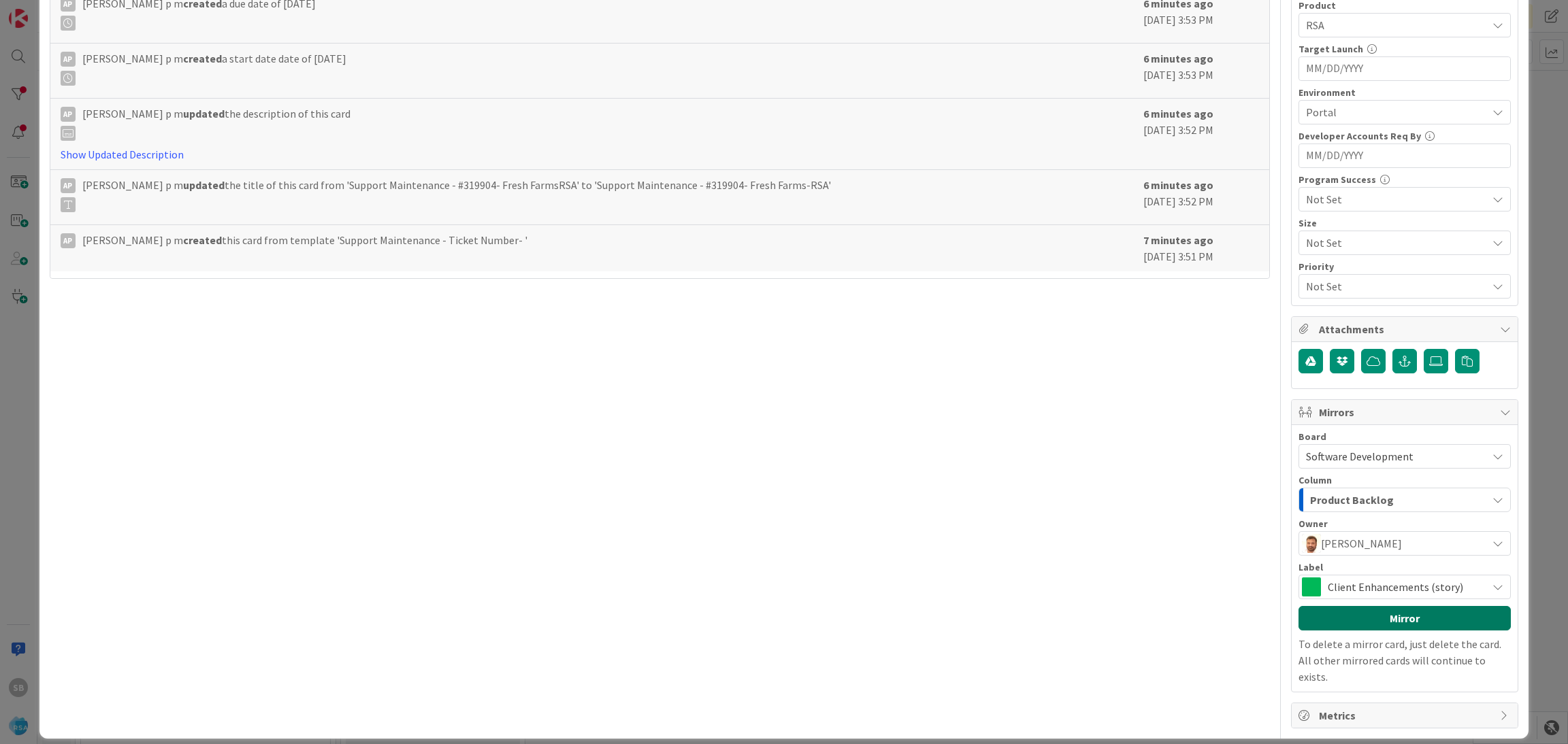
click at [1384, 626] on button "Mirror" at bounding box center [1405, 618] width 213 height 24
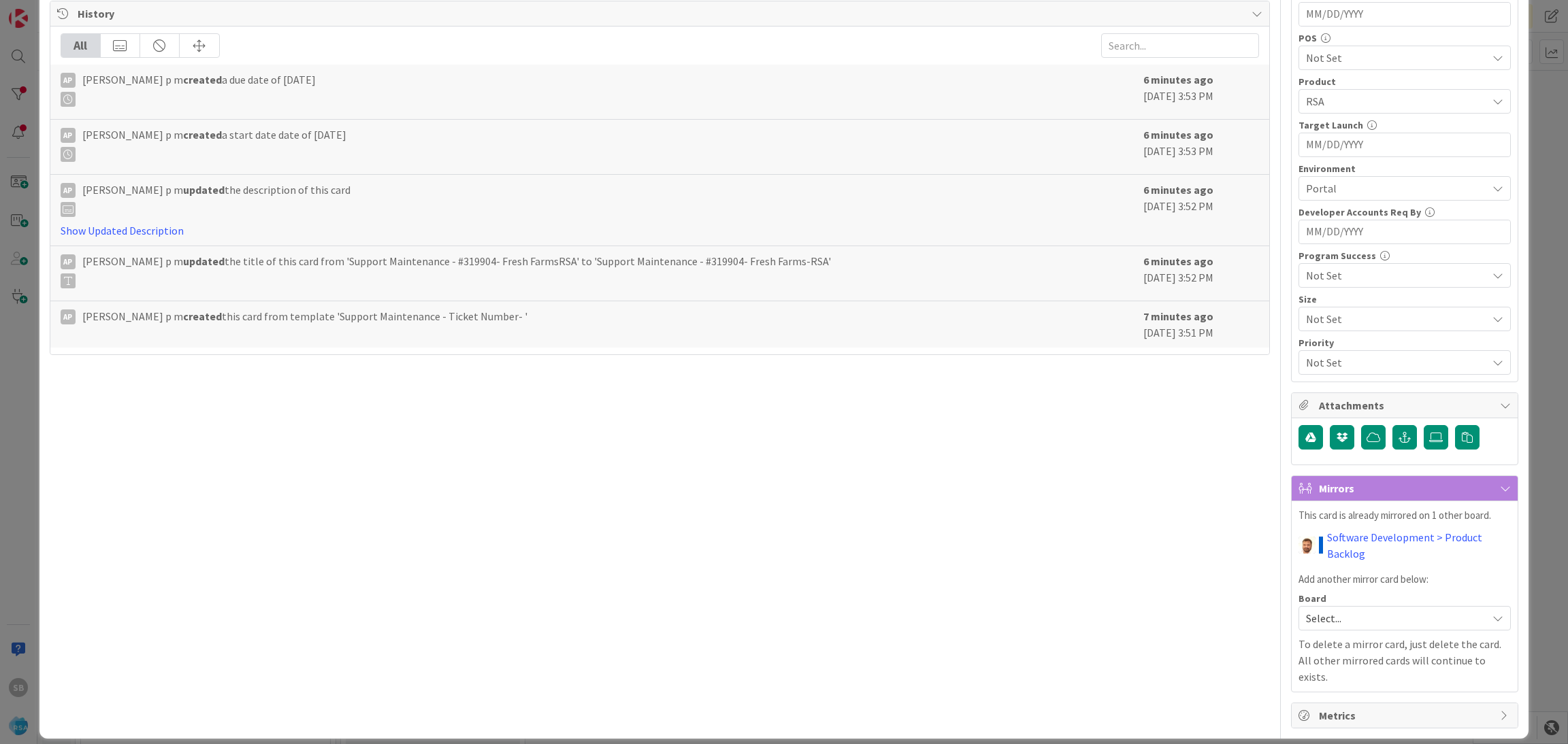
scroll to position [0, 0]
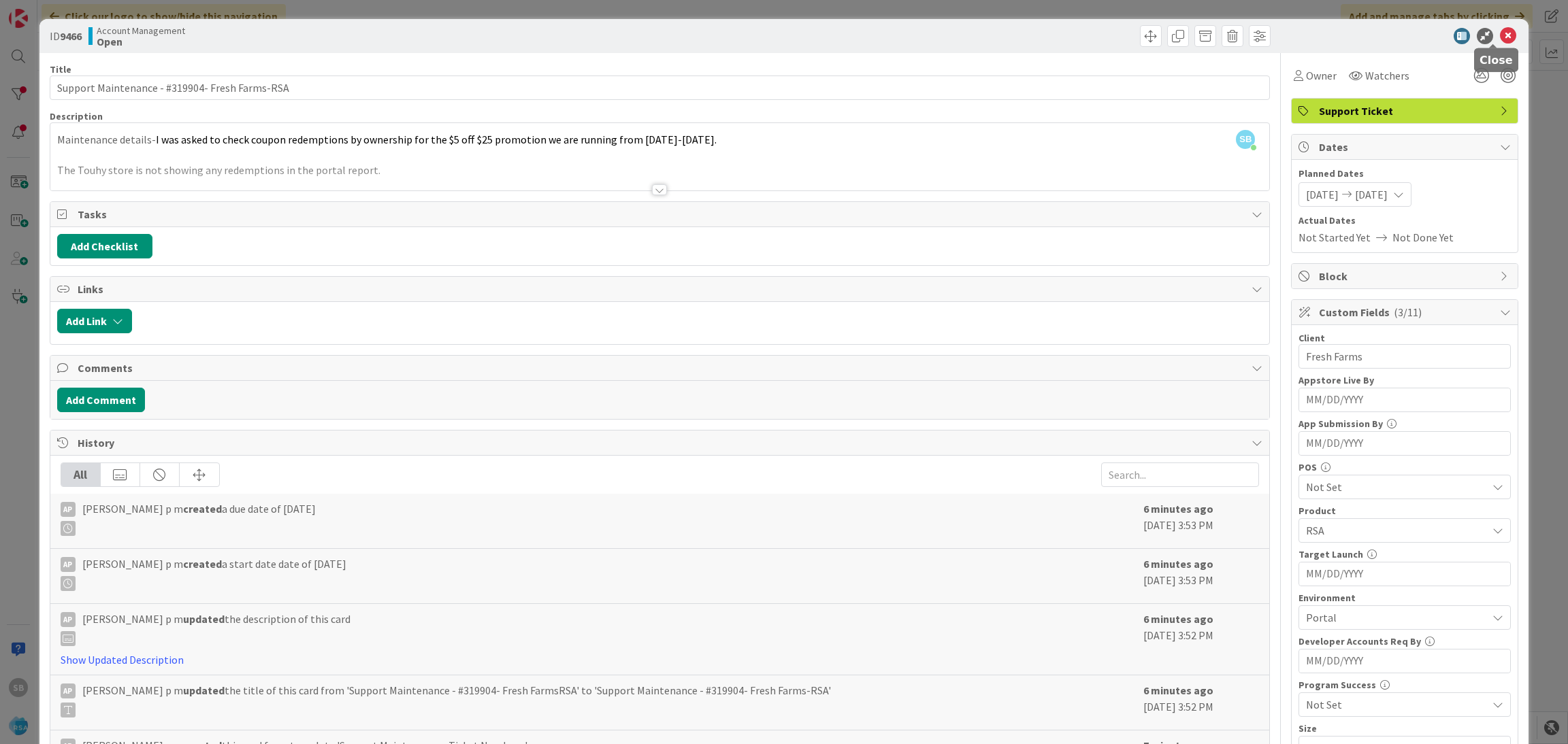
click at [1500, 40] on icon at bounding box center [1508, 36] width 16 height 16
